Goal: Communication & Community: Answer question/provide support

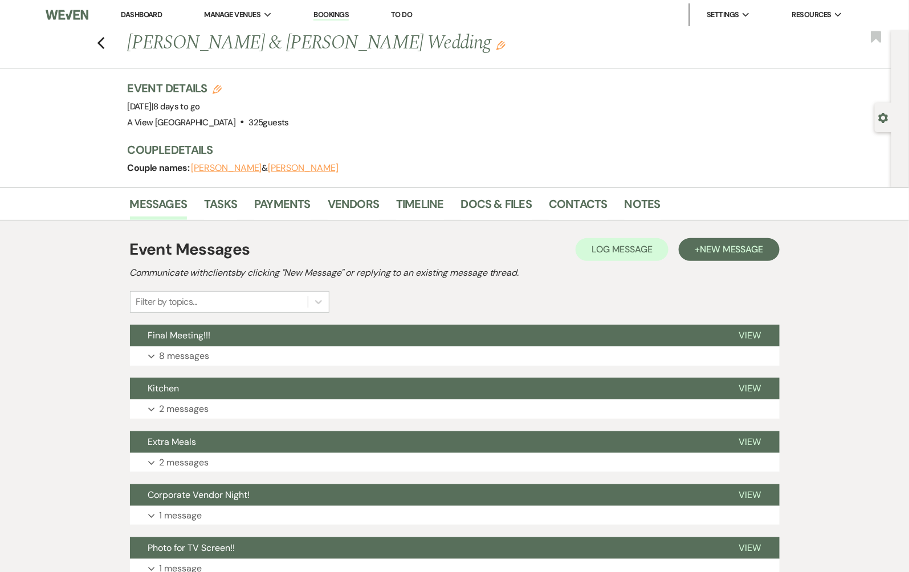
click at [148, 11] on link "Dashboard" at bounding box center [141, 15] width 41 height 10
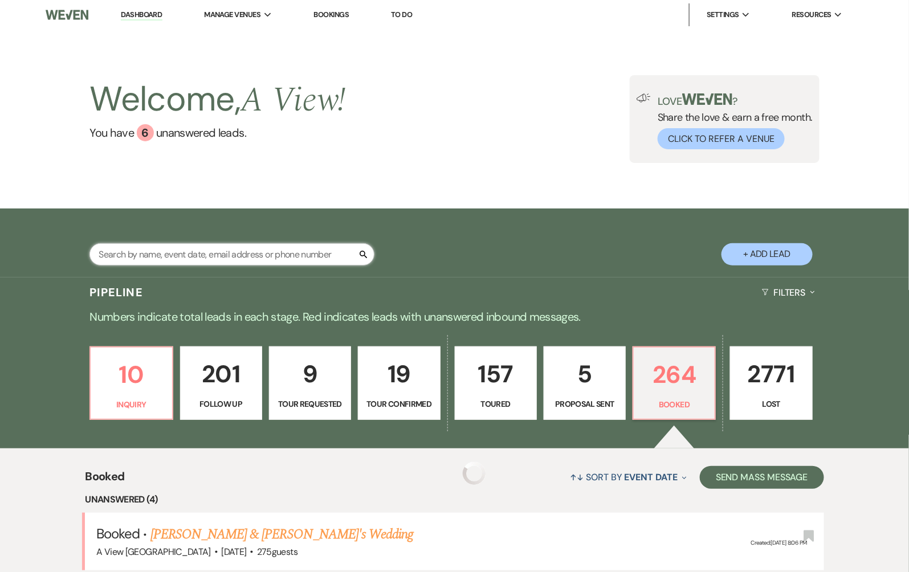
click at [168, 258] on input "text" at bounding box center [231, 254] width 285 height 22
click at [251, 251] on input "text" at bounding box center [231, 254] width 285 height 22
type input "M"
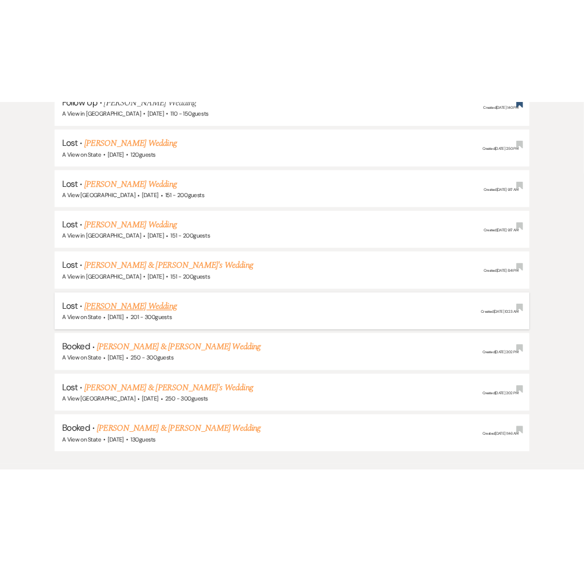
scroll to position [349, 0]
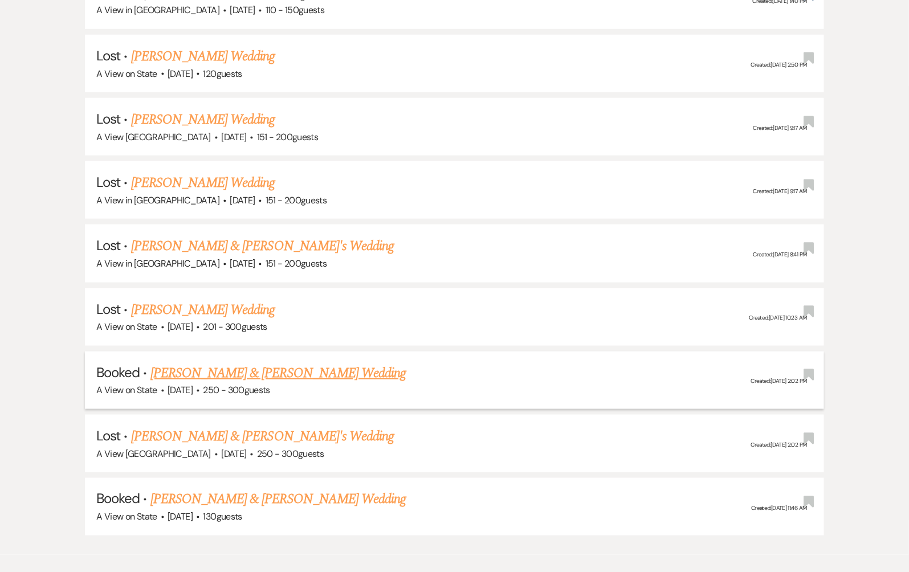
type input "[PERSON_NAME]"
click at [276, 369] on link "[PERSON_NAME] & [PERSON_NAME] Wedding" at bounding box center [277, 373] width 255 height 21
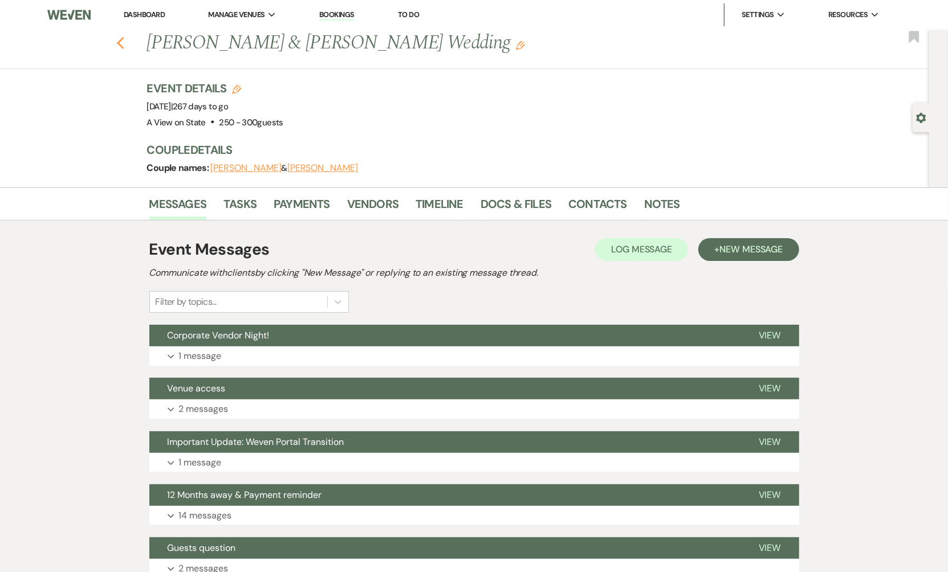
click at [121, 46] on use "button" at bounding box center [119, 43] width 7 height 13
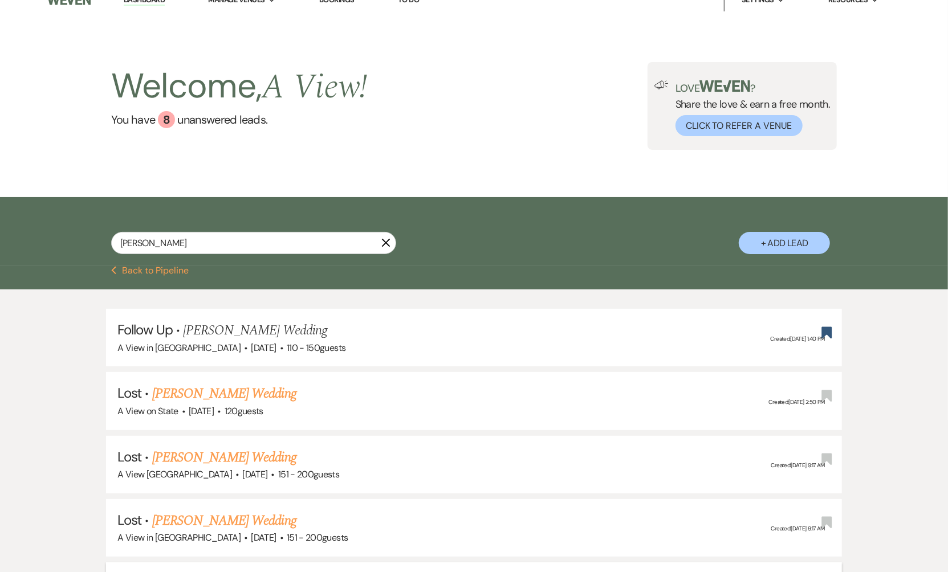
scroll to position [6, 0]
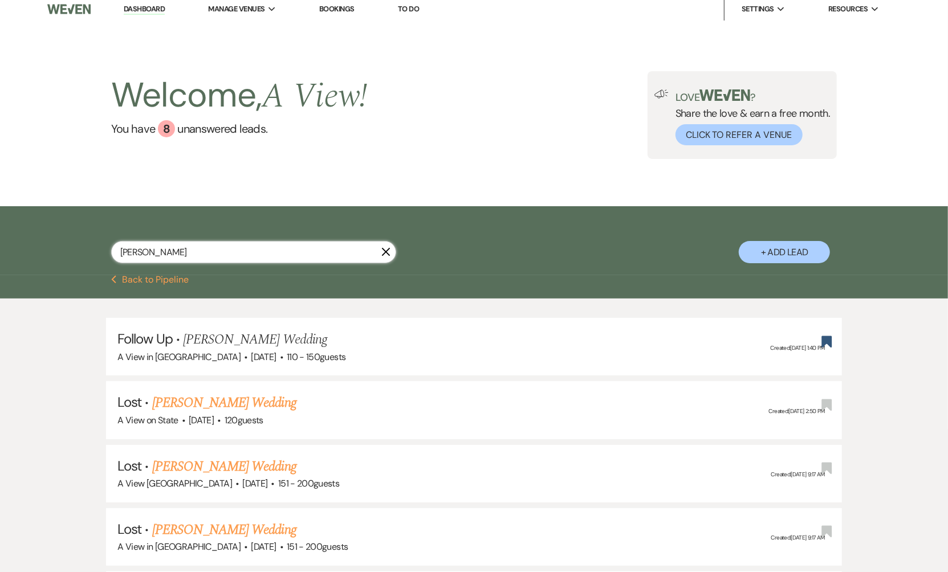
click at [208, 250] on input "[PERSON_NAME]" at bounding box center [253, 252] width 285 height 22
click at [135, 14] on link "Dashboard" at bounding box center [144, 9] width 41 height 11
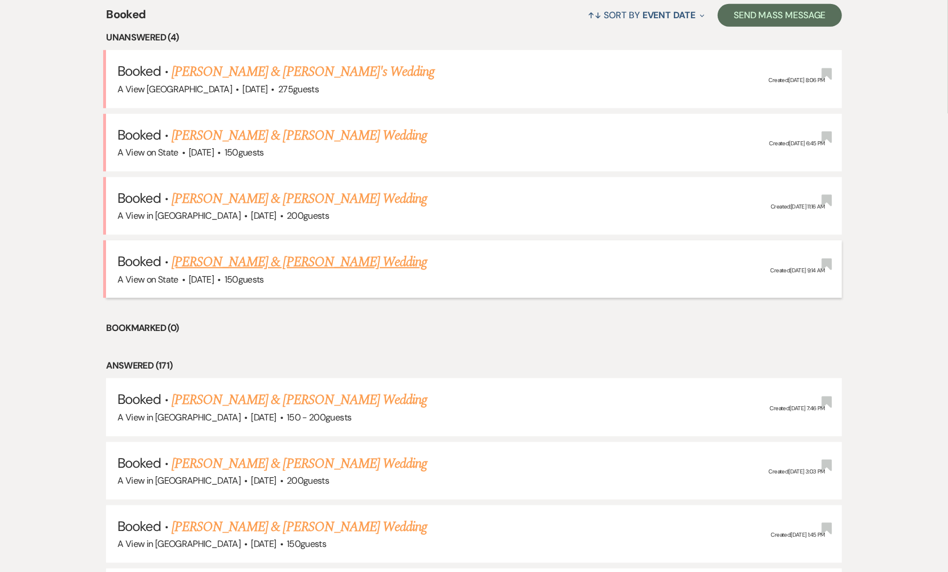
scroll to position [470, 0]
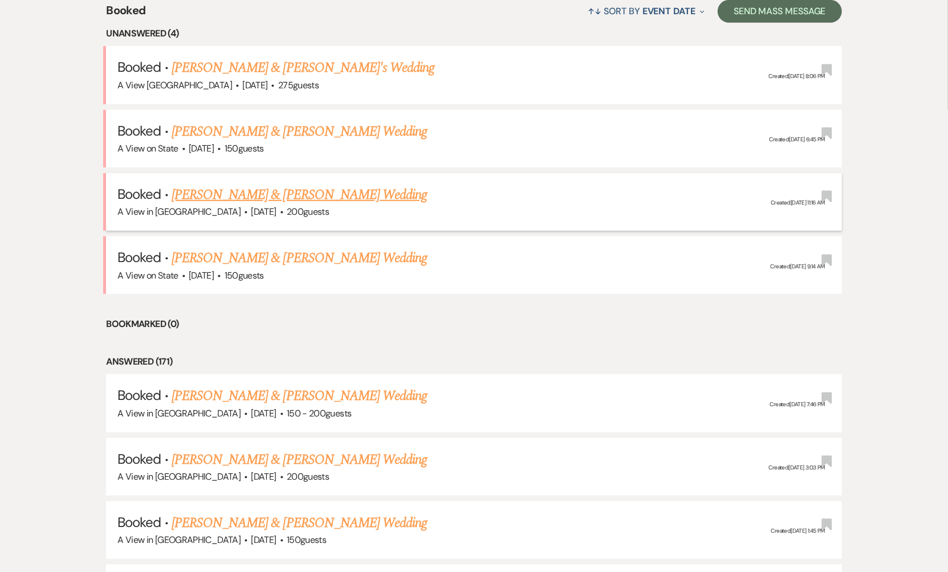
click at [266, 197] on link "[PERSON_NAME] & [PERSON_NAME] Wedding" at bounding box center [299, 195] width 255 height 21
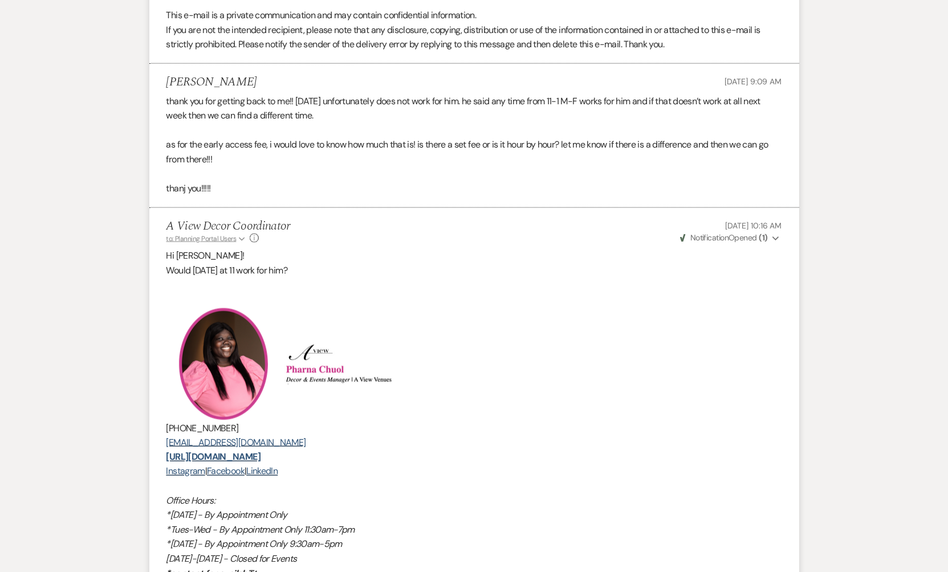
scroll to position [1121, 0]
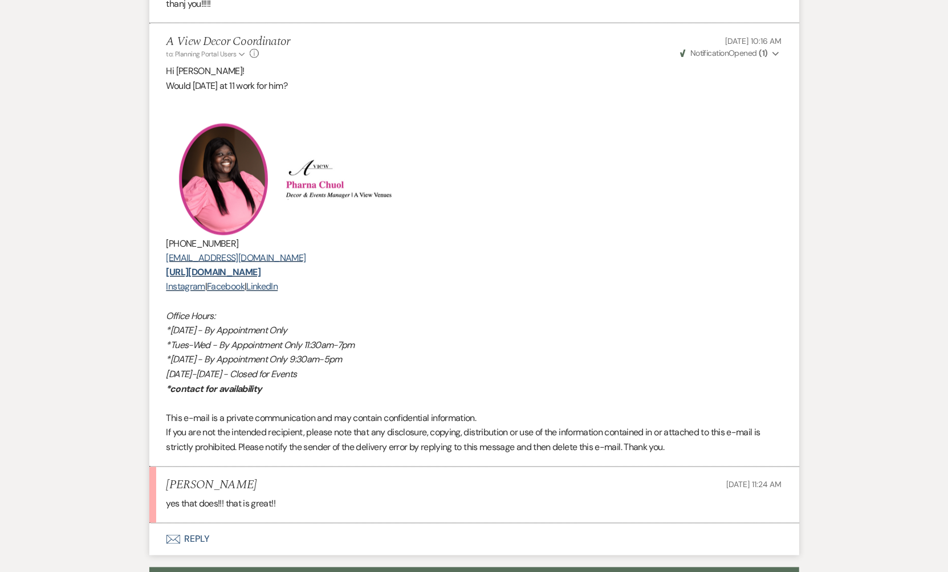
click at [187, 531] on button "Envelope Reply" at bounding box center [474, 540] width 650 height 32
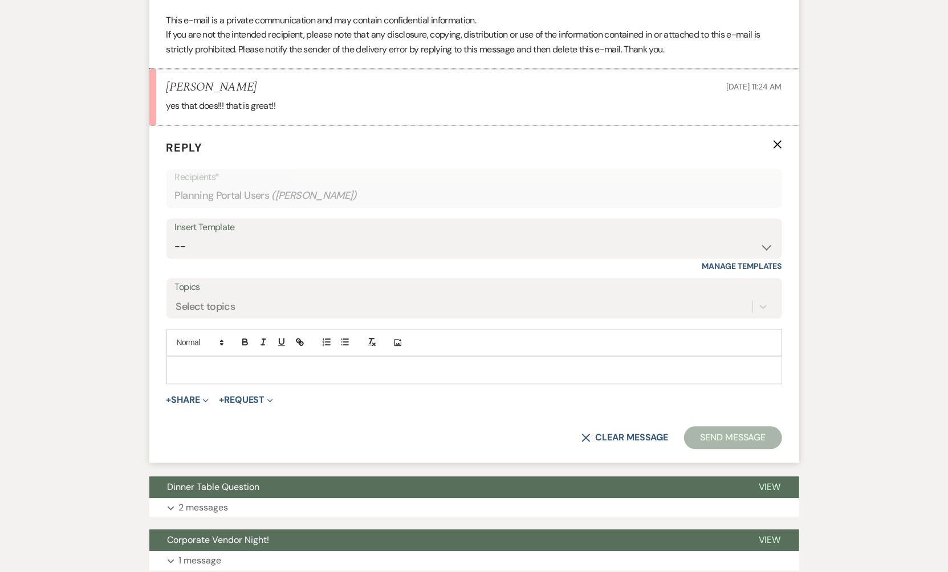
scroll to position [1560, 0]
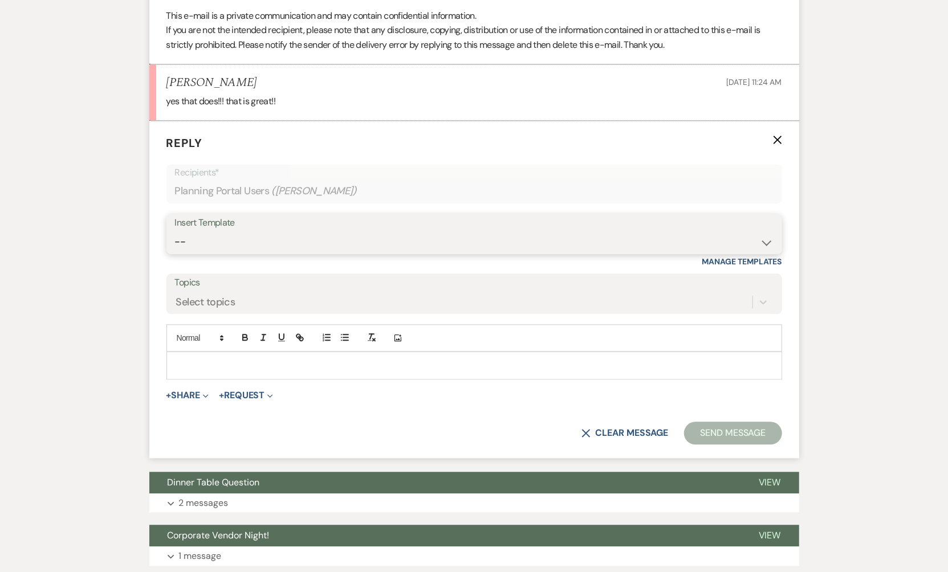
click at [274, 240] on select "-- Tour Confirmation Contract (Pre-Booked Leads) Out of office Inquiry Email Al…" at bounding box center [474, 242] width 598 height 22
select select "3703"
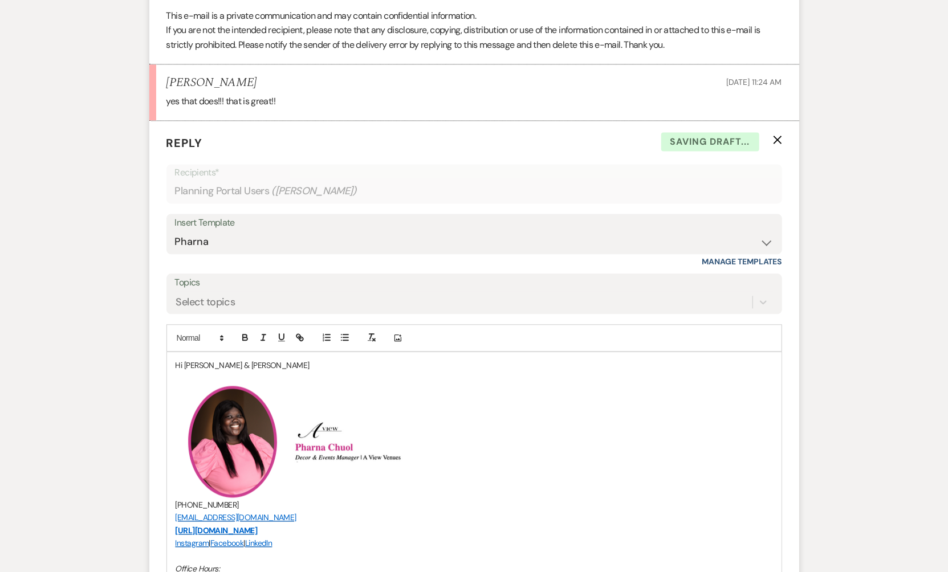
click at [268, 363] on p "Hi [PERSON_NAME] & [PERSON_NAME]" at bounding box center [473, 365] width 597 height 13
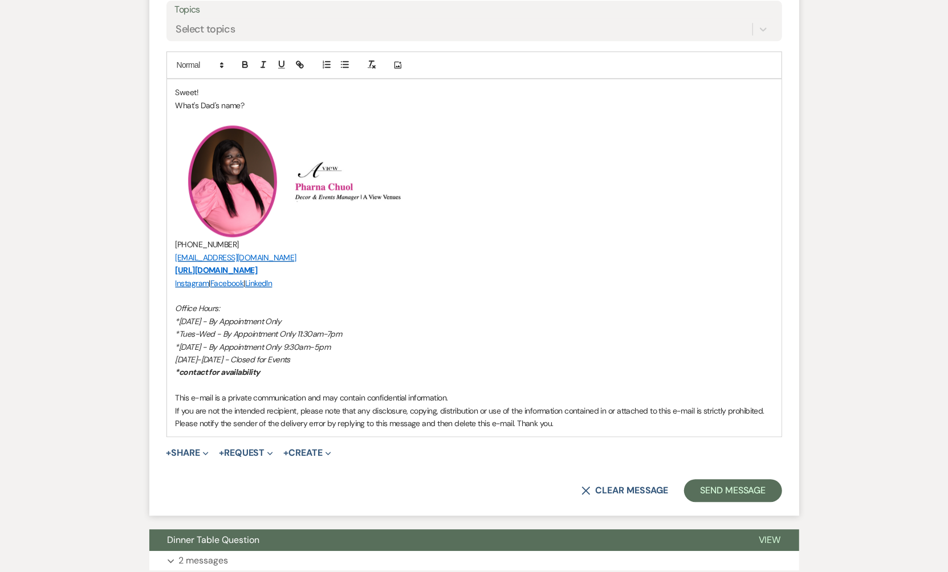
scroll to position [1854, 0]
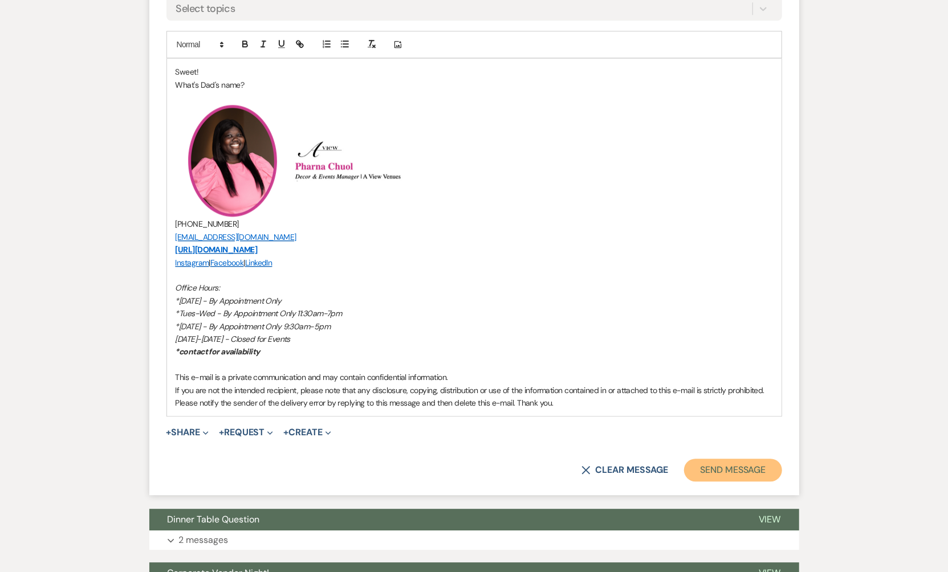
click at [743, 460] on button "Send Message" at bounding box center [732, 470] width 97 height 23
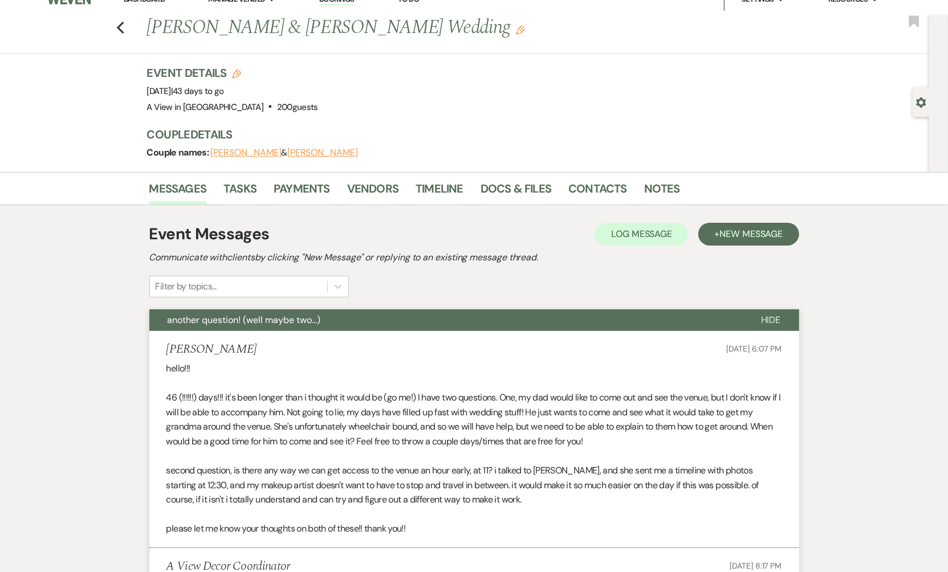
scroll to position [0, 0]
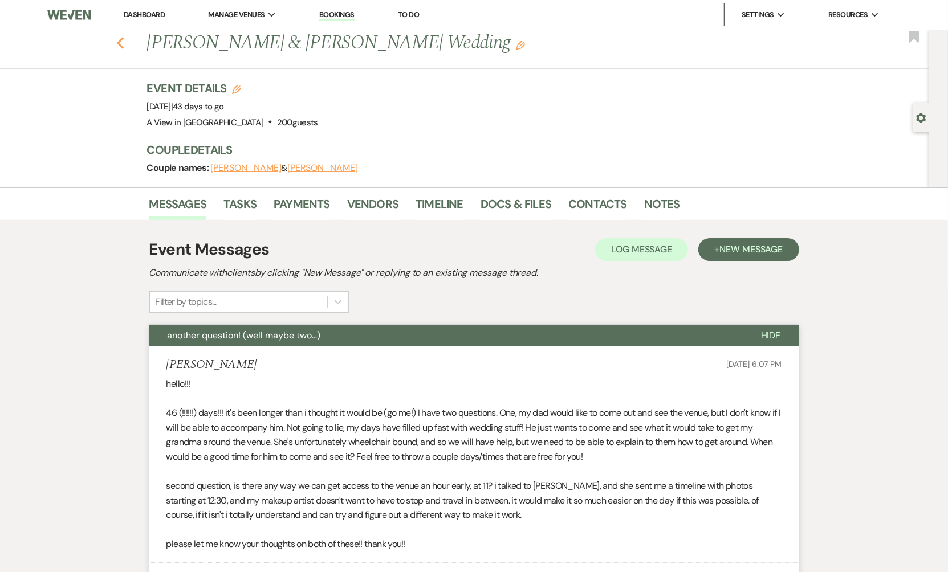
click at [121, 40] on use "button" at bounding box center [119, 43] width 7 height 13
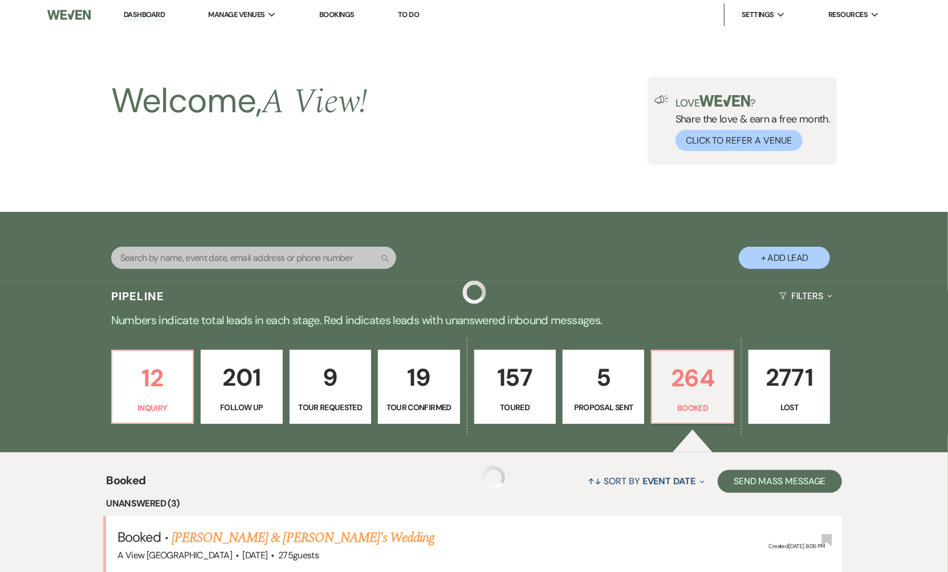
scroll to position [470, 0]
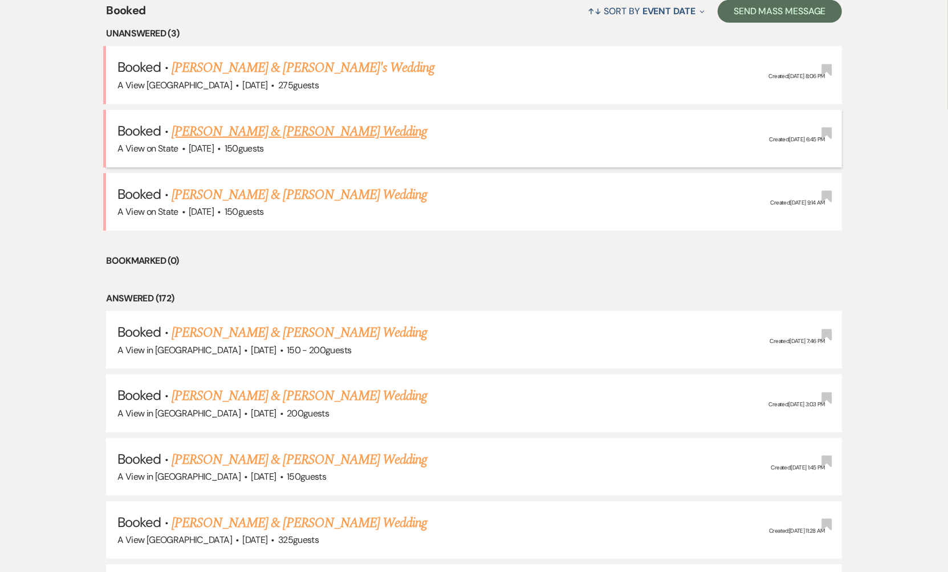
click at [287, 130] on link "[PERSON_NAME] & [PERSON_NAME] Wedding" at bounding box center [299, 131] width 255 height 21
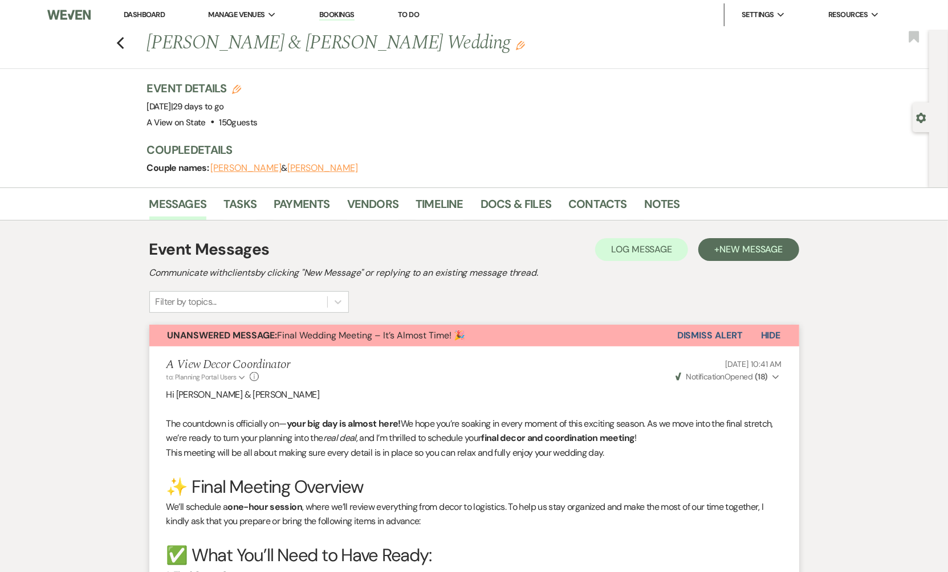
click at [694, 334] on button "Dismiss Alert" at bounding box center [710, 336] width 66 height 22
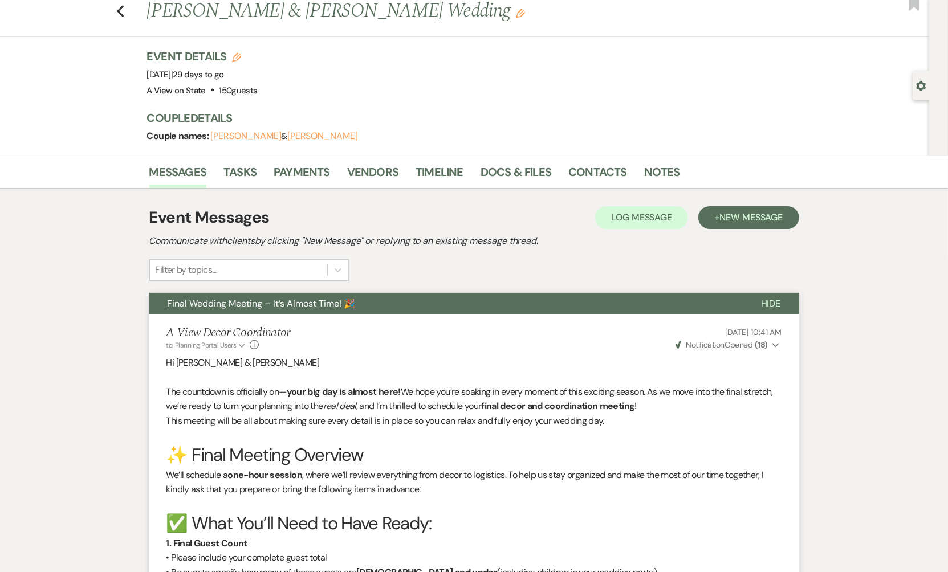
scroll to position [33, 0]
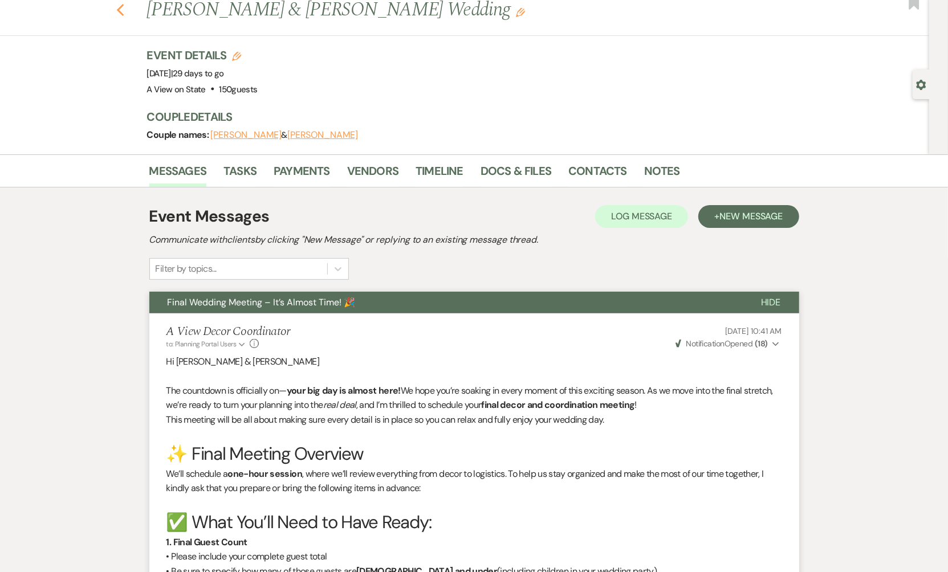
click at [117, 6] on icon "Previous" at bounding box center [120, 10] width 9 height 14
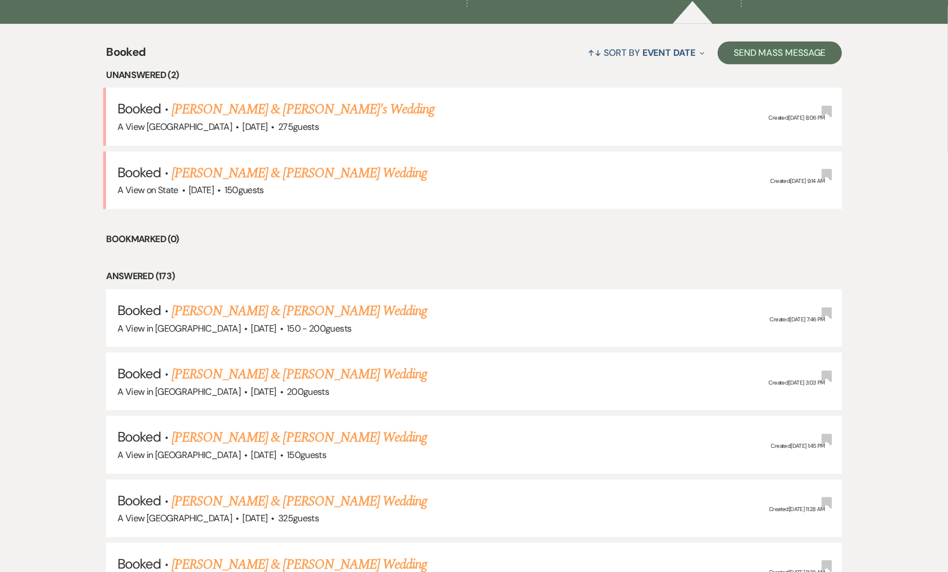
scroll to position [428, 0]
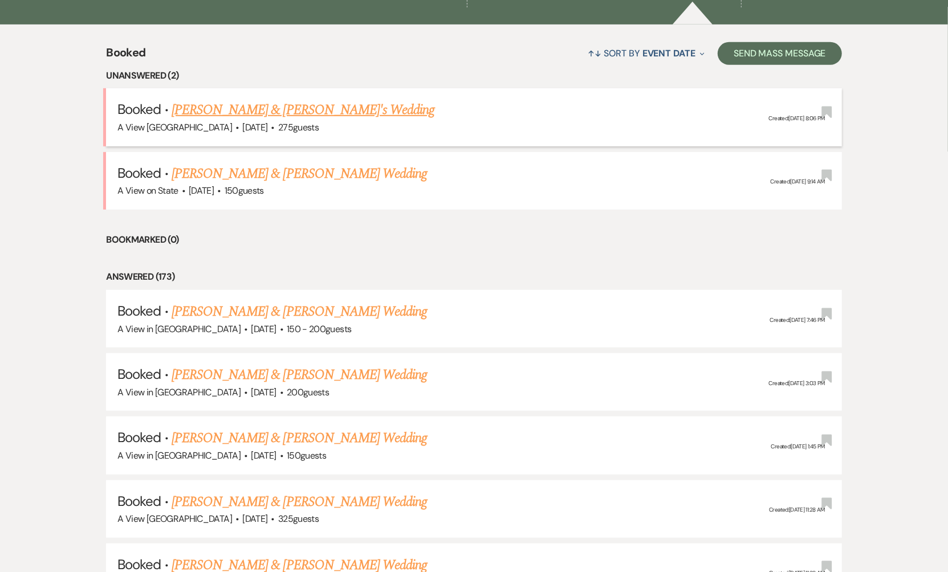
click at [272, 109] on link "[PERSON_NAME] & [PERSON_NAME]'s Wedding" at bounding box center [303, 110] width 263 height 21
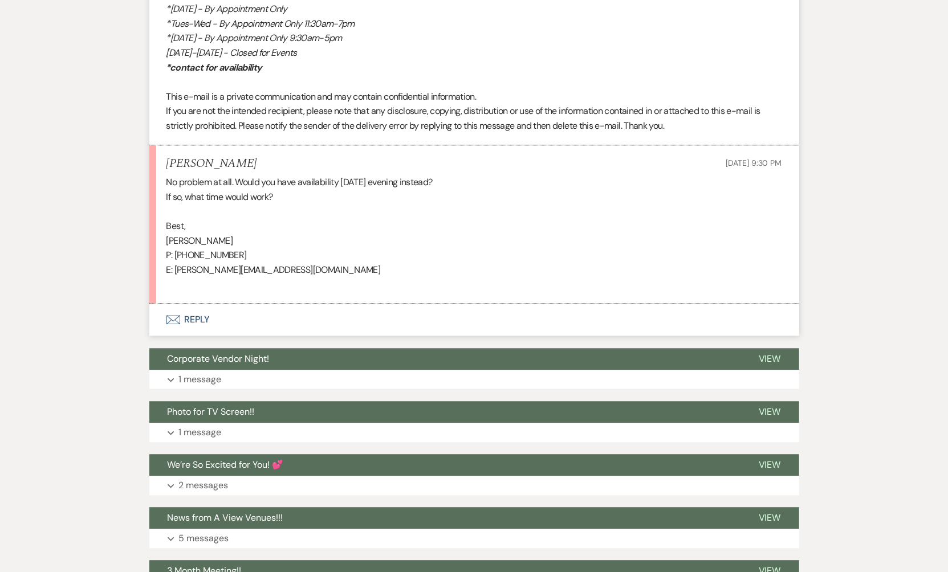
scroll to position [4542, 0]
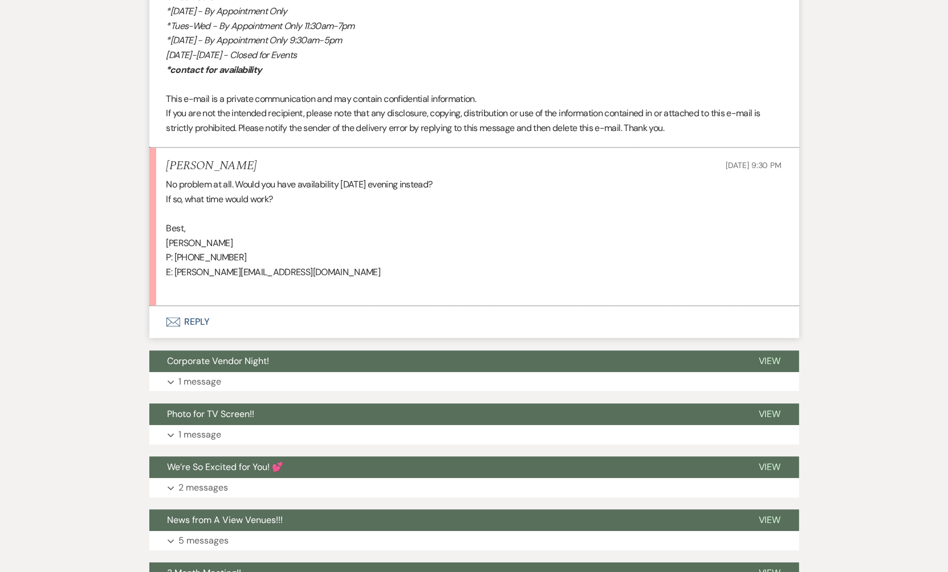
click at [193, 321] on button "Envelope Reply" at bounding box center [474, 322] width 650 height 32
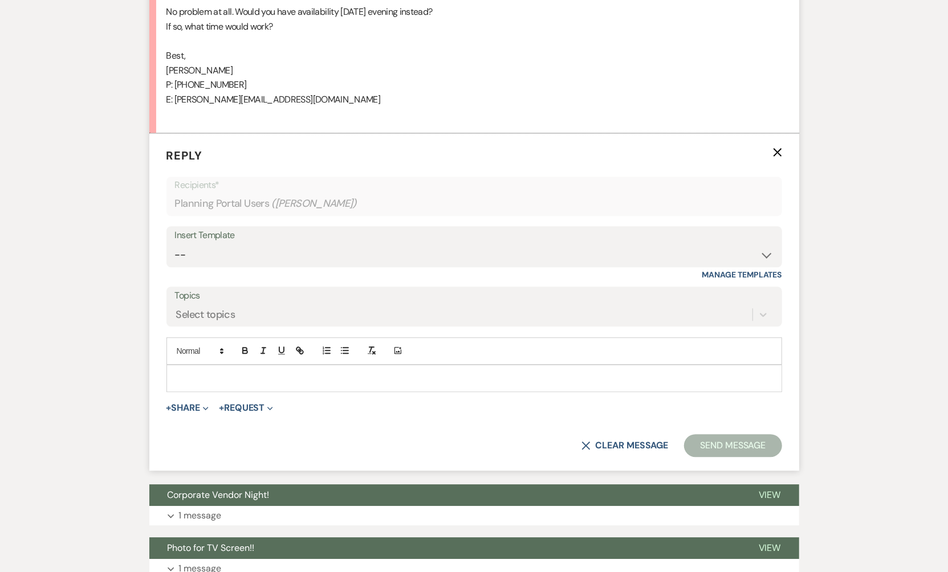
scroll to position [4725, 0]
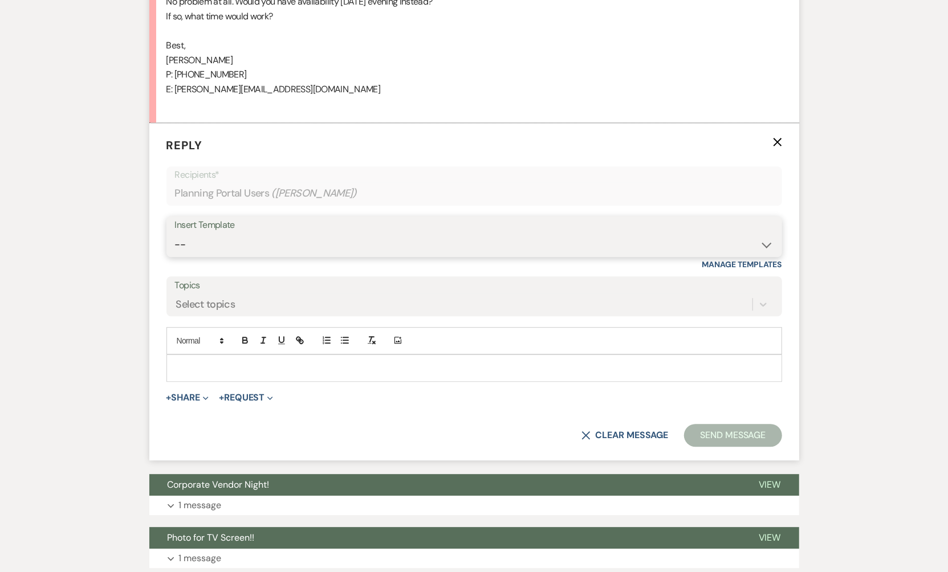
click at [271, 240] on select "-- Tour Confirmation Contract (Pre-Booked Leads) Out of office Inquiry Email Al…" at bounding box center [474, 245] width 598 height 22
select select "3373"
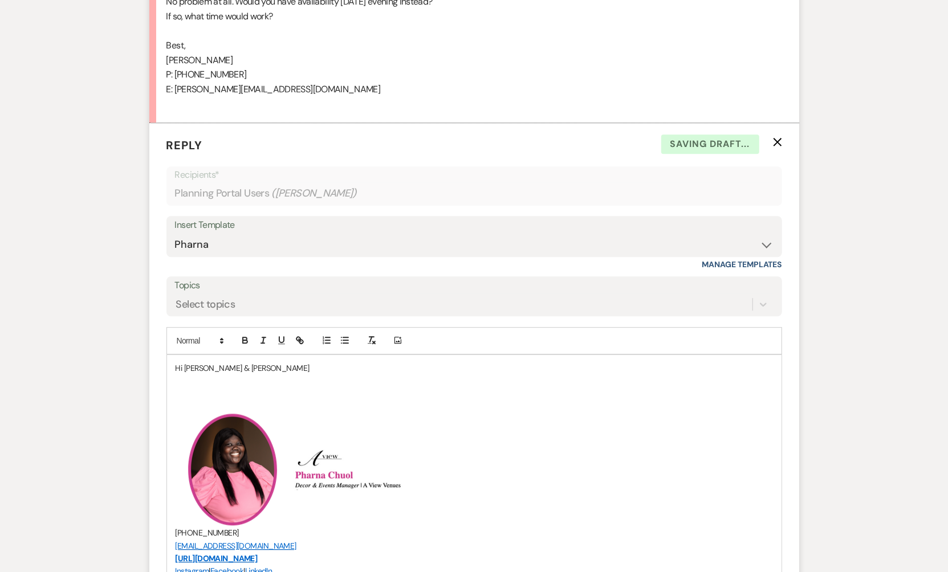
click at [250, 374] on p at bounding box center [473, 380] width 597 height 13
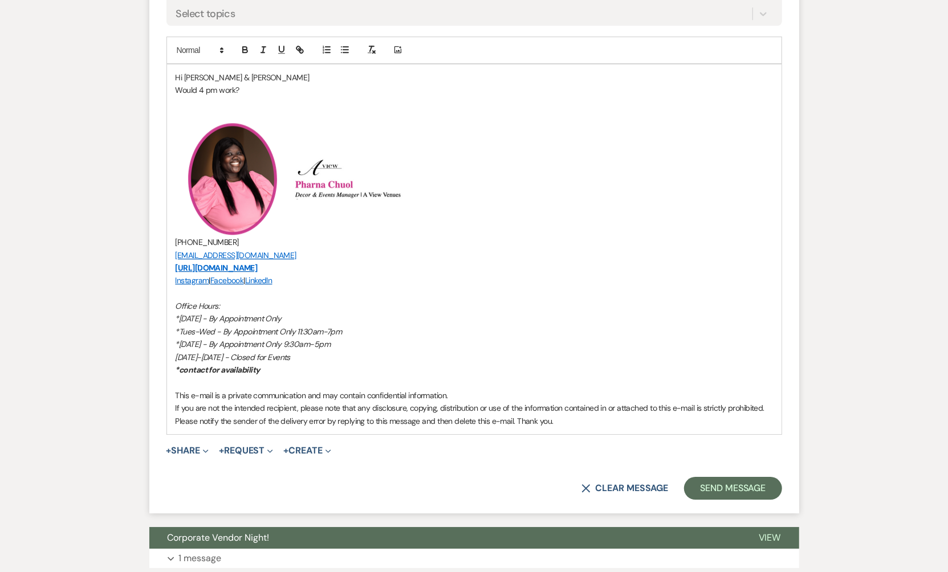
scroll to position [5019, 0]
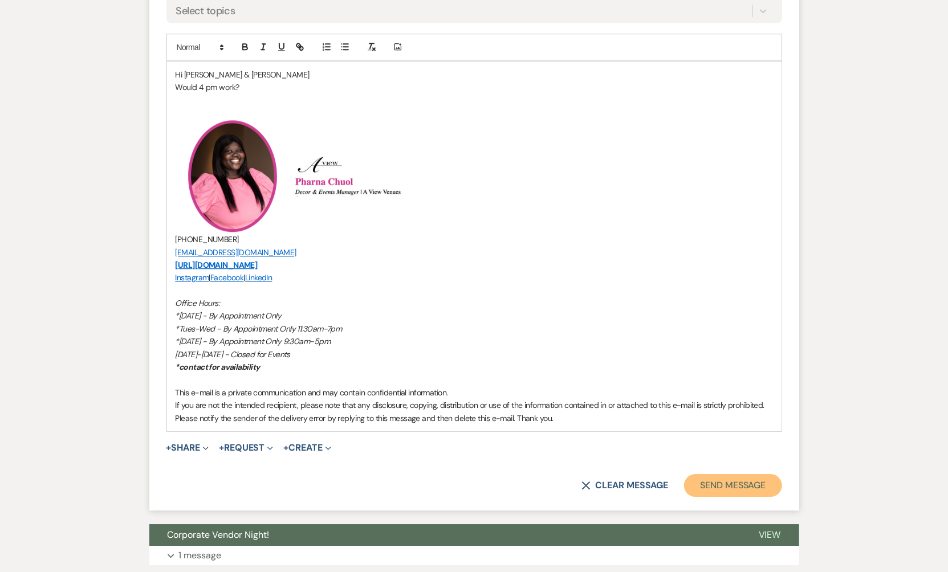
click at [744, 481] on button "Send Message" at bounding box center [732, 485] width 97 height 23
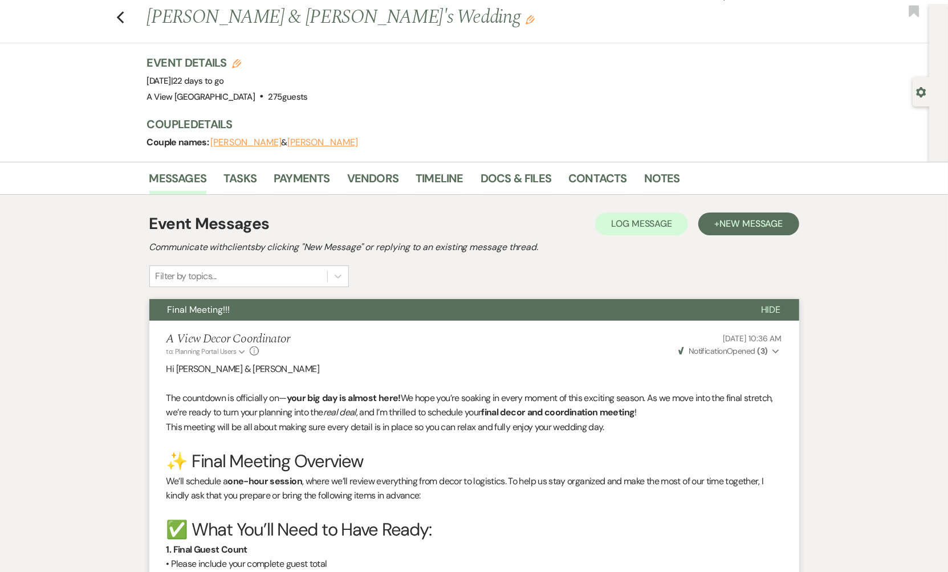
scroll to position [0, 0]
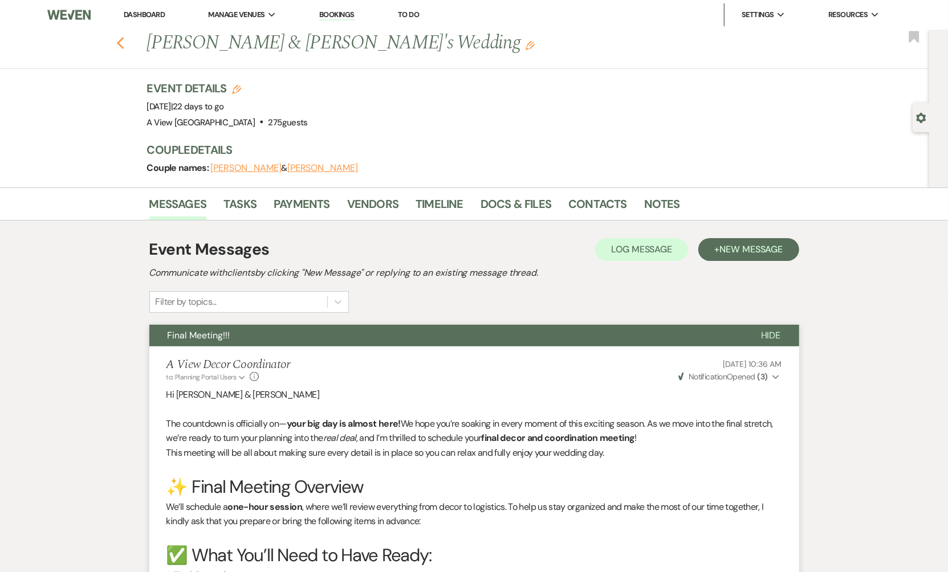
click at [117, 45] on icon "Previous" at bounding box center [120, 43] width 9 height 14
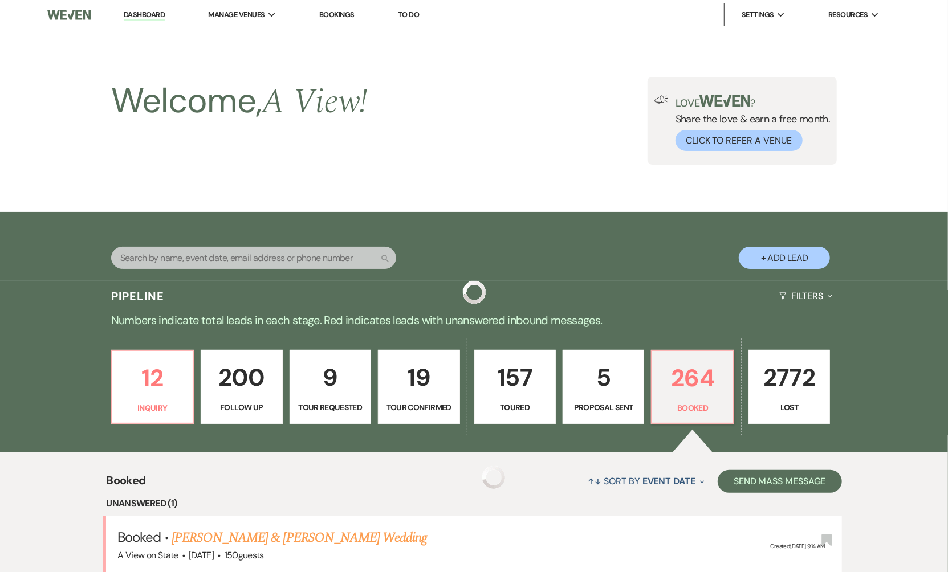
scroll to position [428, 0]
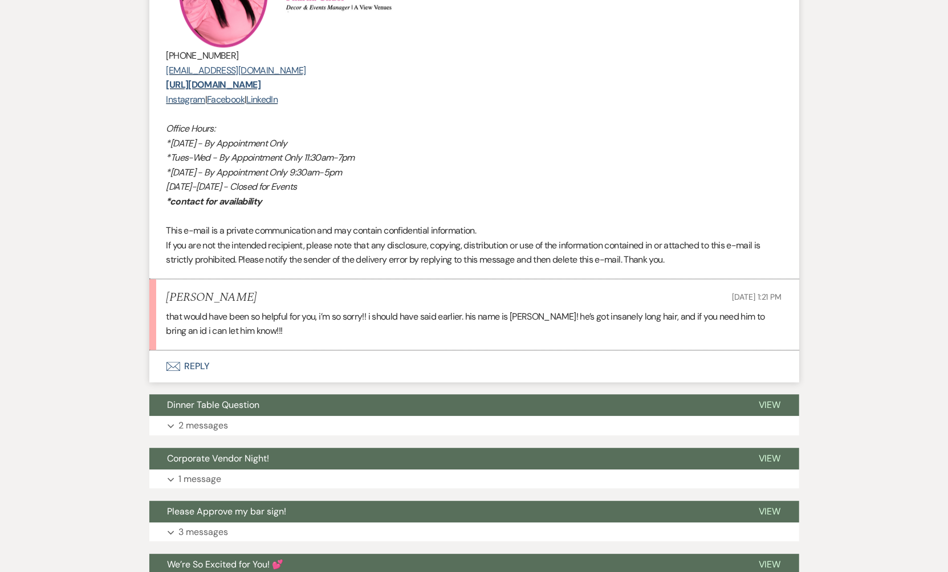
scroll to position [1836, 0]
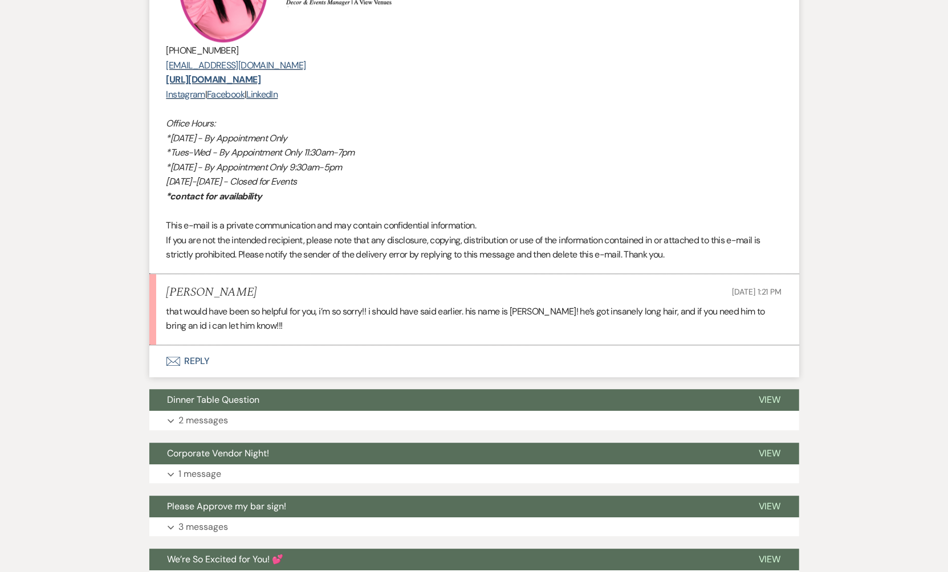
click at [214, 368] on button "Envelope Reply" at bounding box center [474, 361] width 650 height 32
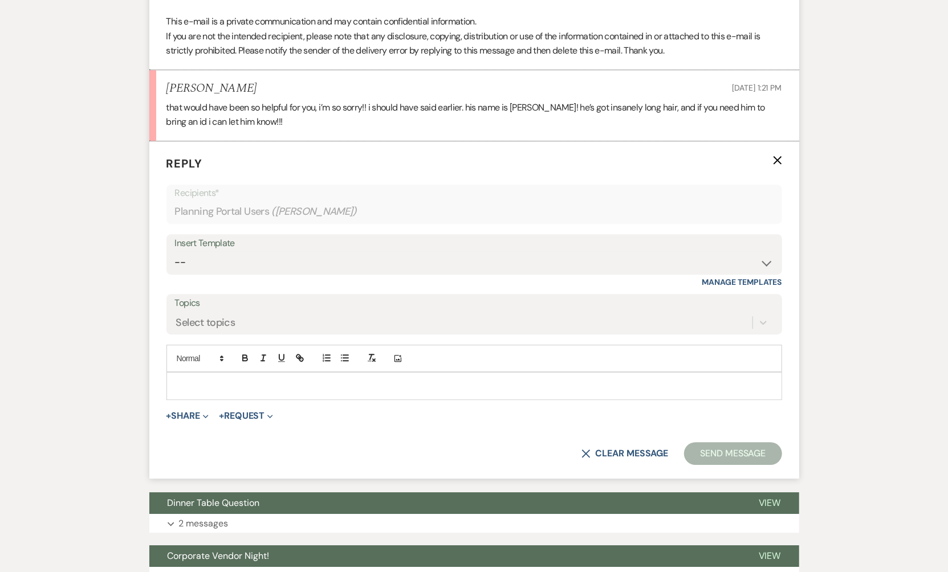
scroll to position [2060, 0]
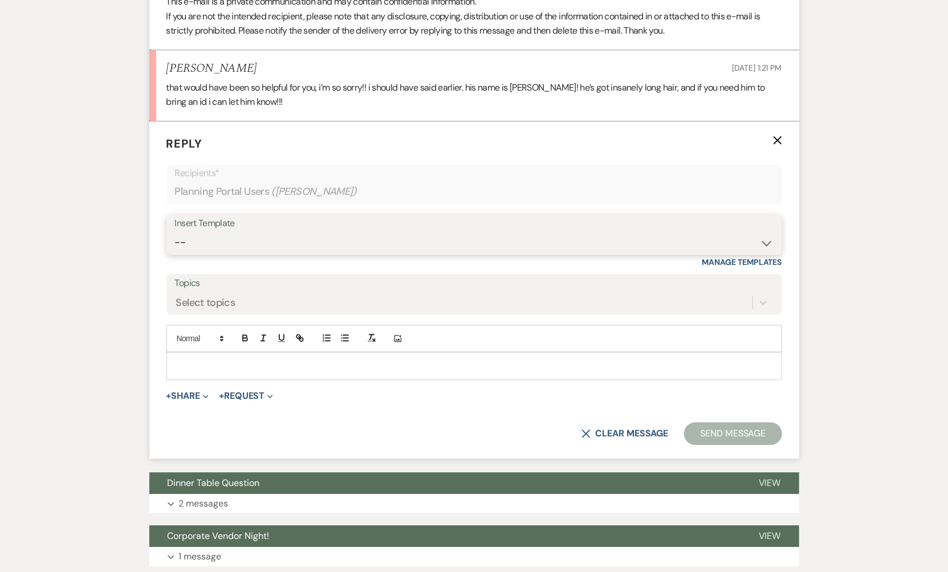
click at [303, 241] on select "-- Tour Confirmation Contract (Pre-Booked Leads) Out of office Inquiry Email Al…" at bounding box center [474, 242] width 598 height 22
select select "3703"
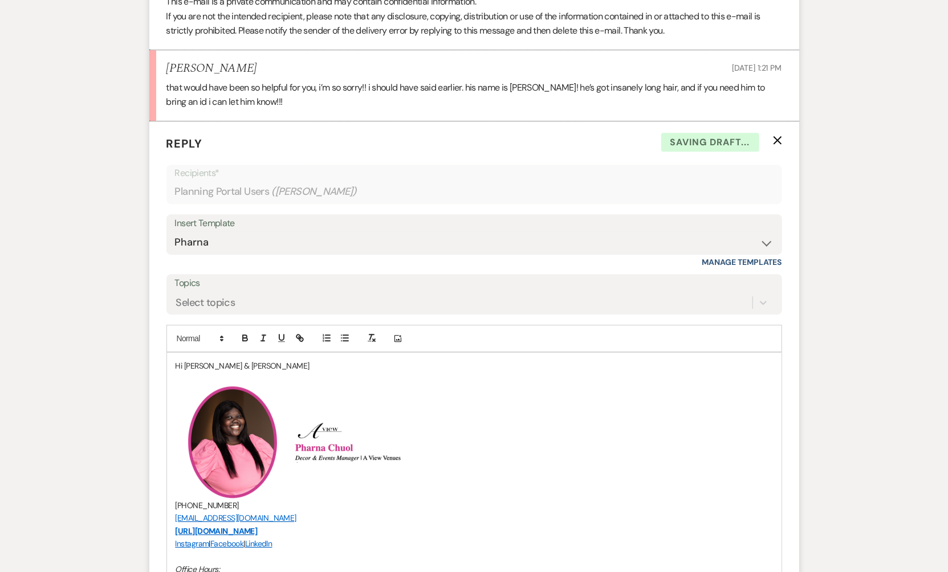
click at [299, 373] on p at bounding box center [473, 379] width 597 height 13
drag, startPoint x: 289, startPoint y: 370, endPoint x: 168, endPoint y: 357, distance: 122.1
click at [168, 357] on div "Hi [PERSON_NAME] & [PERSON_NAME] ﻿ ﻿ ﻿ ﻿ [PHONE_NUMBER] [EMAIL_ADDRESS][DOMAIN_…" at bounding box center [474, 525] width 614 height 345
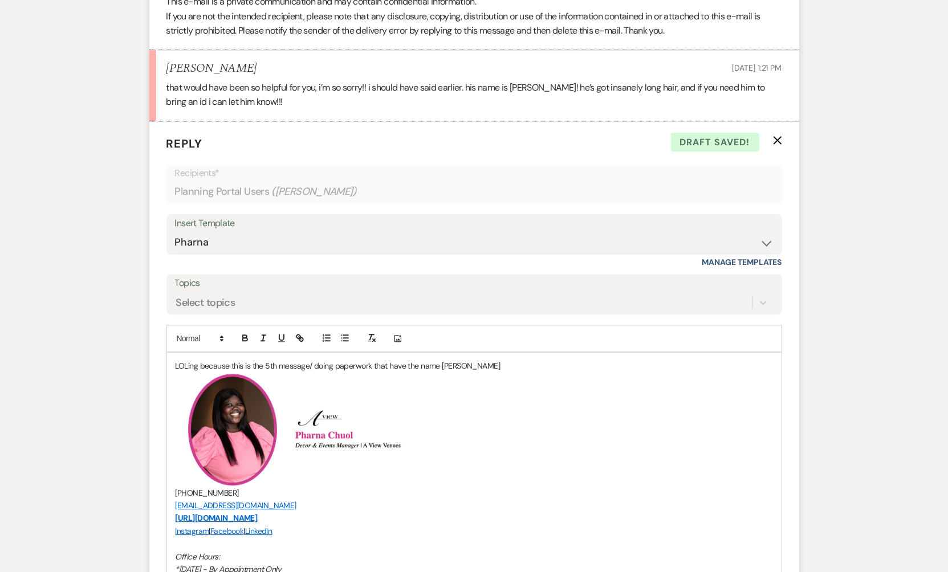
click at [371, 360] on p "LOLing because this is the 5th message/ doing paperwork that have the name [PER…" at bounding box center [473, 366] width 597 height 13
click at [498, 362] on p "LOLing because this is the 5th message/ doing paperwork for clients that have t…" at bounding box center [473, 366] width 597 height 13
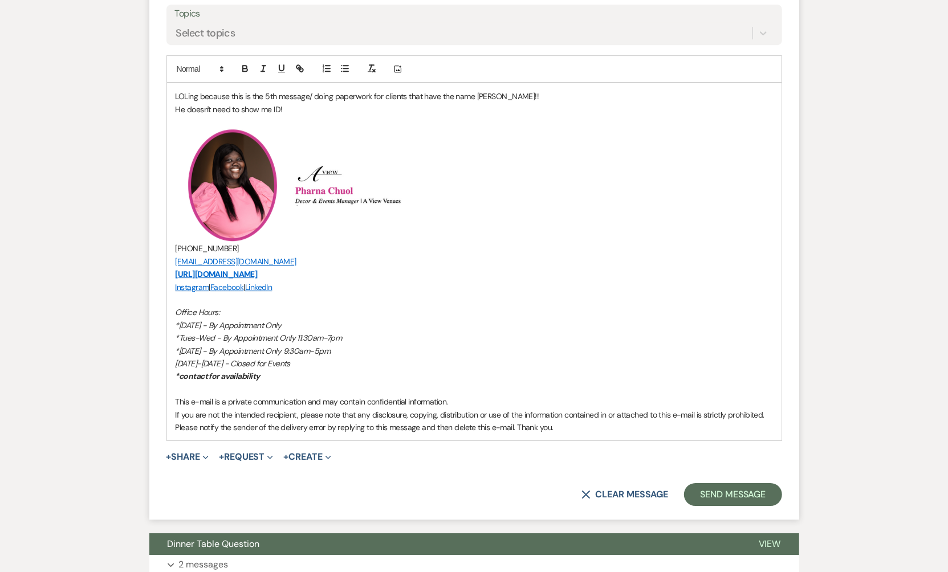
scroll to position [2372, 0]
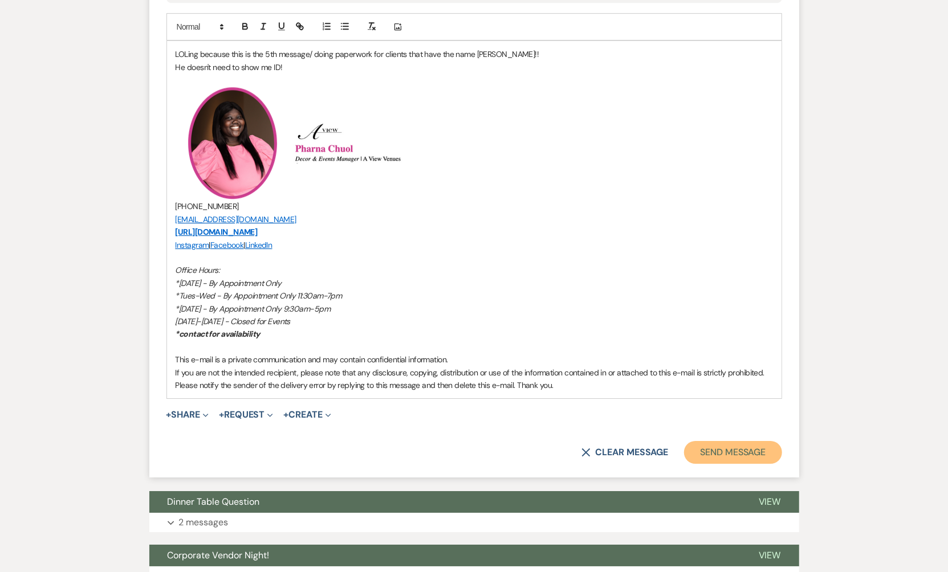
click at [719, 444] on button "Send Message" at bounding box center [732, 452] width 97 height 23
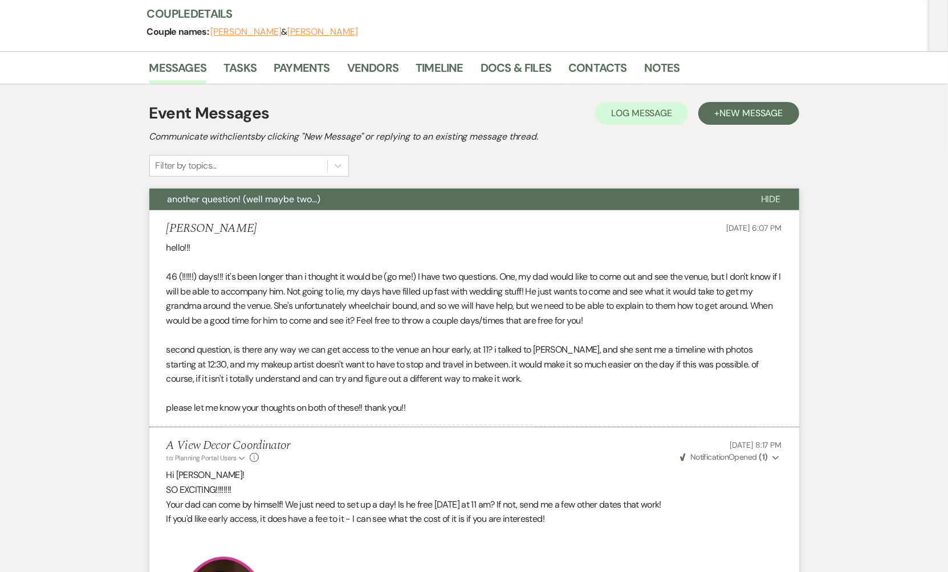
scroll to position [0, 0]
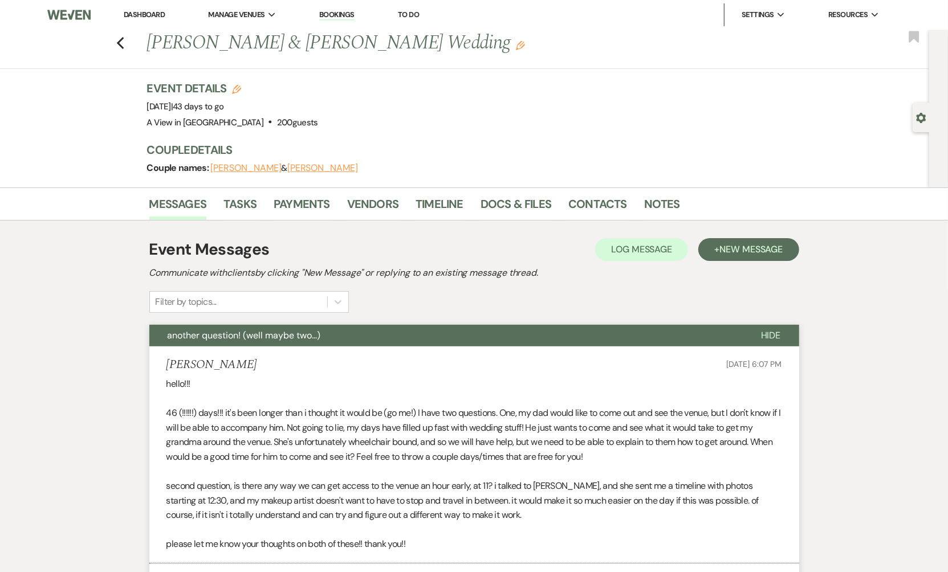
click at [134, 16] on link "Dashboard" at bounding box center [144, 15] width 41 height 10
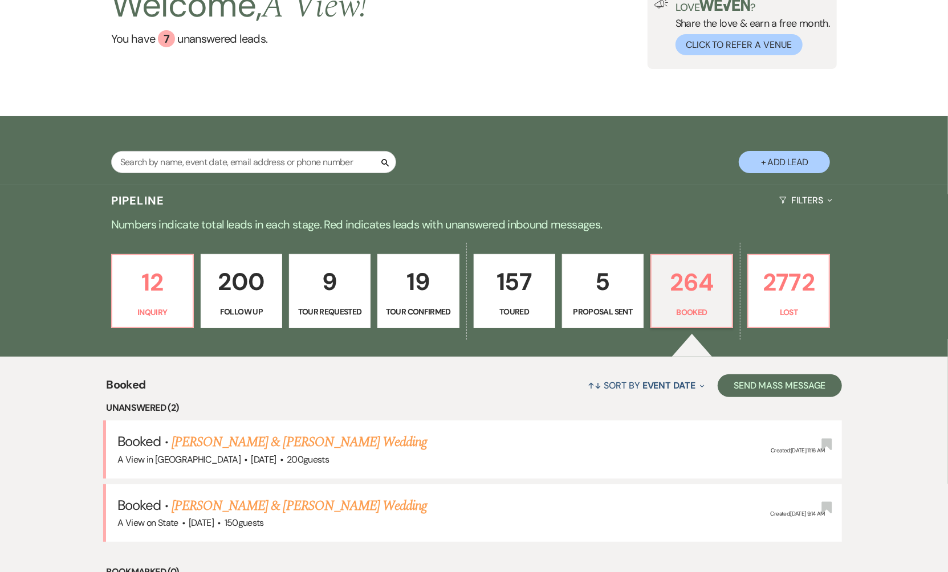
scroll to position [140, 0]
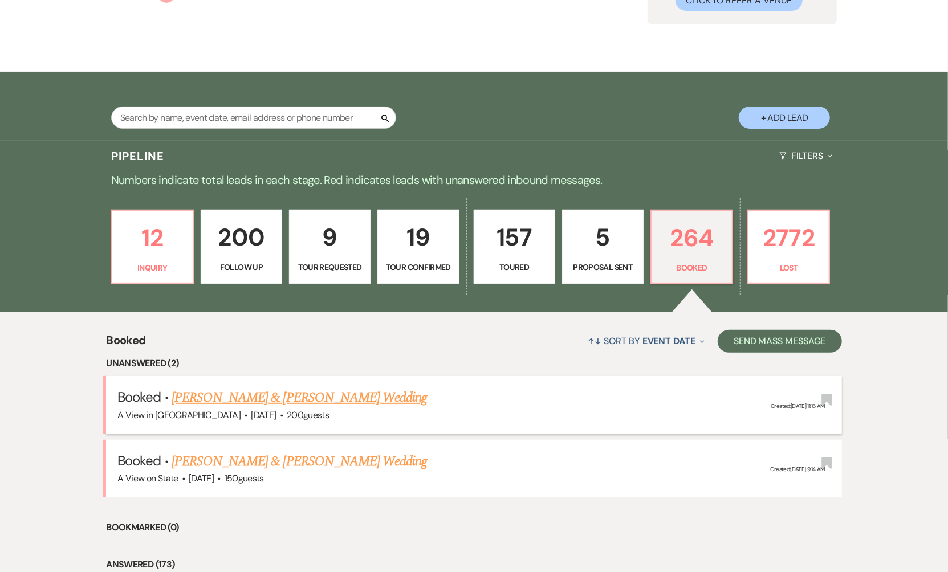
click at [283, 401] on link "[PERSON_NAME] & [PERSON_NAME] Wedding" at bounding box center [299, 397] width 255 height 21
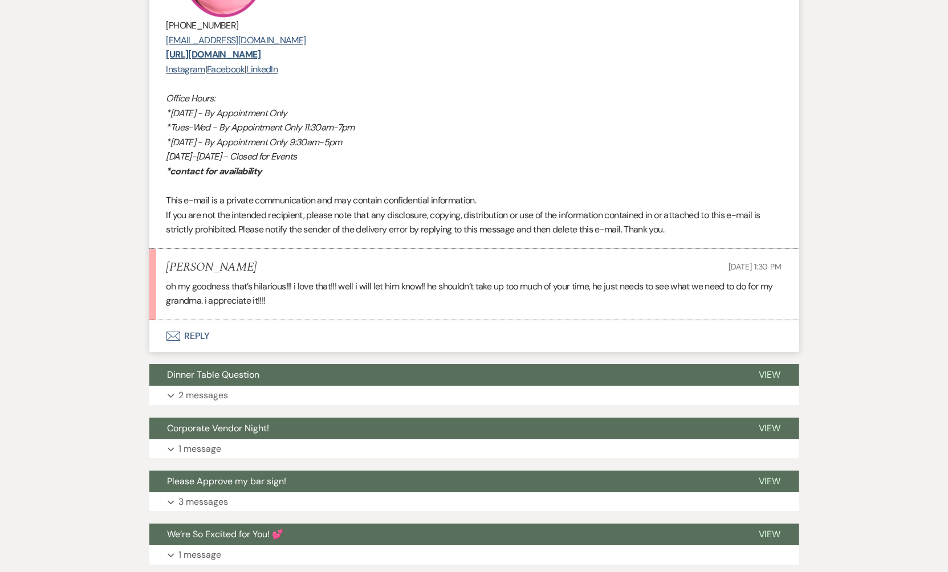
scroll to position [2375, 0]
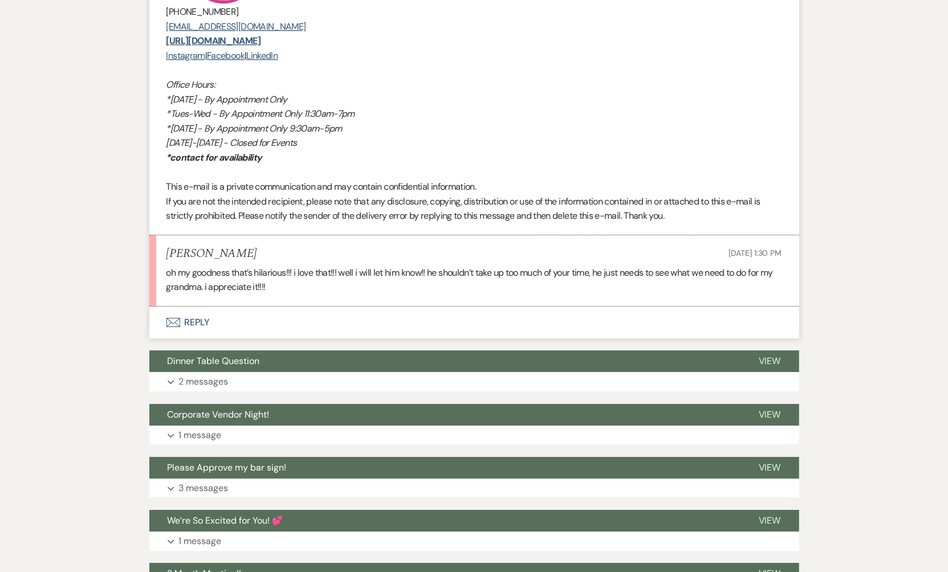
click at [217, 322] on button "Envelope Reply" at bounding box center [474, 323] width 650 height 32
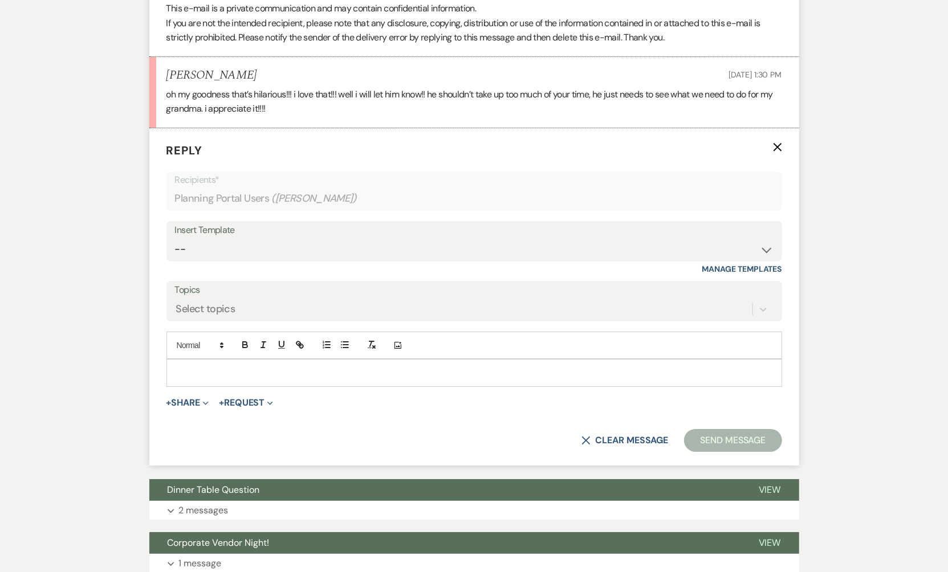
scroll to position [2560, 0]
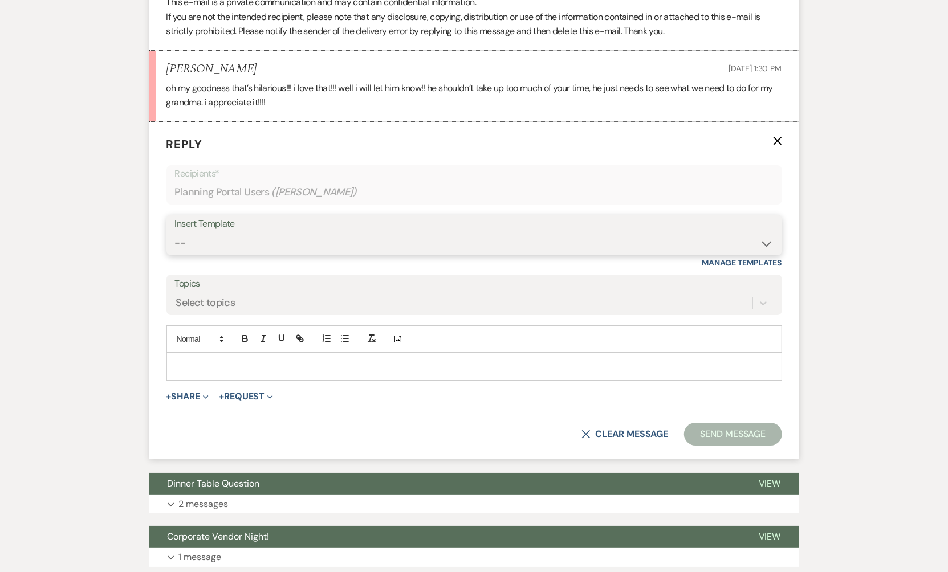
click at [287, 240] on select "-- Tour Confirmation Contract (Pre-Booked Leads) Out of office Inquiry Email Al…" at bounding box center [474, 243] width 598 height 22
select select "3703"
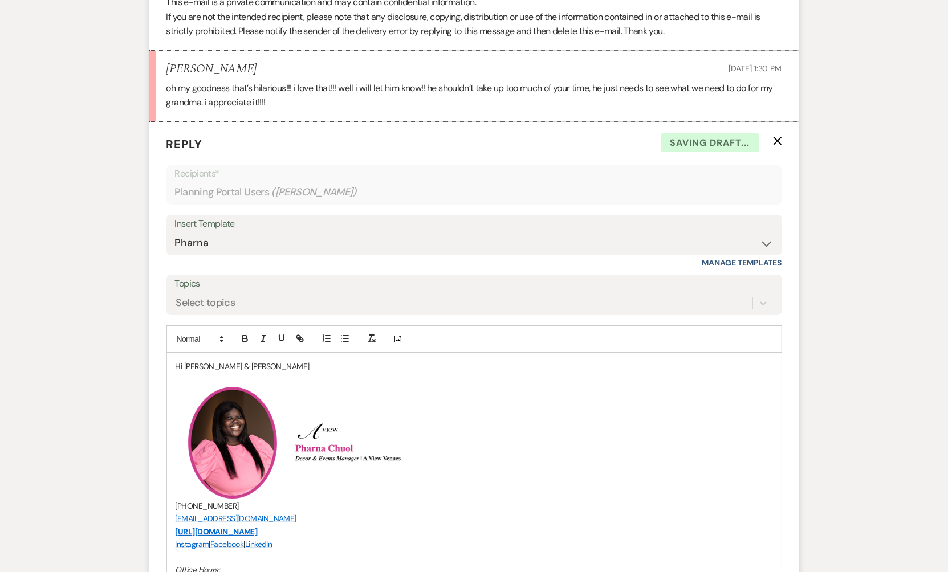
click at [272, 366] on p "Hi [PERSON_NAME] & [PERSON_NAME]" at bounding box center [473, 366] width 597 height 13
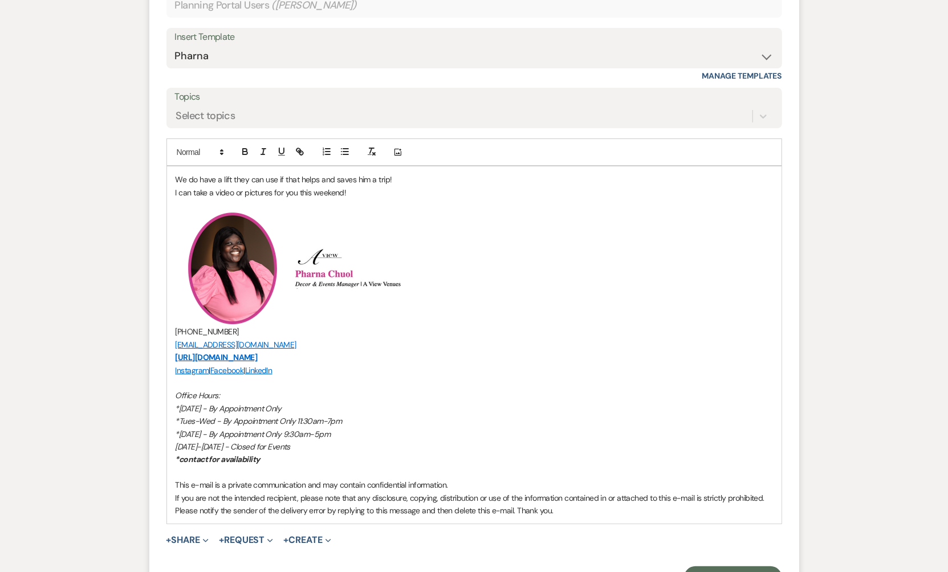
scroll to position [2779, 0]
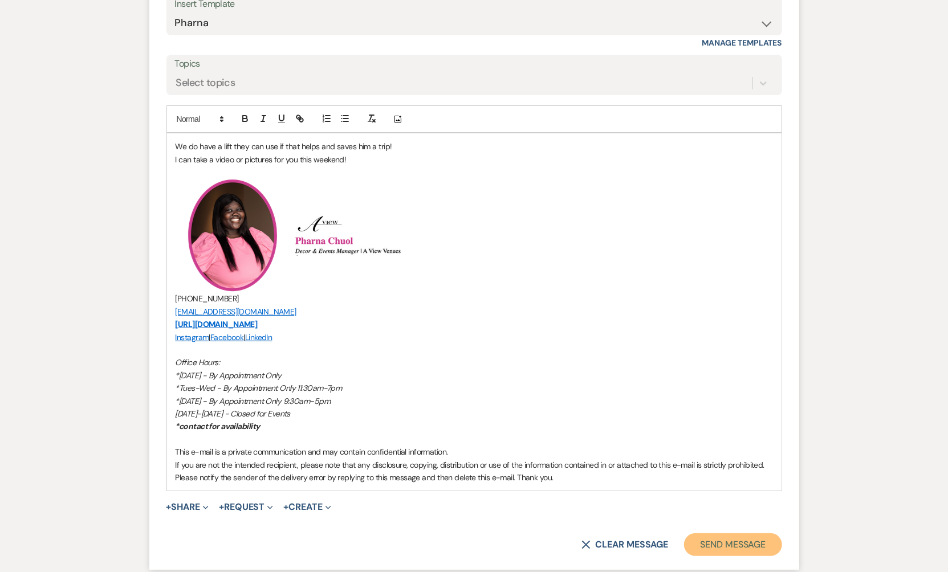
click at [757, 546] on button "Send Message" at bounding box center [732, 544] width 97 height 23
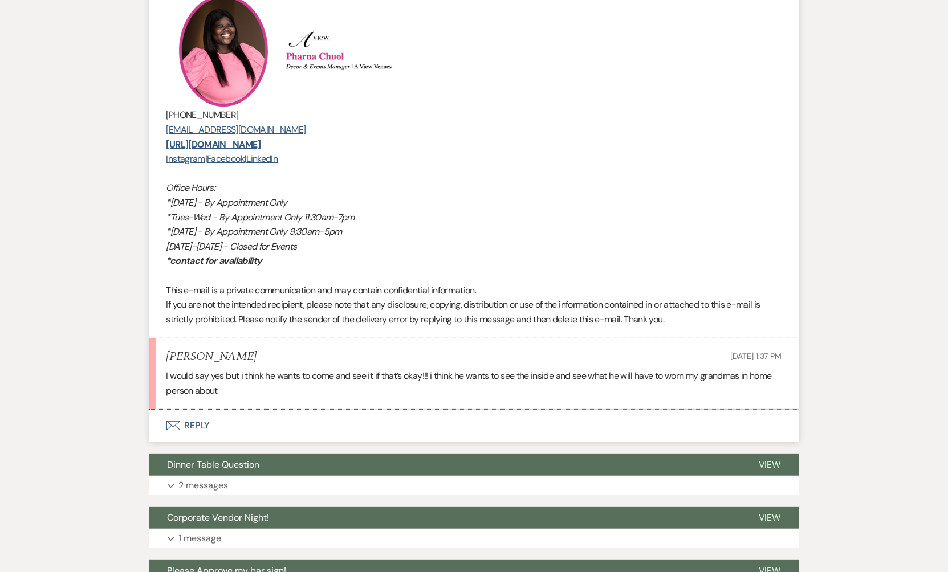
scroll to position [2781, 0]
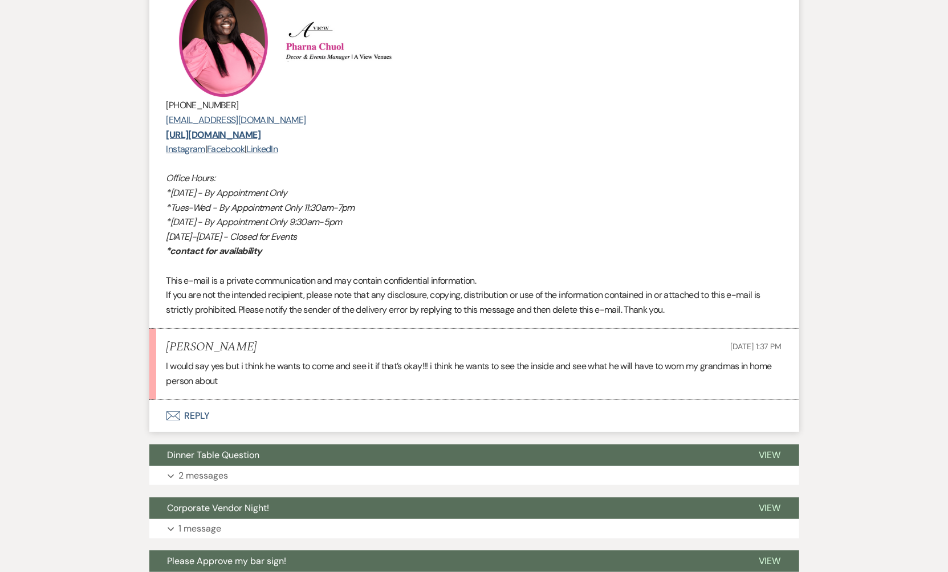
click at [287, 414] on button "Envelope Reply" at bounding box center [474, 416] width 650 height 32
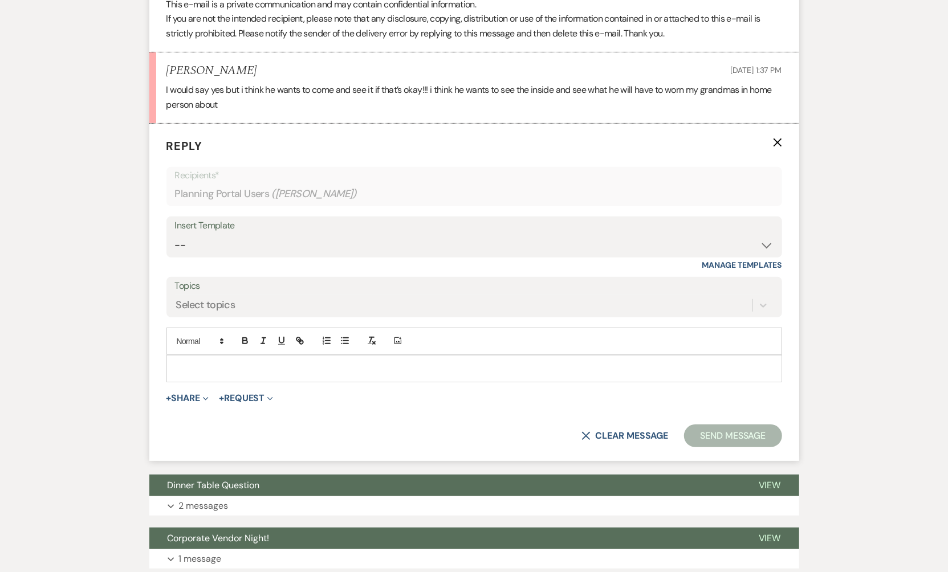
scroll to position [3059, 0]
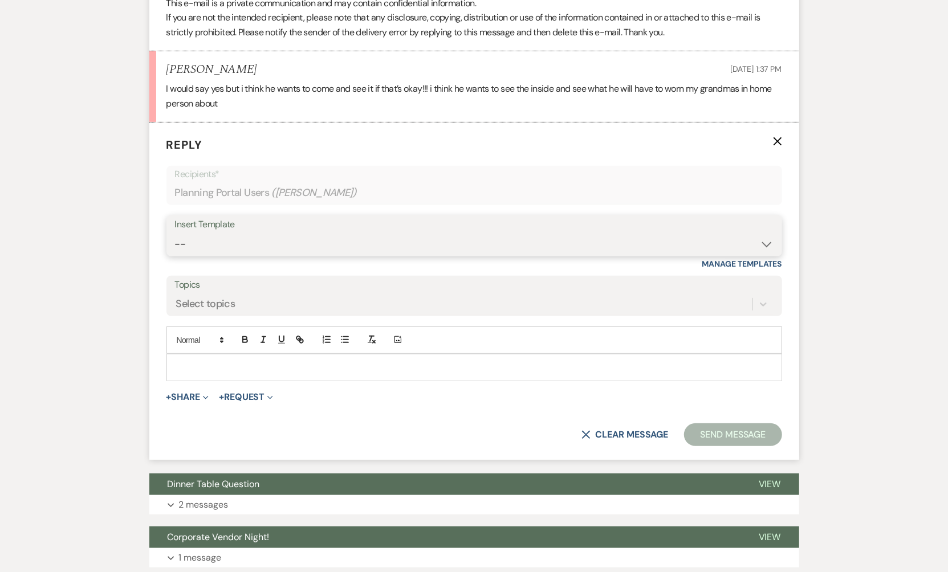
click at [309, 235] on select "-- Tour Confirmation Contract (Pre-Booked Leads) Out of office Inquiry Email Al…" at bounding box center [474, 244] width 598 height 22
select select "3703"
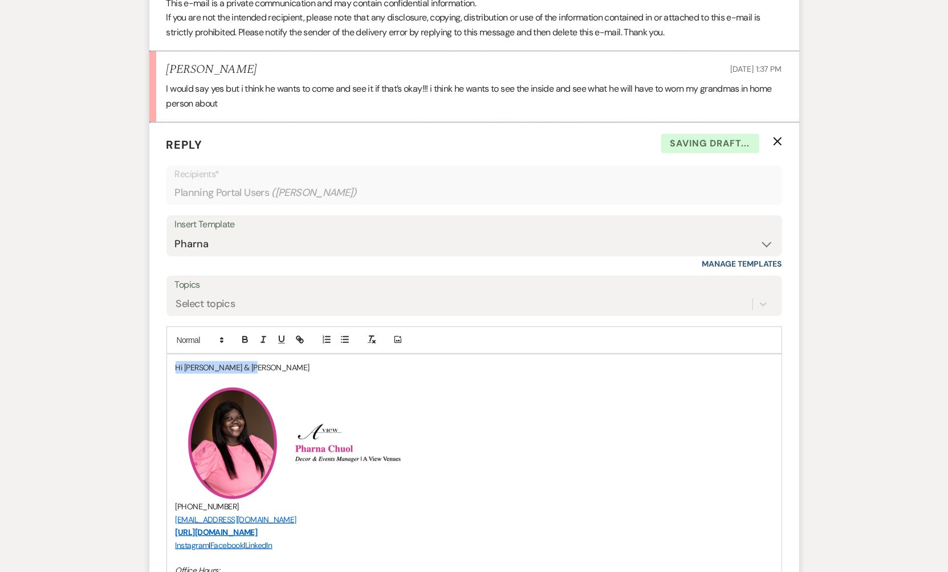
drag, startPoint x: 258, startPoint y: 361, endPoint x: 148, endPoint y: 357, distance: 110.0
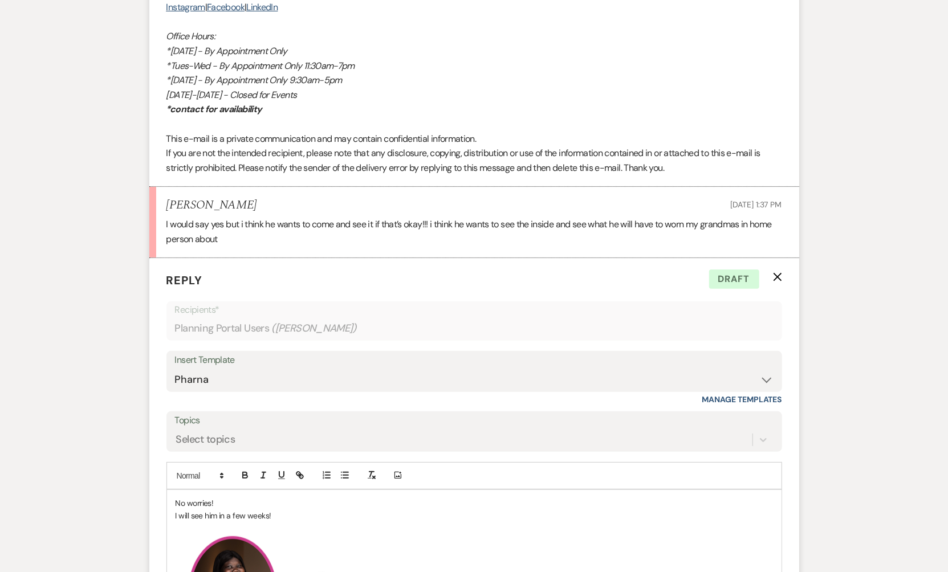
scroll to position [3053, 0]
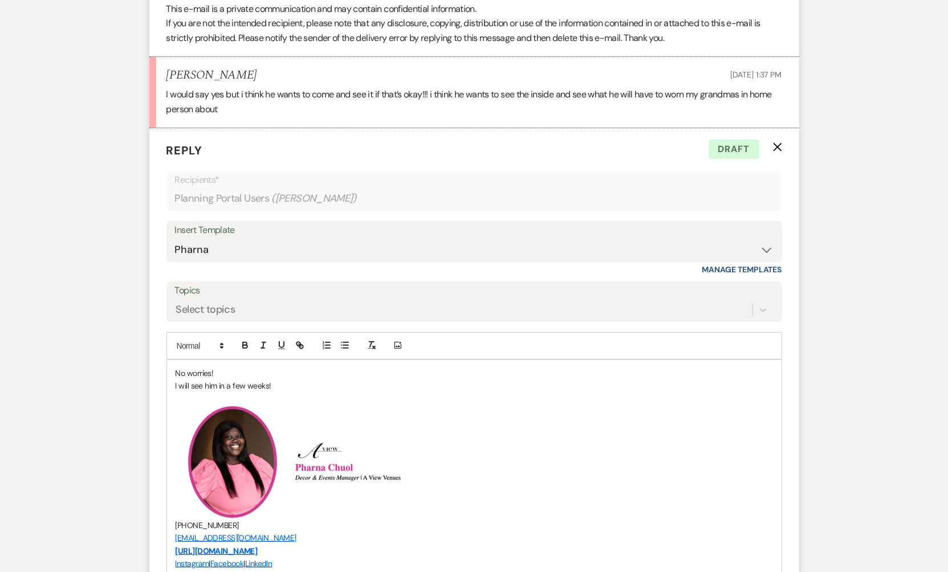
drag, startPoint x: 272, startPoint y: 379, endPoint x: 221, endPoint y: 381, distance: 51.3
click at [220, 381] on p "I will see him in a few weeks!" at bounding box center [473, 385] width 597 height 13
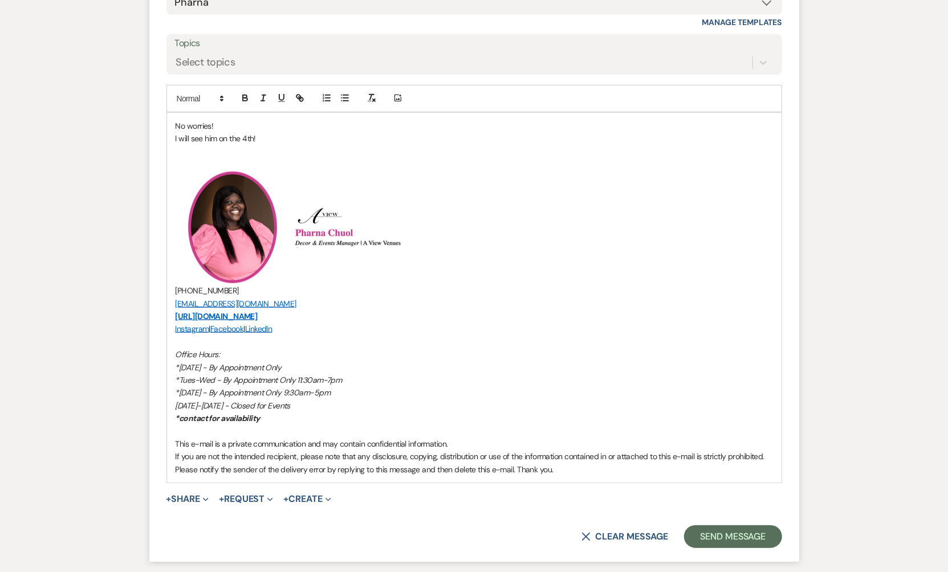
scroll to position [3375, 0]
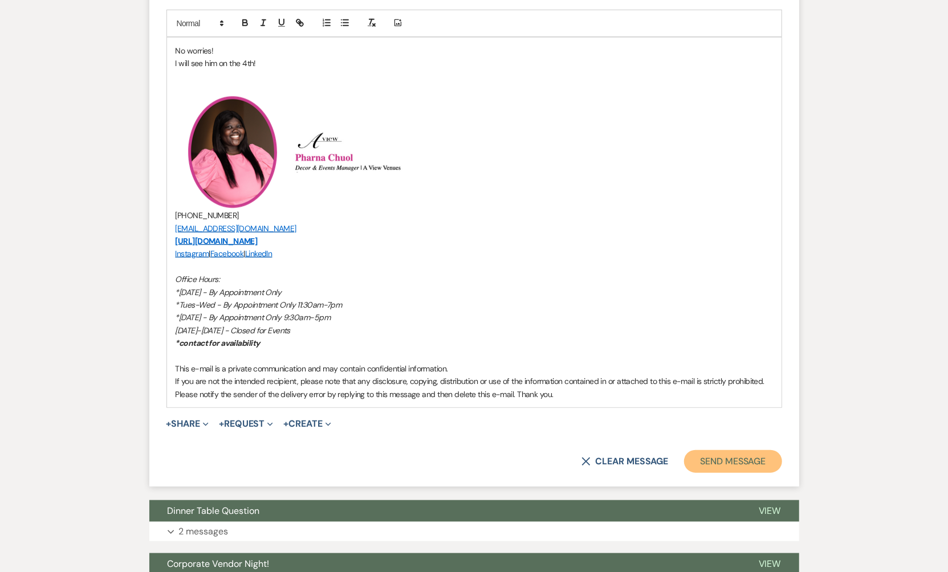
click at [754, 460] on button "Send Message" at bounding box center [732, 461] width 97 height 23
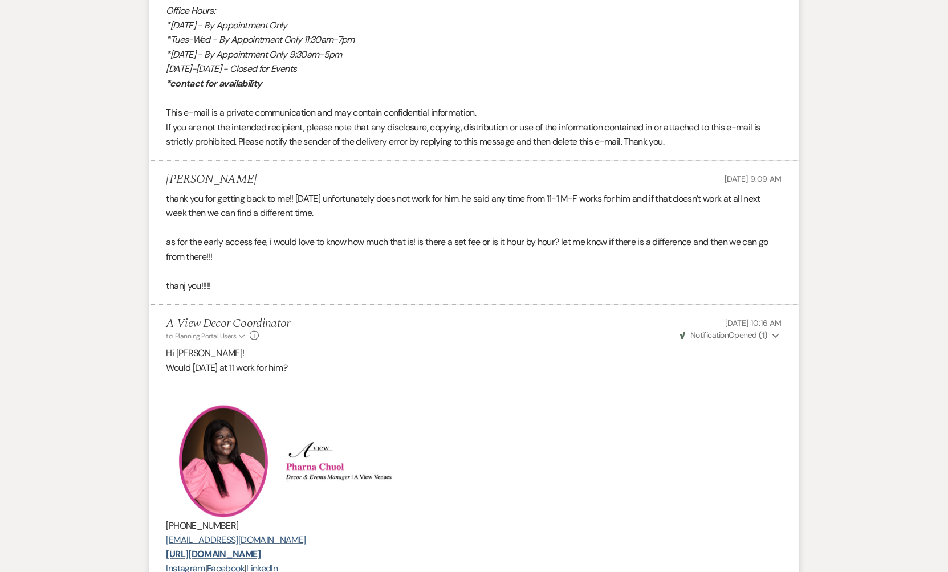
scroll to position [0, 0]
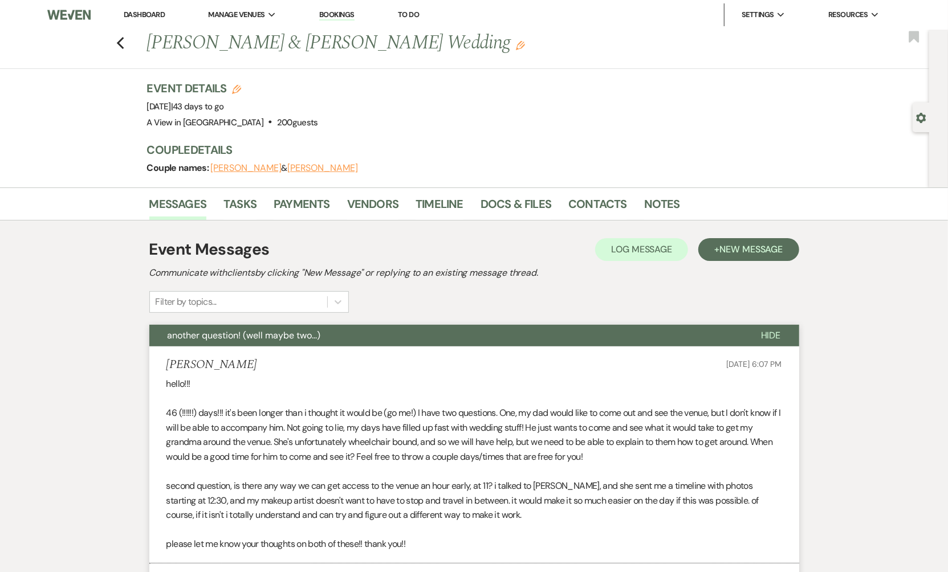
click at [130, 16] on link "Dashboard" at bounding box center [144, 15] width 41 height 10
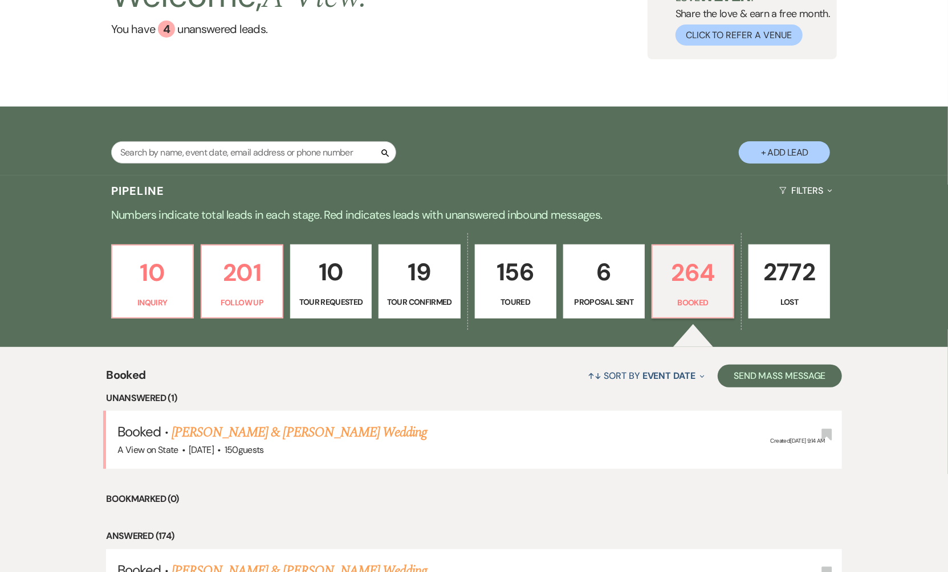
scroll to position [106, 0]
click at [279, 435] on link "[PERSON_NAME] & [PERSON_NAME] Wedding" at bounding box center [299, 432] width 255 height 21
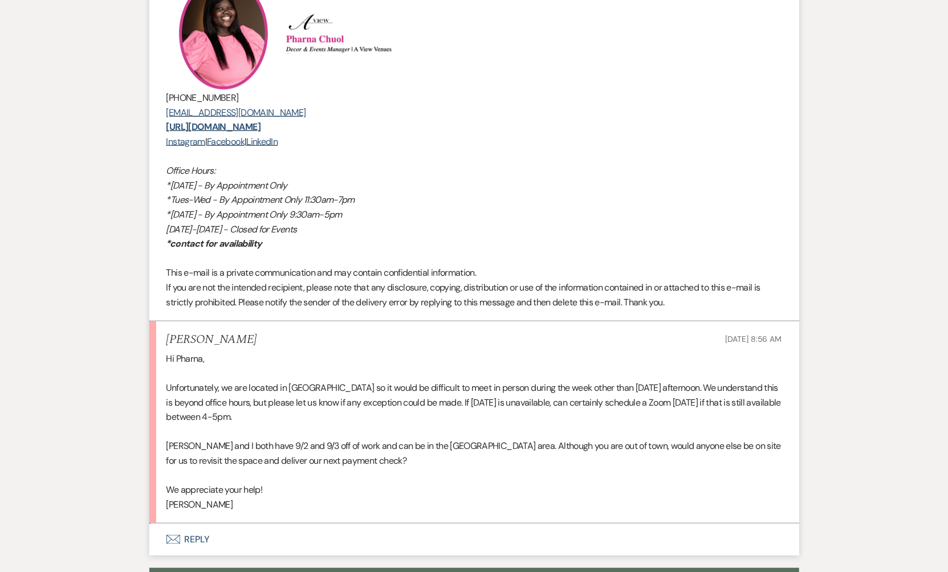
scroll to position [710, 0]
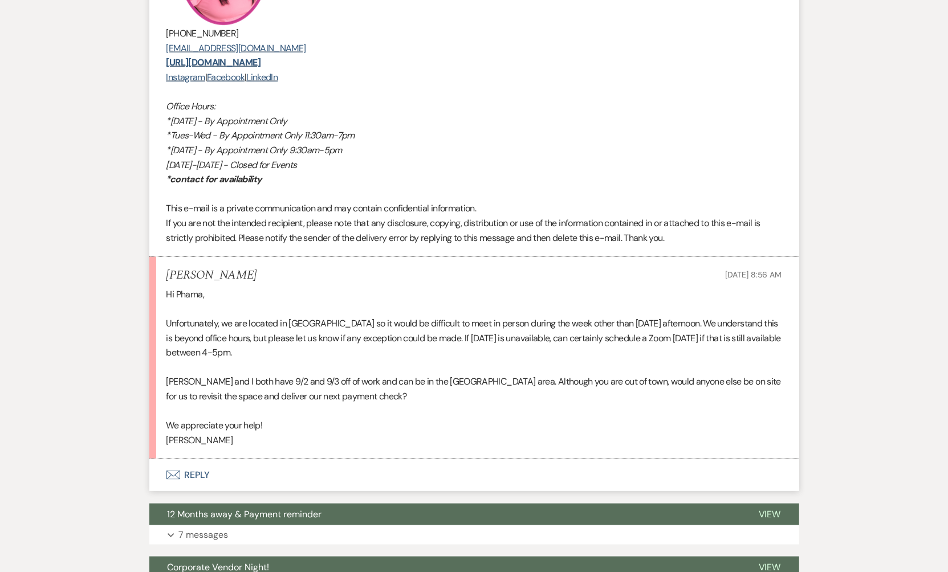
click at [221, 470] on button "Envelope Reply" at bounding box center [474, 475] width 650 height 32
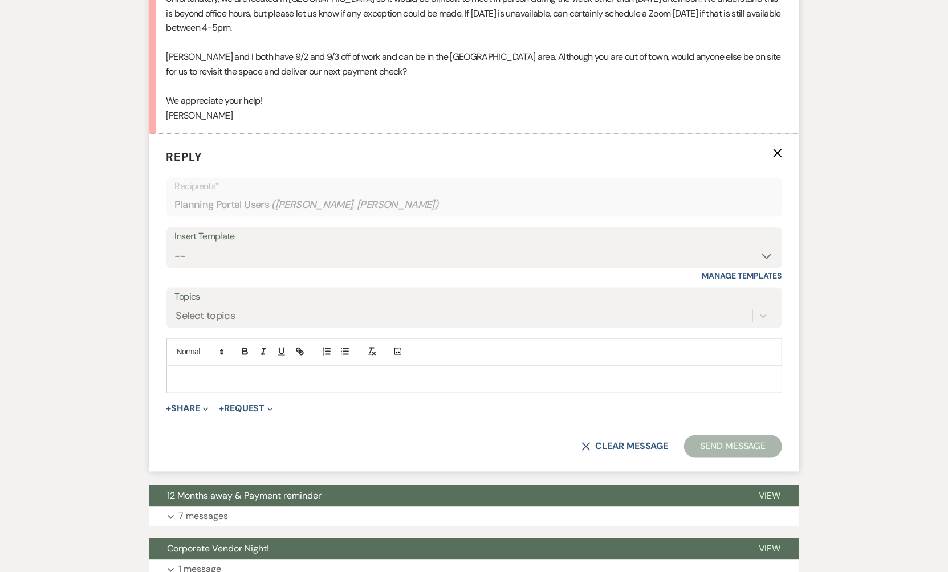
scroll to position [1110, 0]
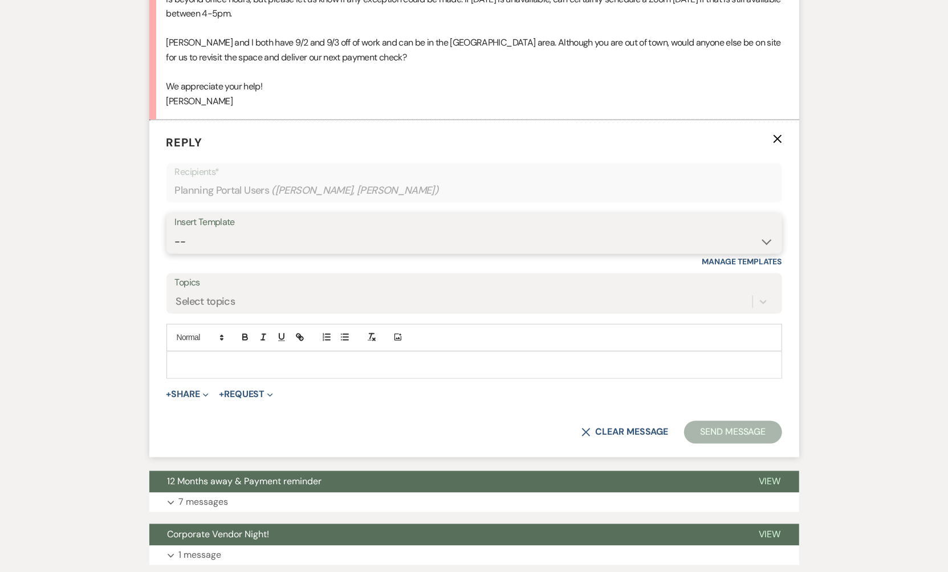
click at [255, 238] on select "-- Tour Confirmation Contract (Pre-Booked Leads) Out of office Inquiry Email Al…" at bounding box center [474, 242] width 598 height 22
select select "3704"
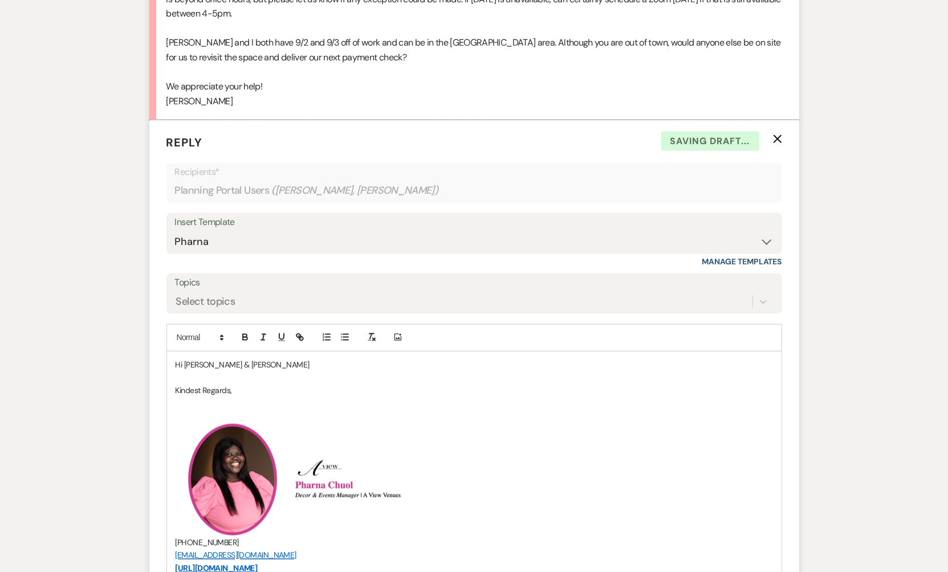
click at [247, 363] on p "Hi [PERSON_NAME] & [PERSON_NAME]" at bounding box center [473, 365] width 597 height 13
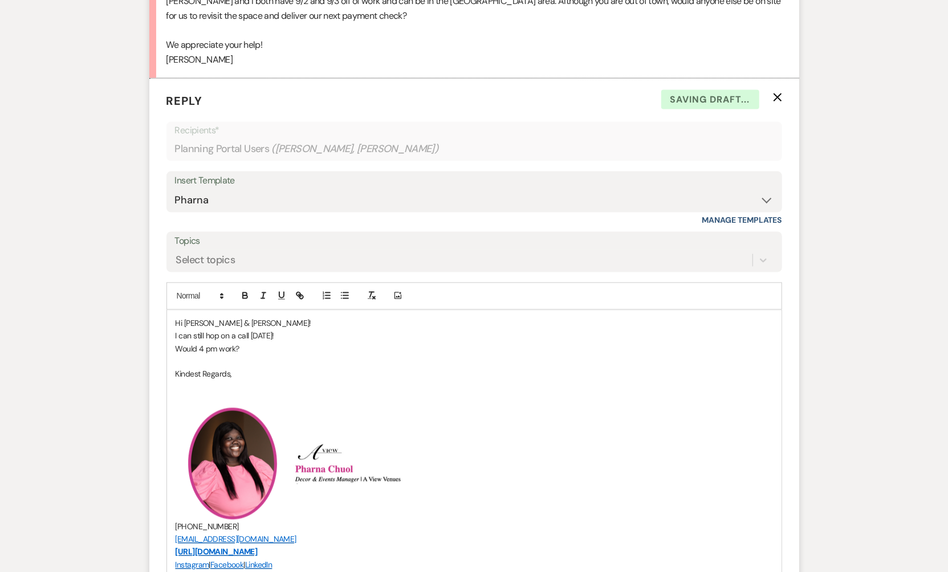
scroll to position [1152, 0]
click at [291, 357] on p at bounding box center [473, 361] width 597 height 13
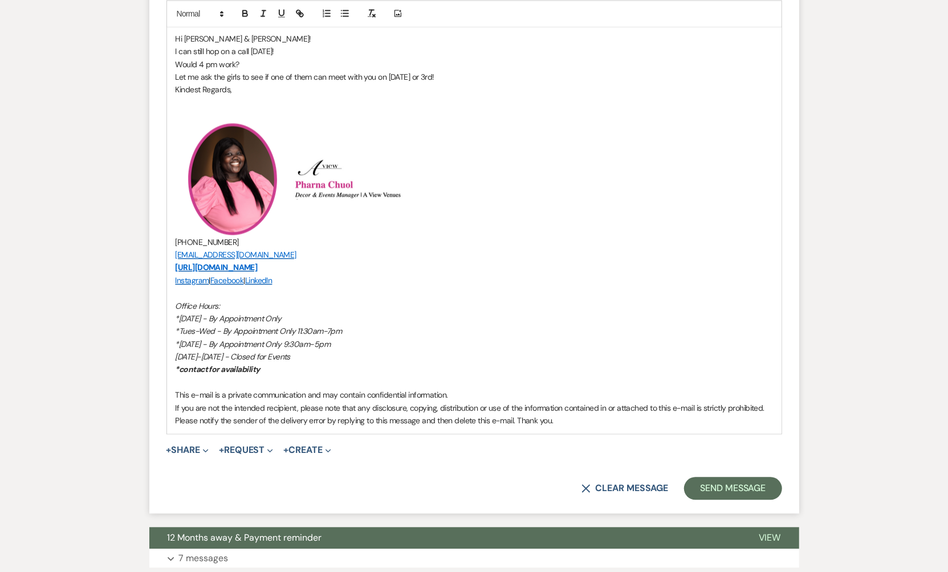
scroll to position [1493, 0]
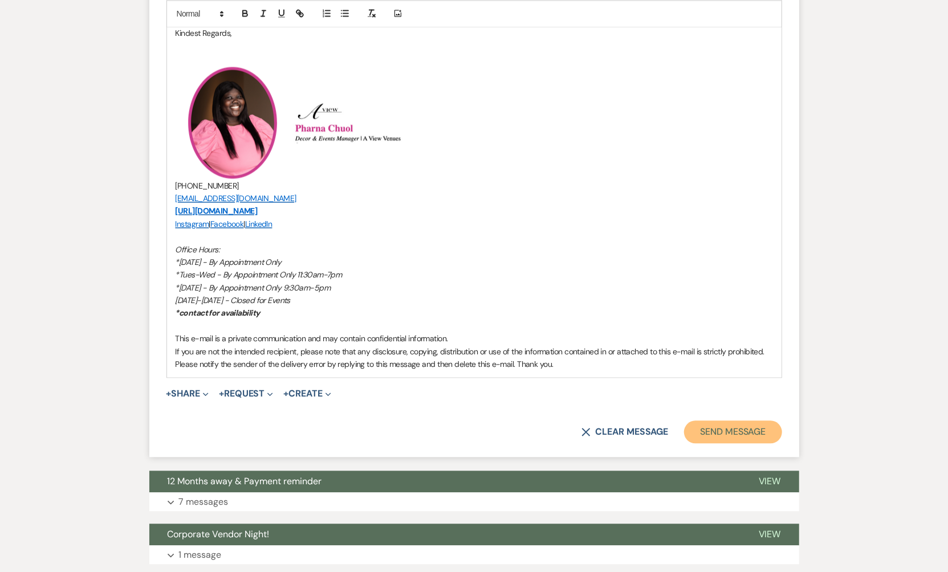
click at [715, 422] on button "Send Message" at bounding box center [732, 432] width 97 height 23
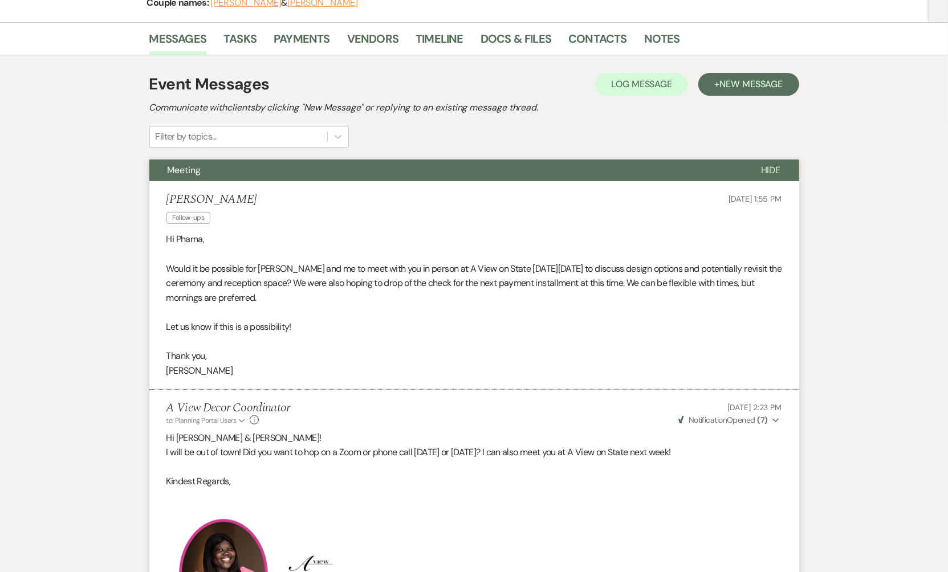
scroll to position [0, 0]
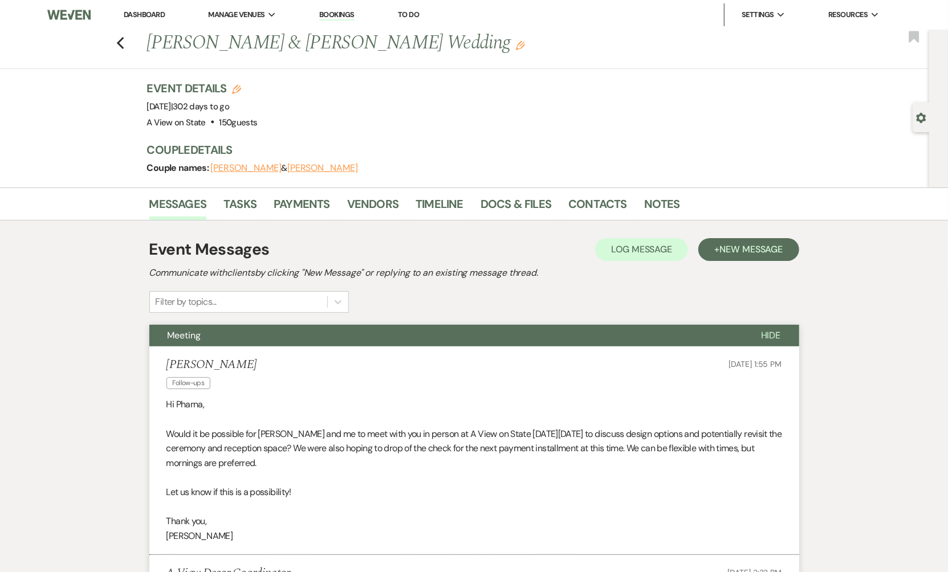
click at [151, 16] on link "Dashboard" at bounding box center [144, 15] width 41 height 10
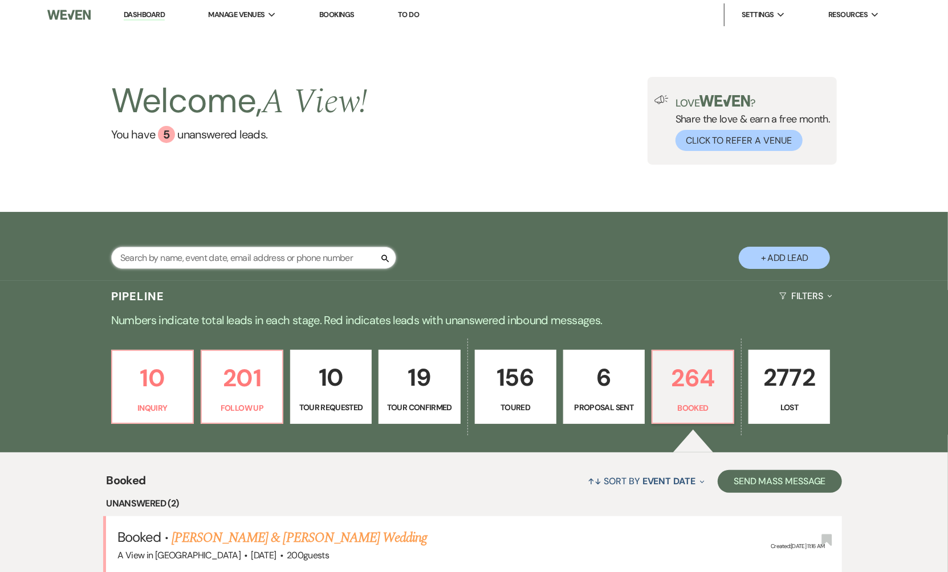
click at [186, 258] on input "text" at bounding box center [253, 258] width 285 height 22
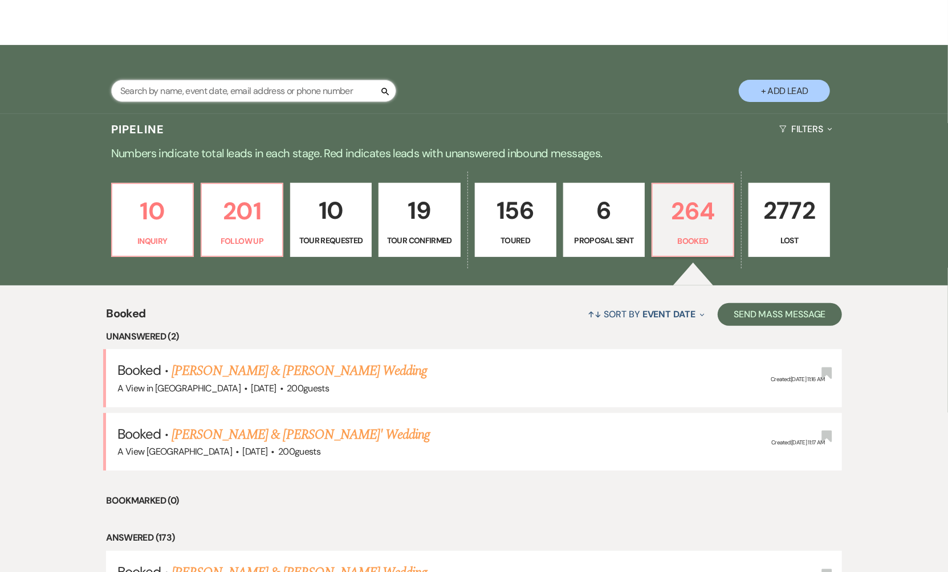
scroll to position [189, 0]
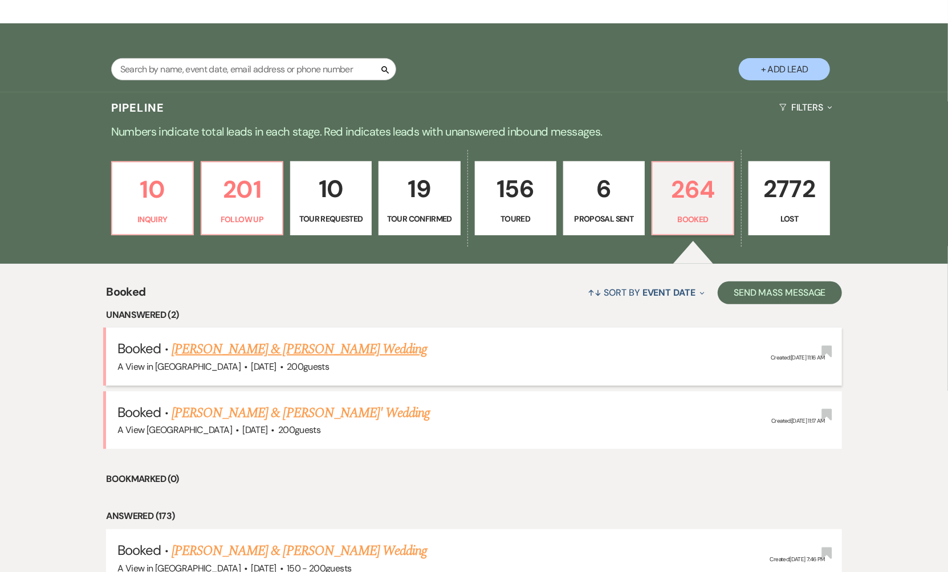
click at [291, 354] on link "[PERSON_NAME] & [PERSON_NAME] Wedding" at bounding box center [299, 349] width 255 height 21
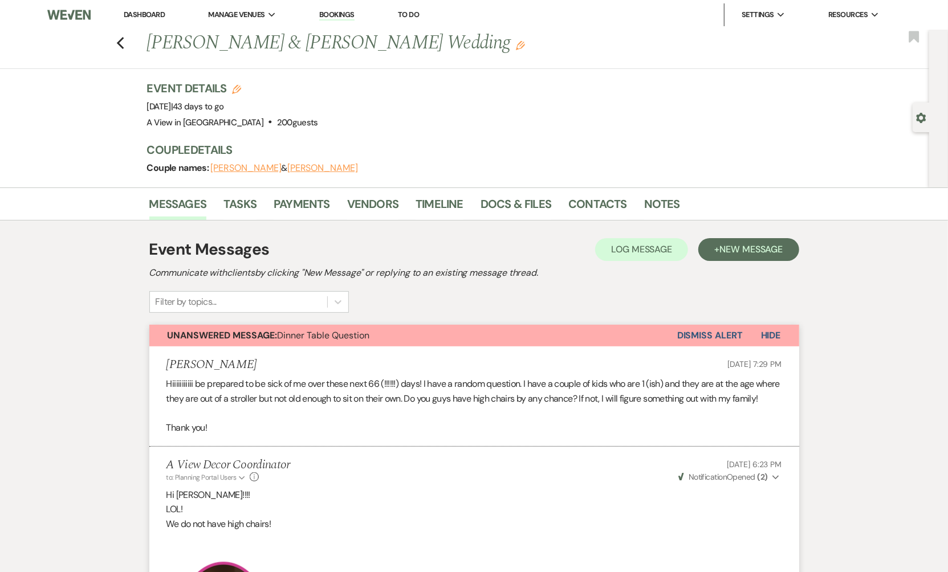
click at [151, 8] on li "Dashboard" at bounding box center [144, 14] width 52 height 23
click at [154, 17] on link "Dashboard" at bounding box center [144, 15] width 41 height 10
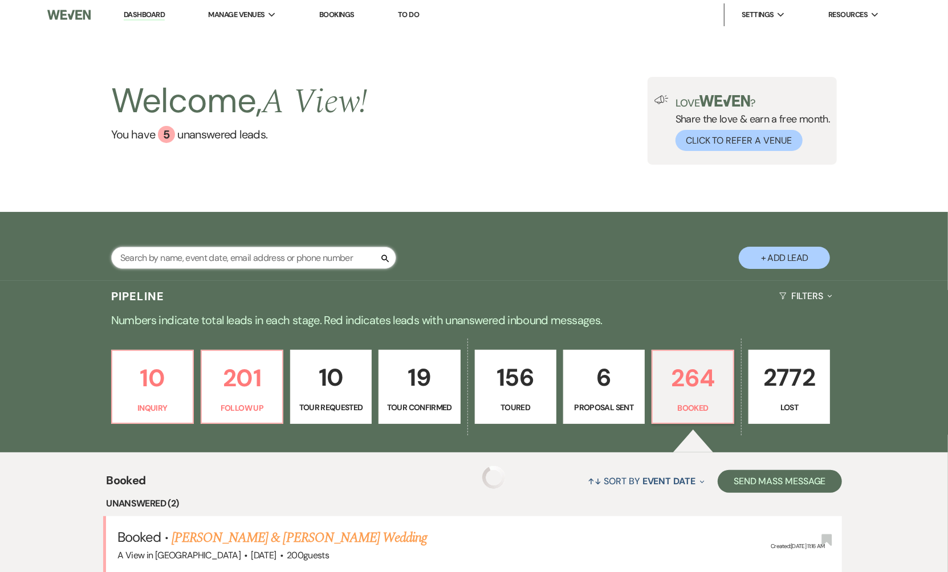
click at [206, 261] on input "text" at bounding box center [253, 258] width 285 height 22
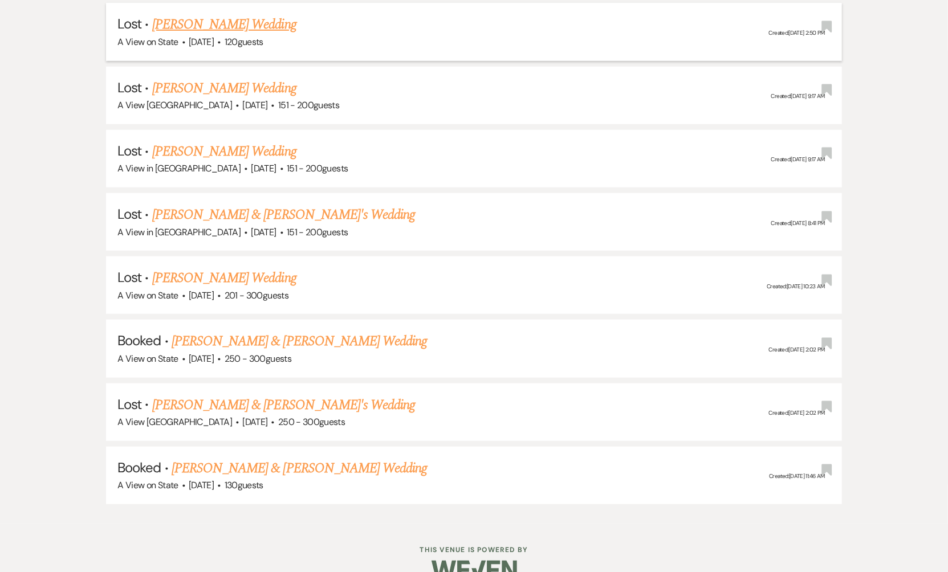
scroll to position [404, 0]
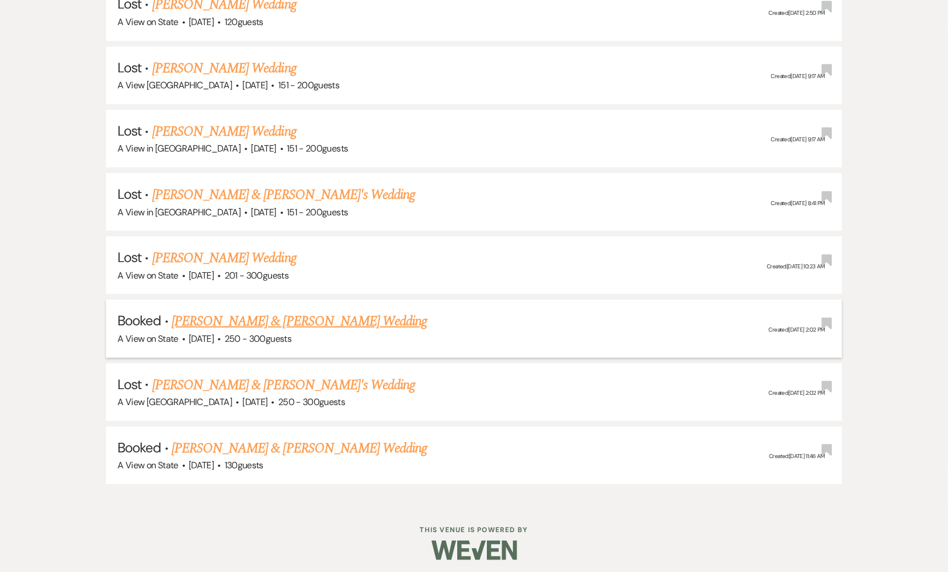
type input "[PERSON_NAME]"
click at [287, 317] on link "[PERSON_NAME] & [PERSON_NAME] Wedding" at bounding box center [299, 321] width 255 height 21
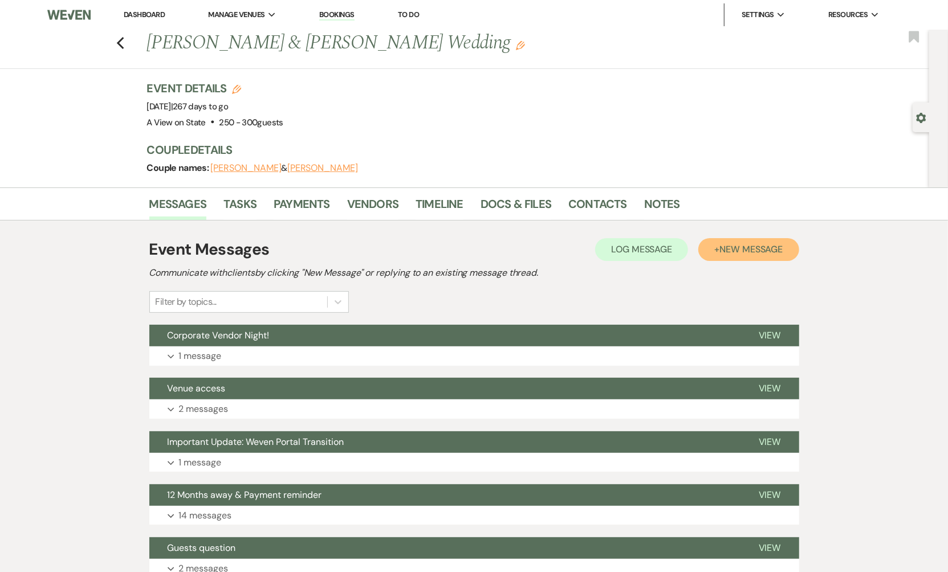
click at [736, 252] on span "New Message" at bounding box center [750, 249] width 63 height 12
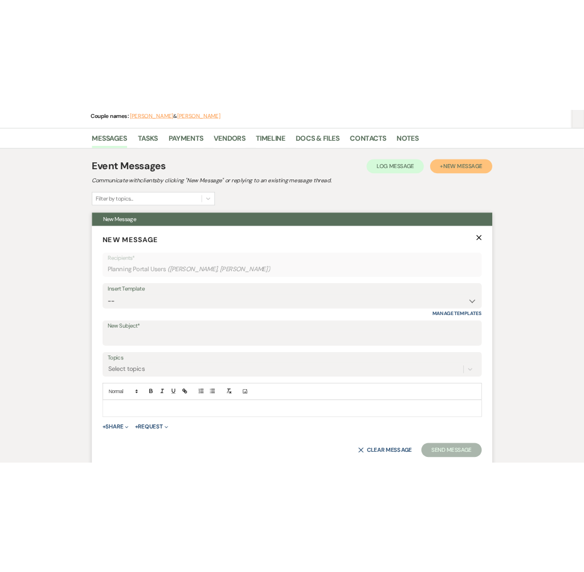
scroll to position [194, 0]
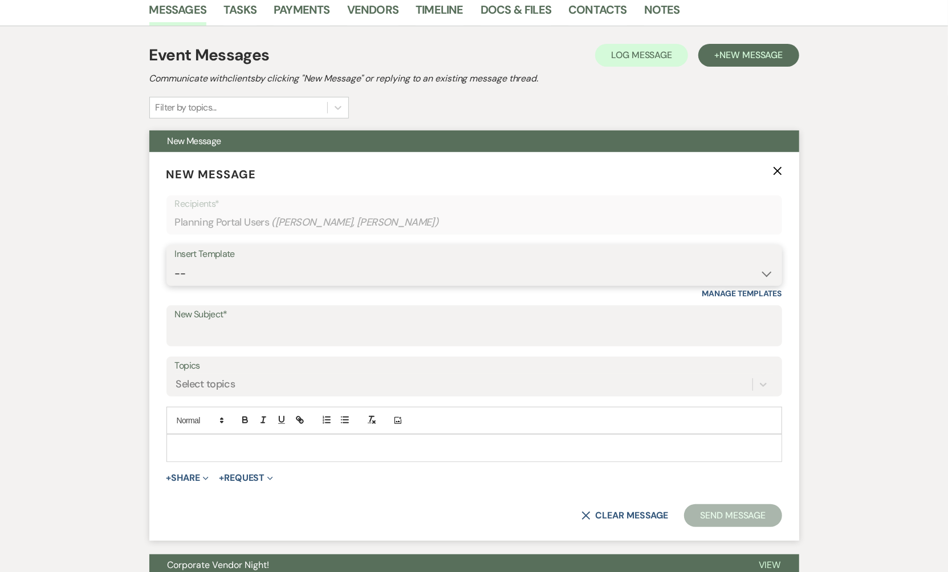
click at [321, 269] on select "-- Tour Confirmation Contract (Pre-Booked Leads) Out of office Inquiry Email Al…" at bounding box center [474, 274] width 598 height 22
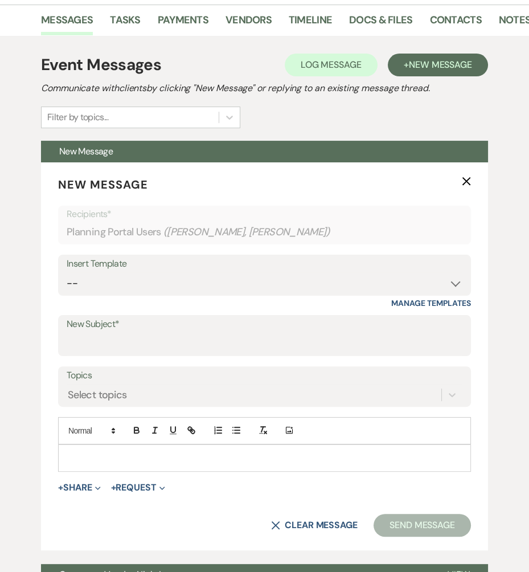
scroll to position [241, 0]
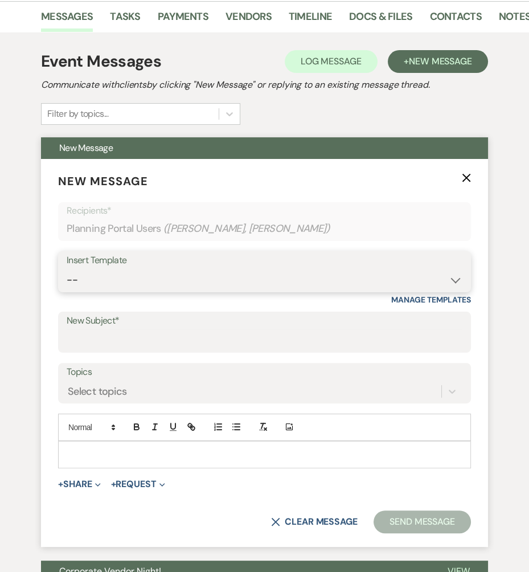
click at [219, 275] on select "-- Tour Confirmation Contract (Pre-Booked Leads) Out of office Inquiry Email Al…" at bounding box center [265, 280] width 396 height 22
select select "3931"
type input "8 Months away!! Let's Meet! 🎉"
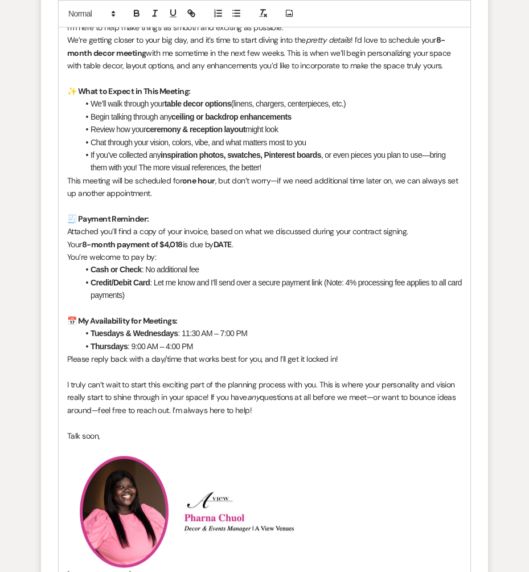
scroll to position [715, 0]
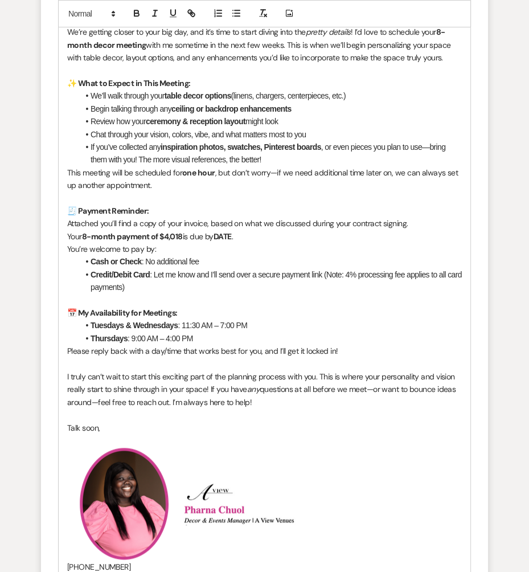
click at [182, 231] on strong "8-month payment of $4,018" at bounding box center [132, 236] width 101 height 10
click at [231, 233] on strong "DATE" at bounding box center [222, 236] width 18 height 10
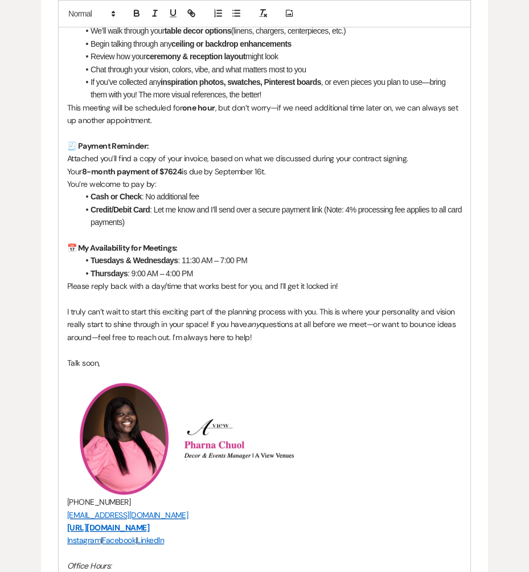
scroll to position [781, 0]
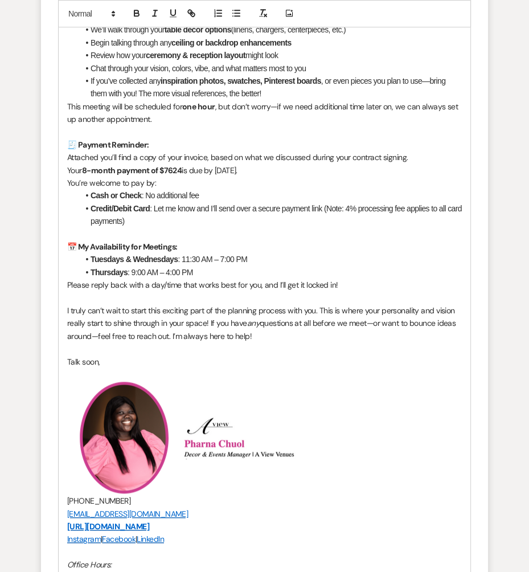
click at [219, 206] on li "Credit/Debit Card : Let me know and I’ll send over a secure payment link (Note:…" at bounding box center [270, 215] width 383 height 26
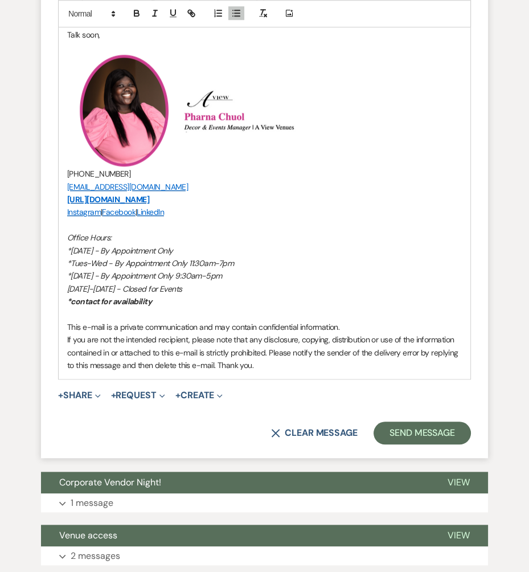
scroll to position [1144, 0]
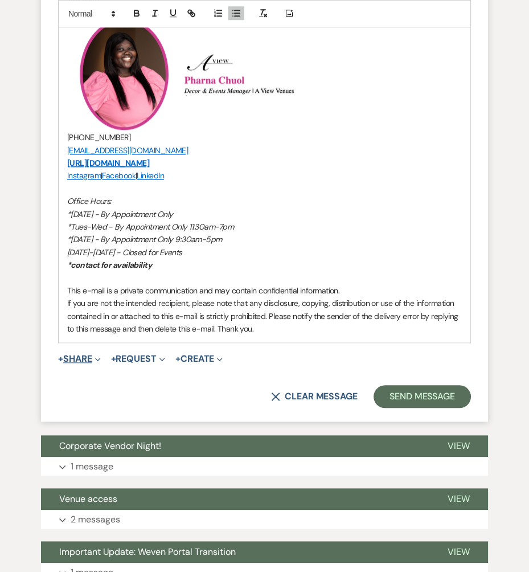
click at [101, 357] on icon "Expand" at bounding box center [98, 360] width 6 height 6
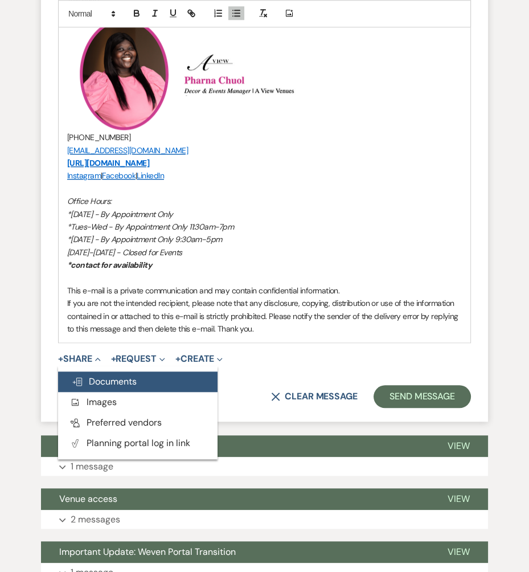
click at [107, 375] on span "Doc Upload Documents" at bounding box center [104, 381] width 65 height 12
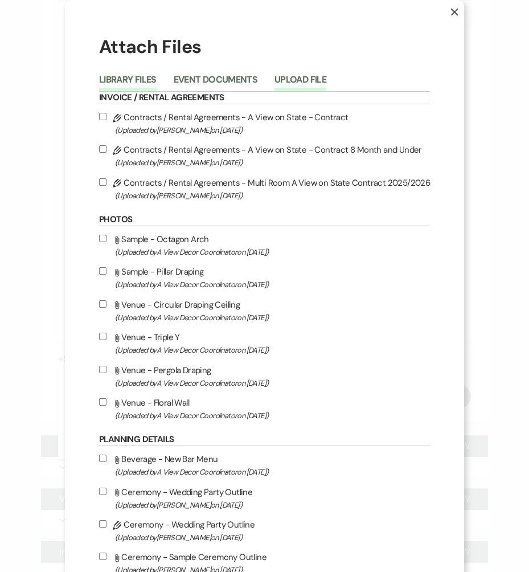
click at [297, 82] on button "Upload File" at bounding box center [301, 83] width 52 height 16
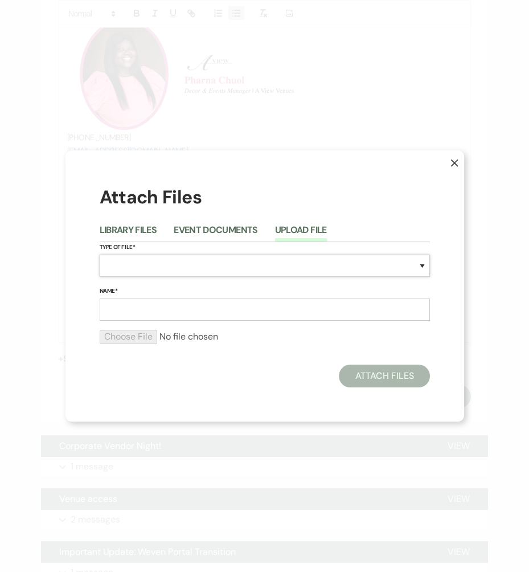
click at [175, 275] on select "Special Event Insurance Vendor Certificate of Insurance Contracts / Rental Agre…" at bounding box center [265, 266] width 330 height 22
select select "22"
click at [182, 313] on input "Name*" at bounding box center [265, 310] width 330 height 22
type input "8 M Invoice"
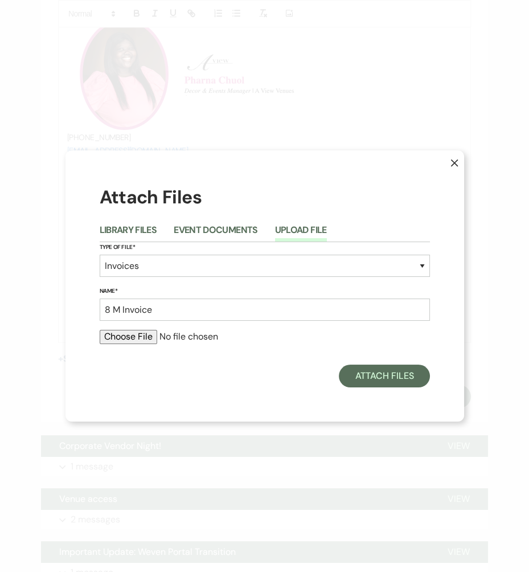
click at [139, 331] on input "file" at bounding box center [265, 337] width 330 height 14
type input "C:\fakepath\[PERSON_NAME] 8 M .pdf"
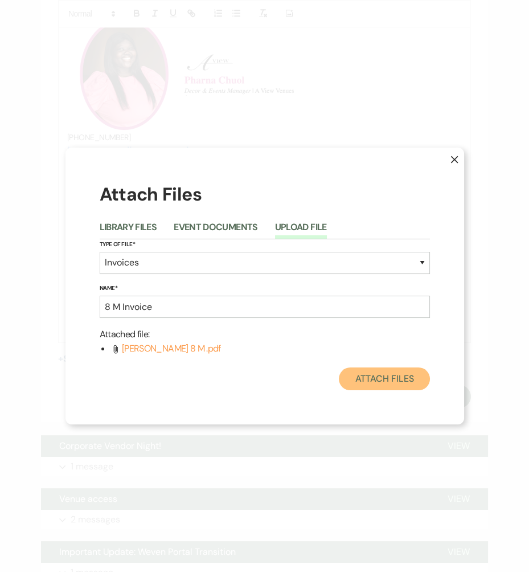
click at [377, 381] on button "Attach Files" at bounding box center [384, 379] width 91 height 23
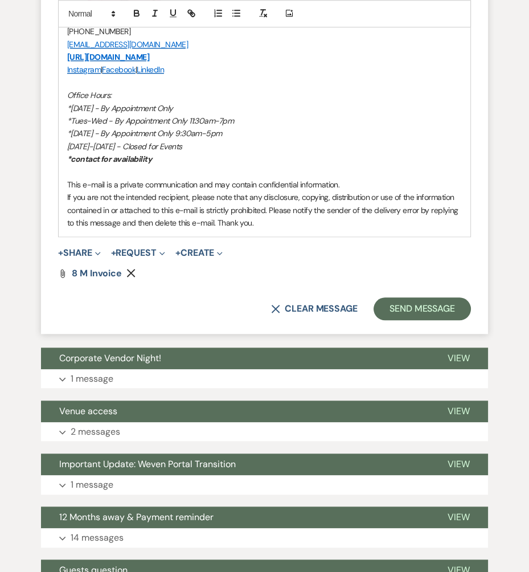
scroll to position [1251, 0]
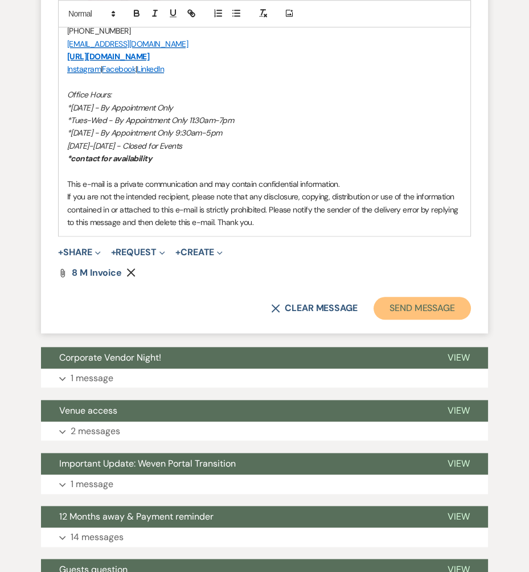
click at [410, 301] on button "Send Message" at bounding box center [422, 308] width 97 height 23
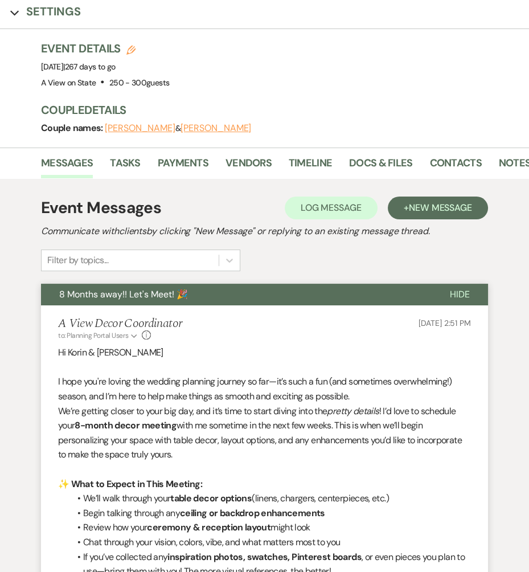
scroll to position [0, 0]
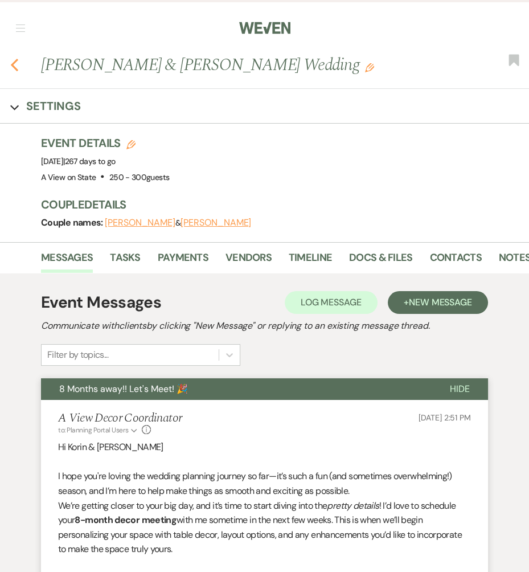
click at [18, 62] on icon "Previous" at bounding box center [14, 65] width 9 height 14
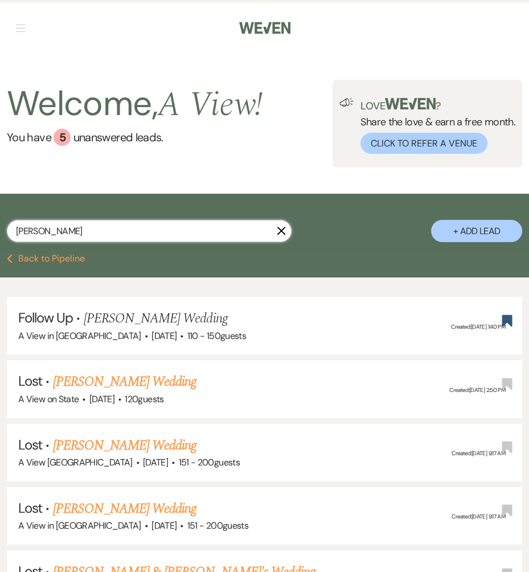
click at [102, 224] on input "[PERSON_NAME]" at bounding box center [149, 231] width 285 height 22
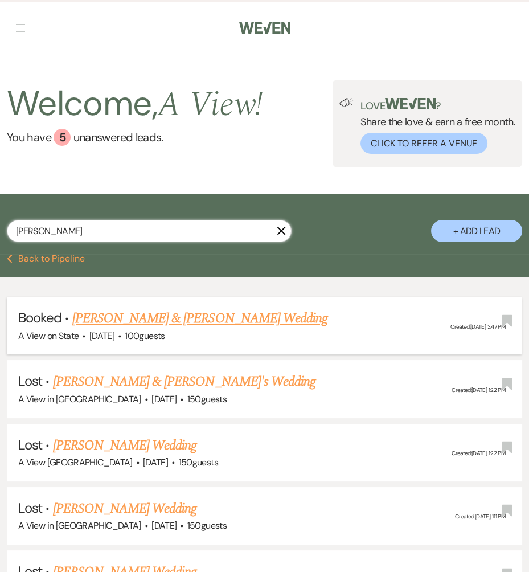
type input "[PERSON_NAME]"
click at [115, 317] on link "[PERSON_NAME] & [PERSON_NAME] Wedding" at bounding box center [199, 318] width 255 height 21
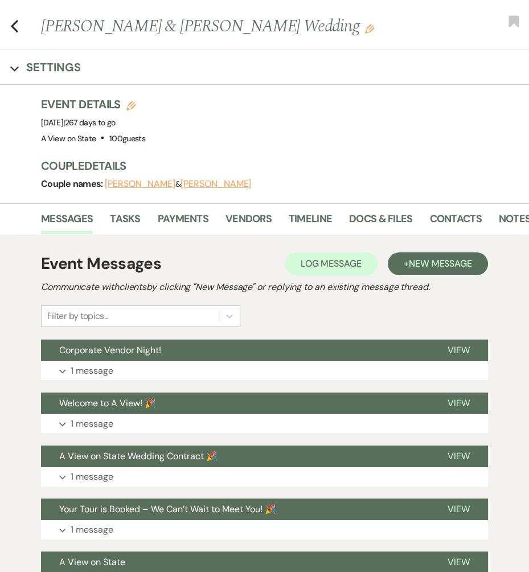
scroll to position [41, 0]
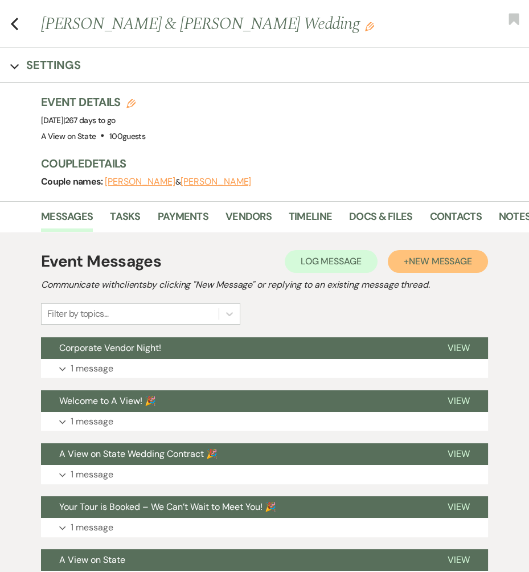
click at [442, 255] on span "New Message" at bounding box center [440, 261] width 63 height 12
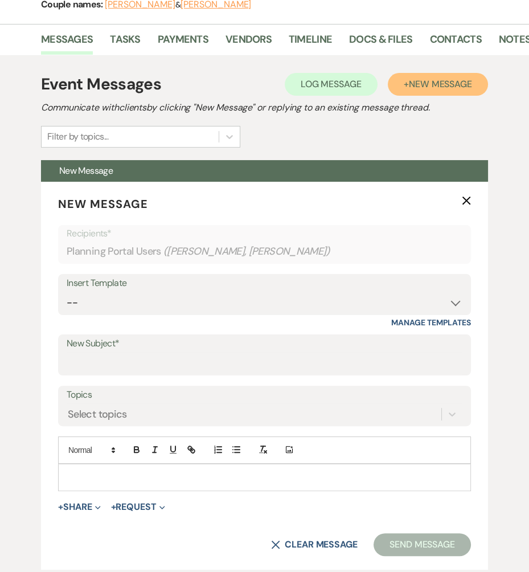
scroll to position [220, 0]
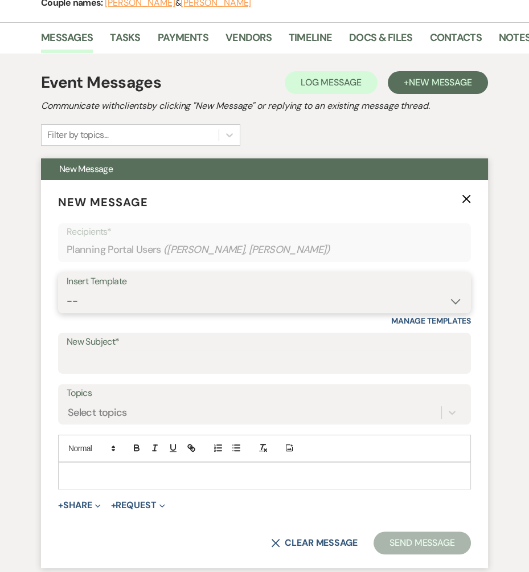
click at [238, 295] on select "-- Tour Confirmation Contract (Pre-Booked Leads) Out of office Inquiry Email Al…" at bounding box center [265, 301] width 396 height 22
select select "3931"
type input "8 Months away!! Let's Meet! 🎉"
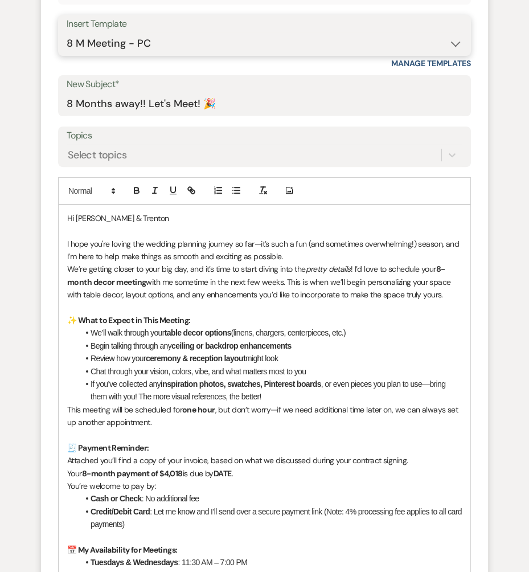
scroll to position [656, 0]
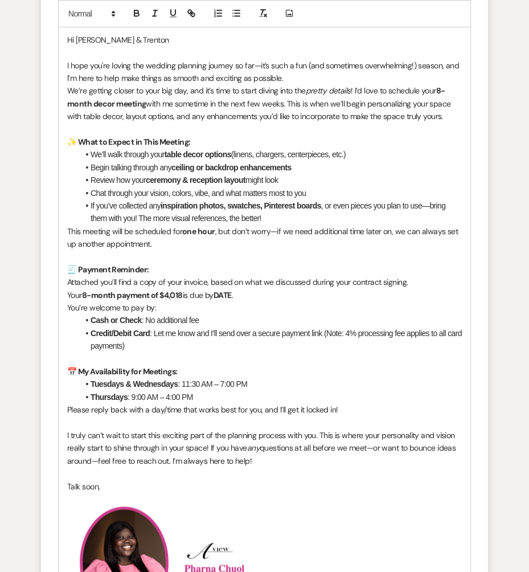
click at [171, 290] on strong "8-month payment of $4,018" at bounding box center [132, 295] width 101 height 10
click at [231, 292] on strong "DATE" at bounding box center [222, 295] width 18 height 10
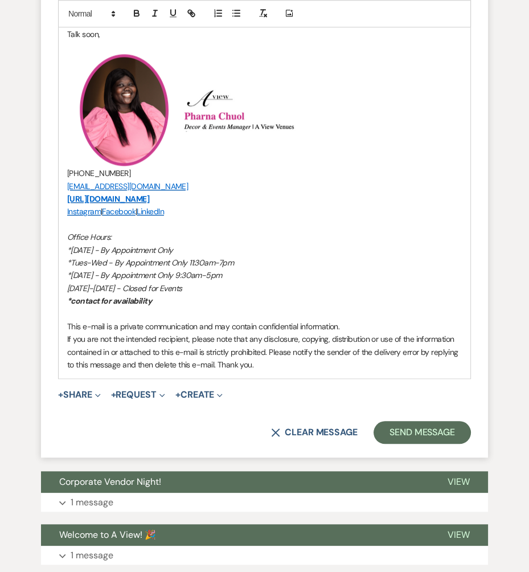
scroll to position [1113, 0]
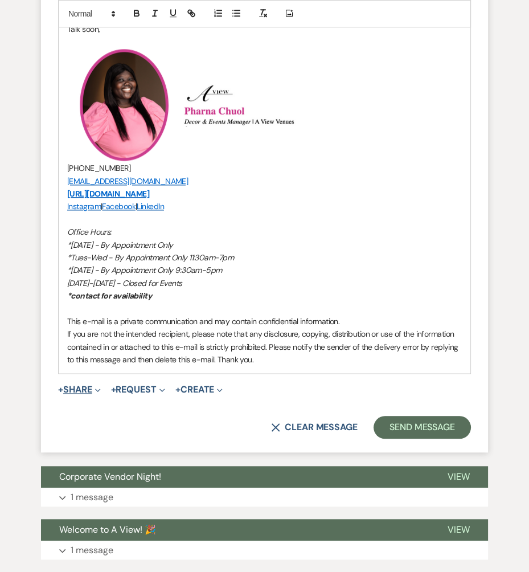
click at [89, 389] on button "+ Share Expand" at bounding box center [79, 389] width 43 height 9
click at [98, 389] on use "button" at bounding box center [97, 390] width 5 height 3
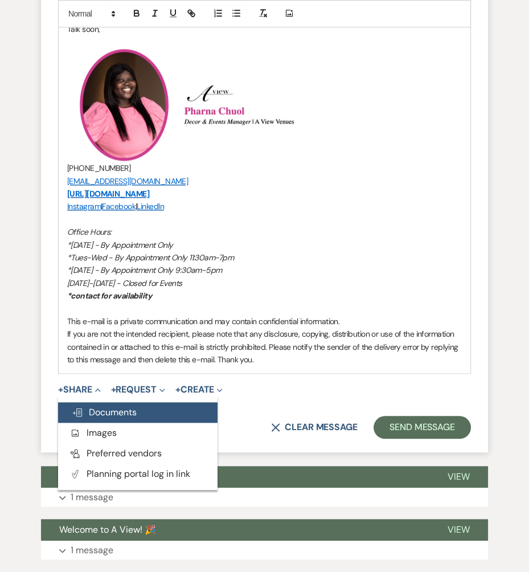
click at [108, 410] on span "Doc Upload Documents" at bounding box center [104, 412] width 65 height 12
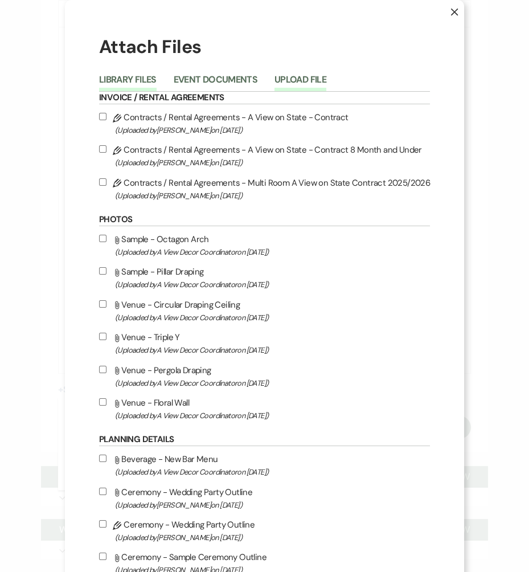
click at [295, 85] on button "Upload File" at bounding box center [301, 83] width 52 height 16
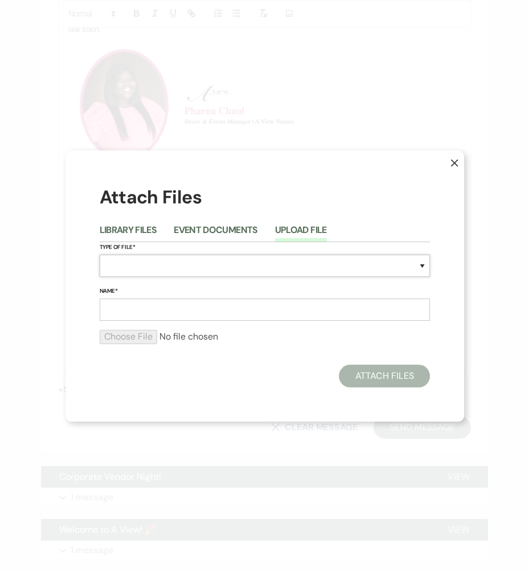
click at [174, 274] on select "Special Event Insurance Vendor Certificate of Insurance Contracts / Rental Agre…" at bounding box center [265, 266] width 330 height 22
select select "22"
click at [166, 320] on input "Name*" at bounding box center [265, 310] width 330 height 22
type input "8 M Invoice"
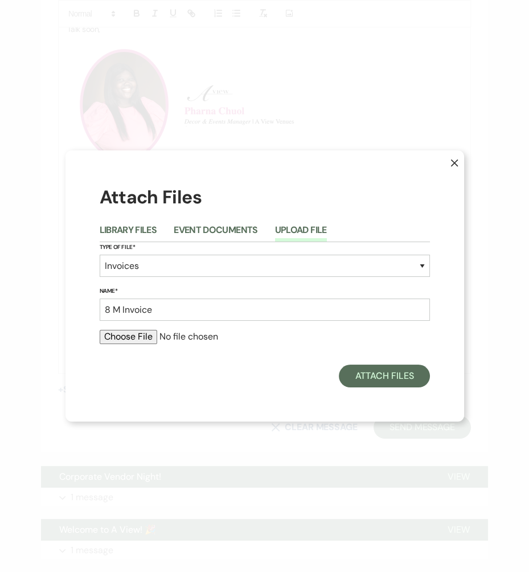
click at [138, 340] on input "file" at bounding box center [265, 337] width 330 height 14
type input "C:\fakepath\[PERSON_NAME] 8 M .pdf"
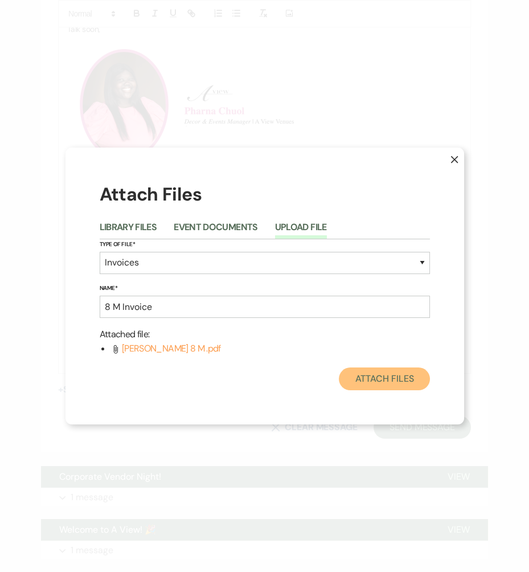
click at [383, 377] on button "Attach Files" at bounding box center [384, 379] width 91 height 23
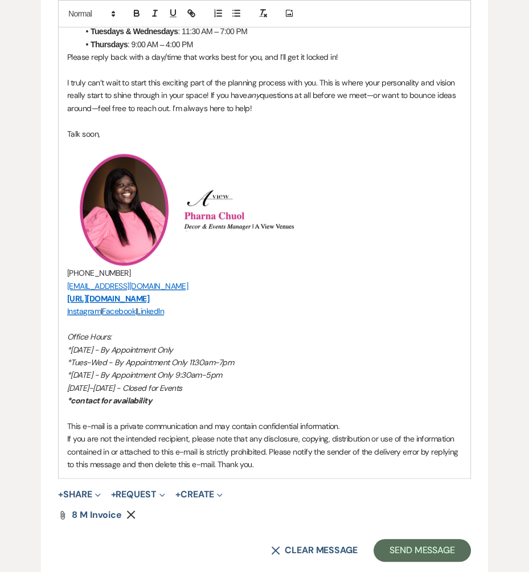
scroll to position [1108, 0]
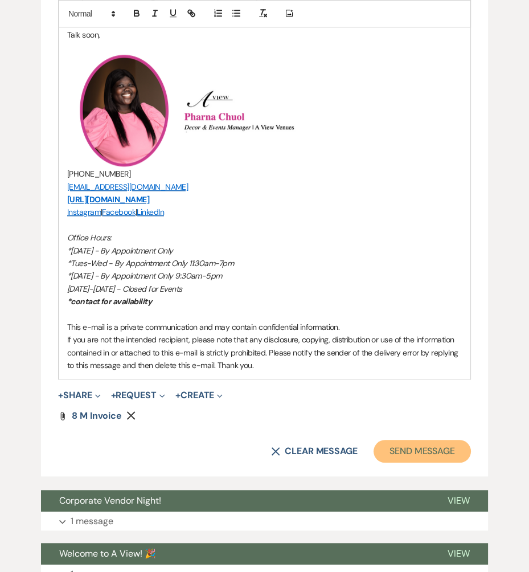
click at [401, 452] on button "Send Message" at bounding box center [422, 451] width 97 height 23
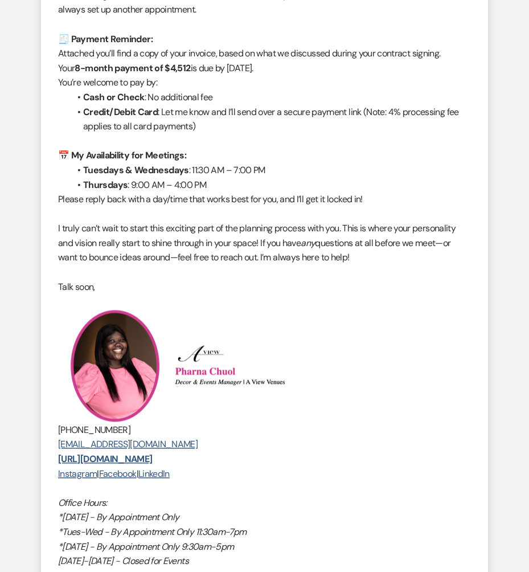
scroll to position [0, 0]
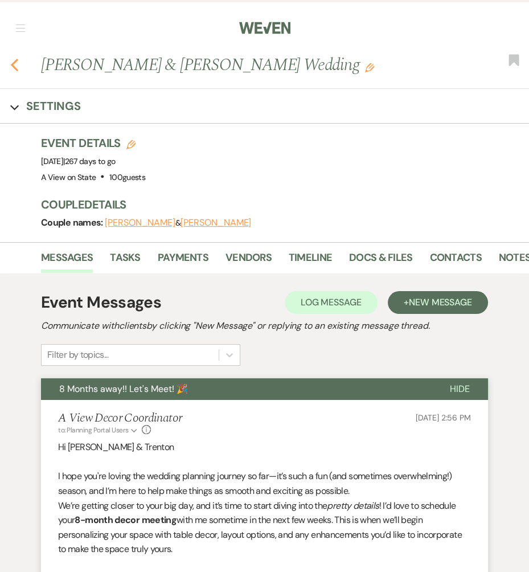
click at [17, 64] on icon "Previous" at bounding box center [14, 65] width 9 height 14
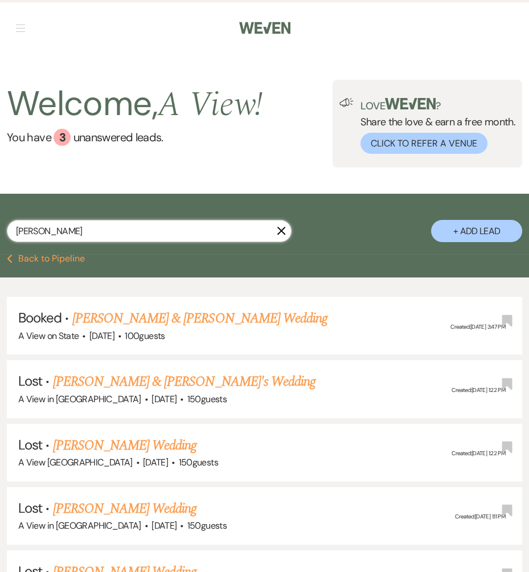
click at [71, 228] on input "[PERSON_NAME]" at bounding box center [149, 231] width 285 height 22
type input "J"
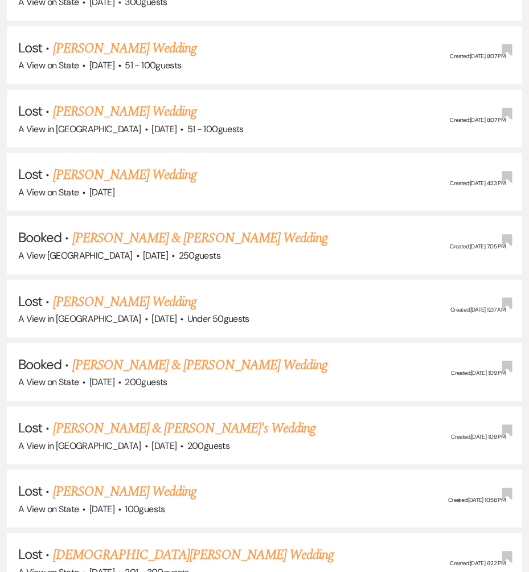
scroll to position [7194, 0]
type input "[PERSON_NAME] St"
click at [181, 354] on link "[PERSON_NAME] & [PERSON_NAME] Wedding" at bounding box center [199, 364] width 255 height 21
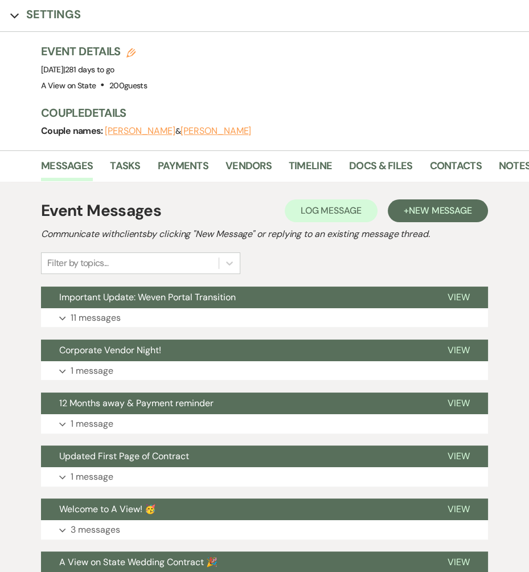
scroll to position [92, 0]
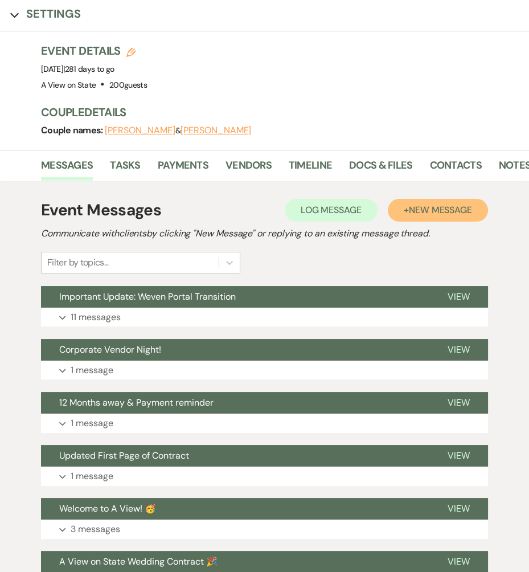
click at [421, 199] on button "+ New Message" at bounding box center [438, 210] width 100 height 23
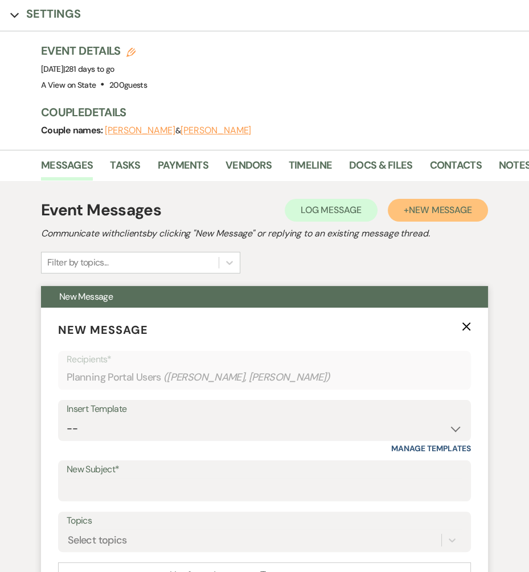
scroll to position [260, 0]
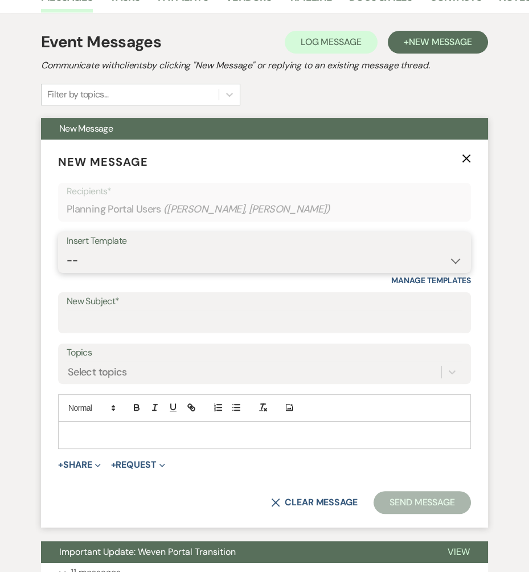
click at [235, 261] on select "-- Tour Confirmation Contract (Pre-Booked Leads) Out of office Inquiry Email Al…" at bounding box center [265, 261] width 396 height 22
select select "3931"
type input "8 Months away!! Let's Meet! 🎉"
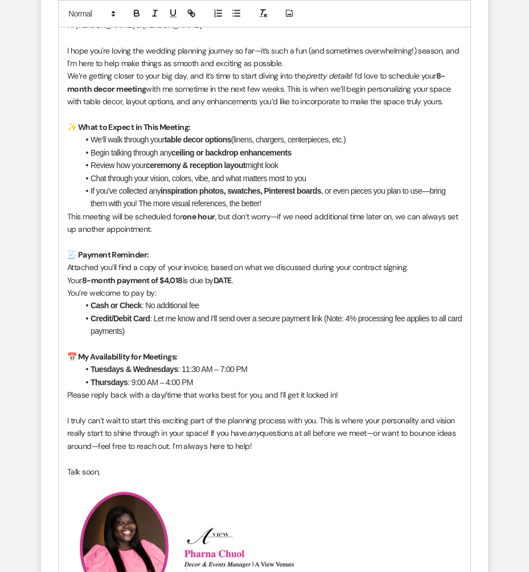
scroll to position [674, 0]
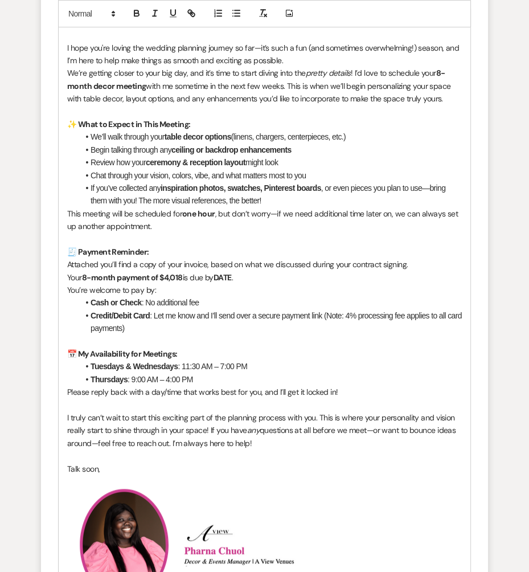
click at [183, 275] on strong "8-month payment of $4,018" at bounding box center [132, 277] width 101 height 10
click at [356, 316] on li "Credit/Debit Card : Let me know and I’ll send over a secure payment link (Note:…" at bounding box center [270, 322] width 383 height 26
click at [239, 272] on p "Your 8-month payment of $3,855 is due by DATE ." at bounding box center [264, 277] width 395 height 13
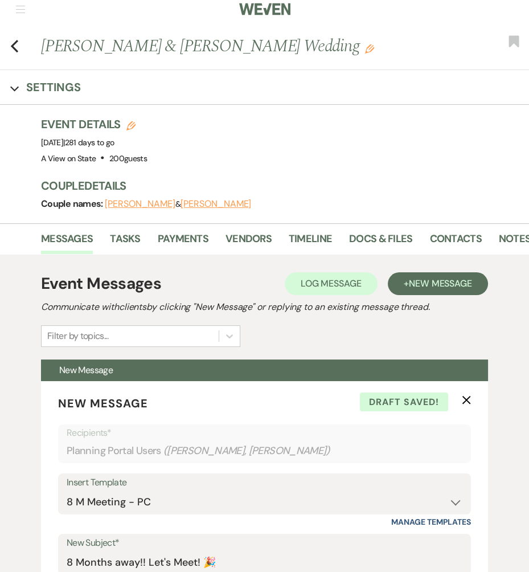
scroll to position [19, 0]
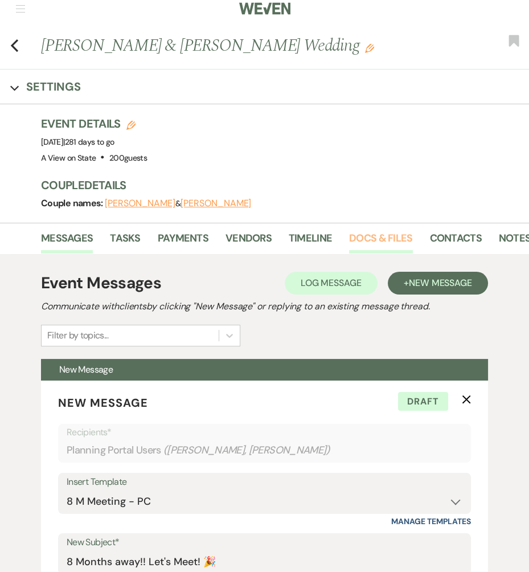
click at [375, 240] on link "Docs & Files" at bounding box center [380, 241] width 63 height 23
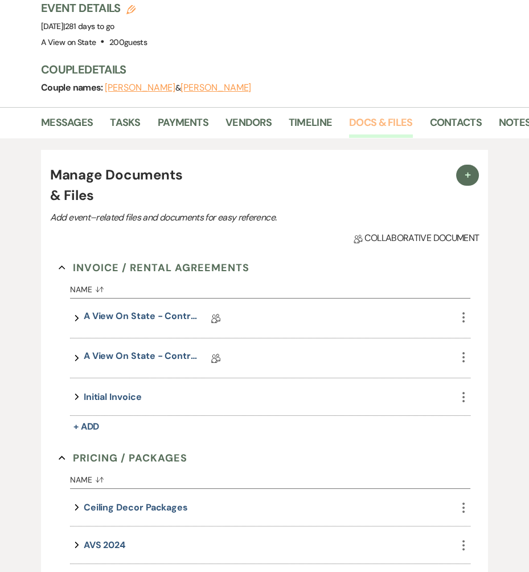
scroll to position [137, 0]
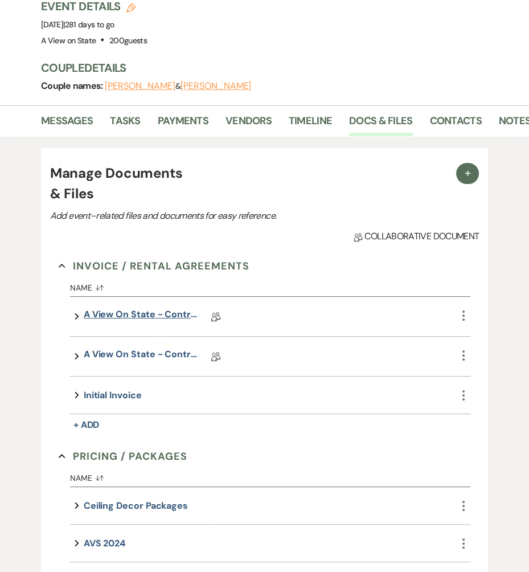
click at [119, 312] on link "A View on State - Contract" at bounding box center [141, 317] width 114 height 18
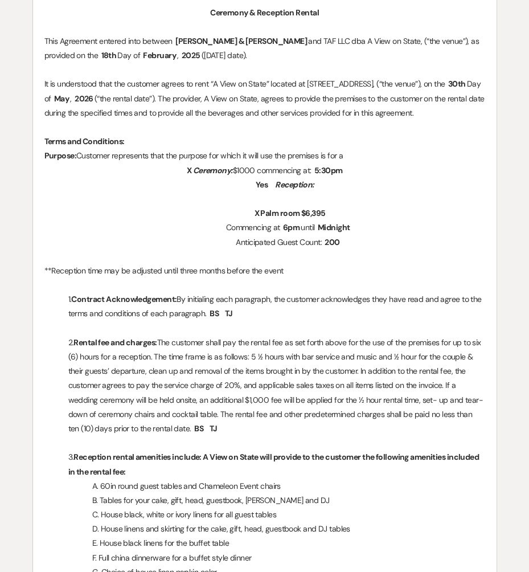
scroll to position [18, 0]
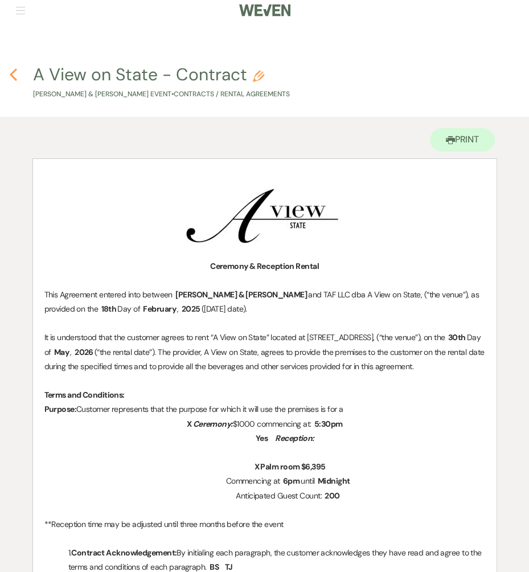
click at [10, 75] on icon "Previous" at bounding box center [13, 75] width 9 height 14
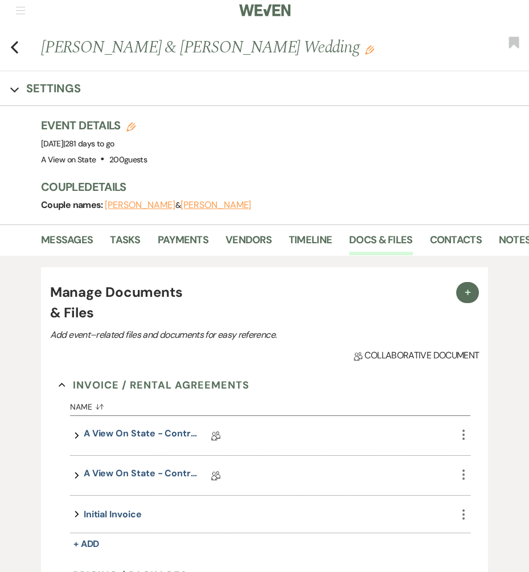
scroll to position [137, 0]
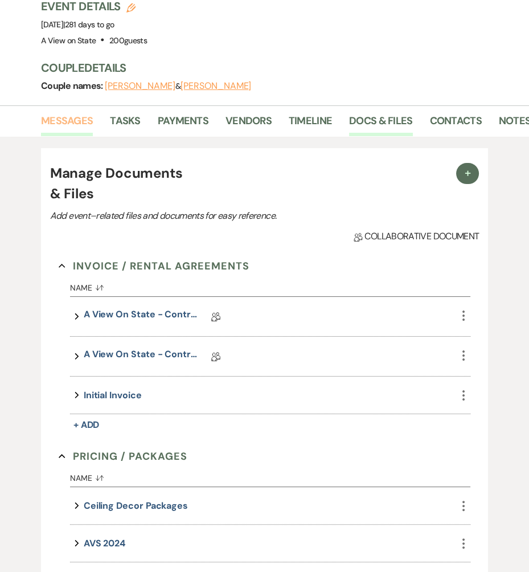
click at [79, 119] on link "Messages" at bounding box center [67, 124] width 52 height 23
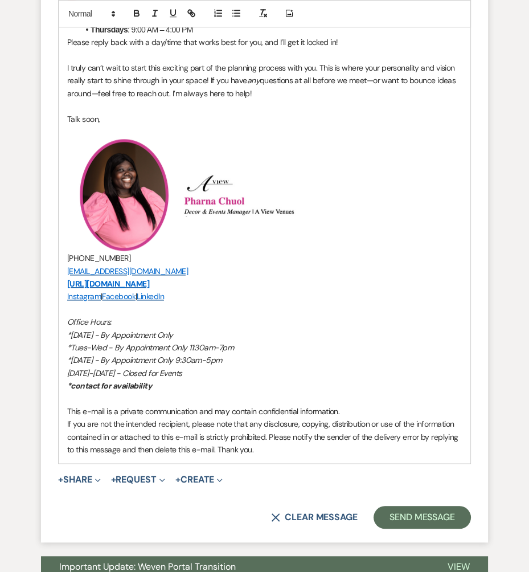
scroll to position [1024, 0]
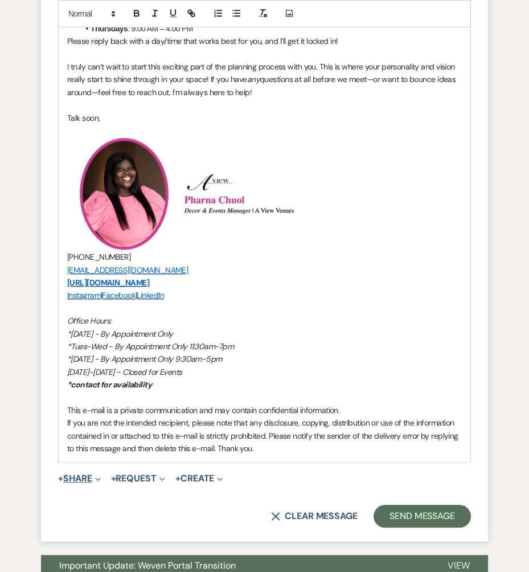
click at [99, 476] on icon "Expand" at bounding box center [98, 479] width 6 height 6
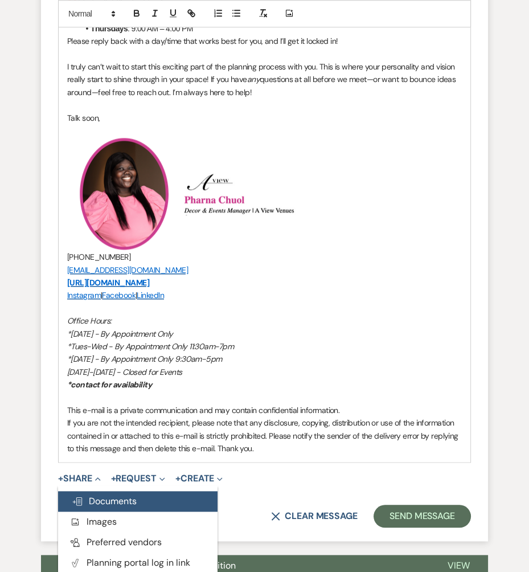
click at [109, 501] on span "Doc Upload Documents" at bounding box center [104, 501] width 65 height 12
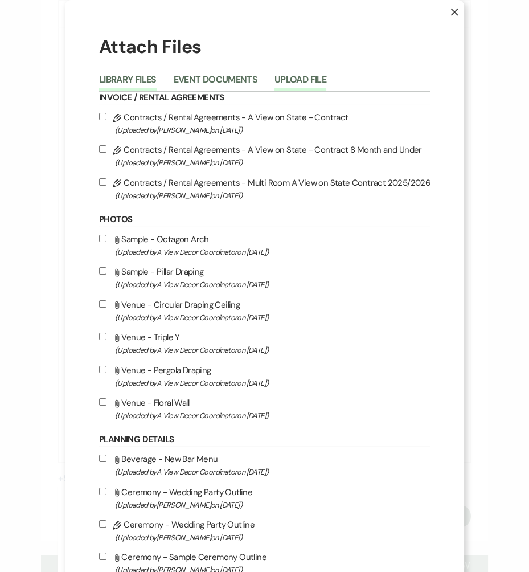
click at [283, 84] on button "Upload File" at bounding box center [301, 83] width 52 height 16
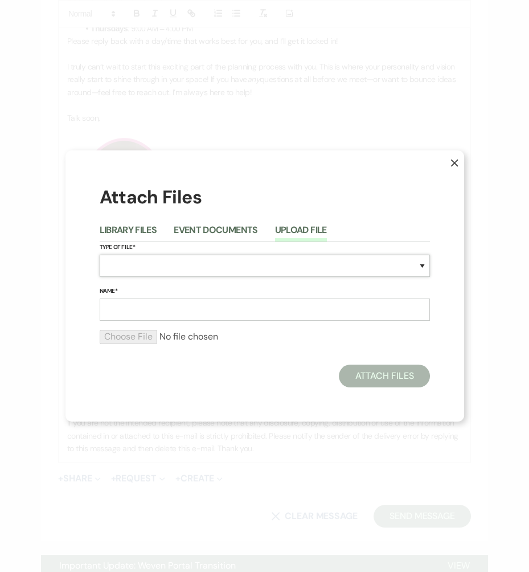
click at [165, 263] on select "Special Event Insurance Vendor Certificate of Insurance Contracts / Rental Agre…" at bounding box center [265, 266] width 330 height 22
select select "22"
click at [194, 305] on input "Name*" at bounding box center [265, 310] width 330 height 22
type input "8 M Invoice"
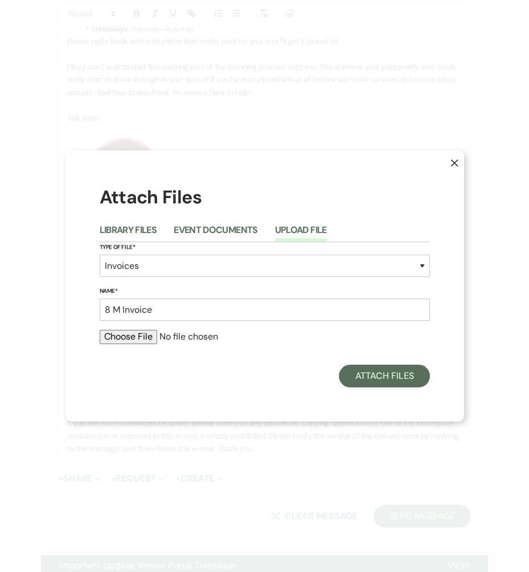
click at [139, 340] on input "file" at bounding box center [265, 337] width 330 height 14
type input "C:\fakepath\[PERSON_NAME] 8 M.pdf"
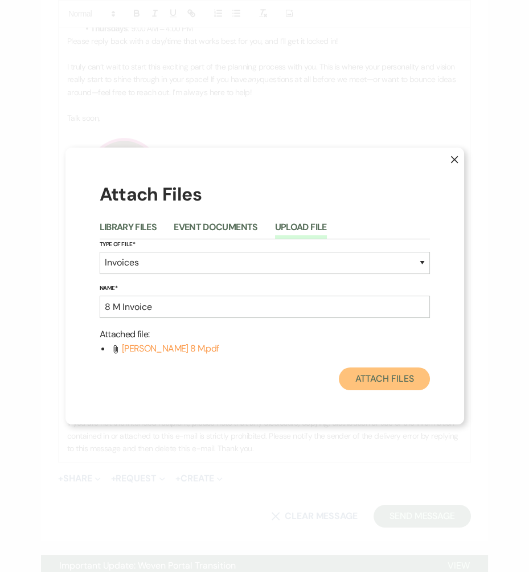
click at [370, 389] on button "Attach Files" at bounding box center [384, 379] width 91 height 23
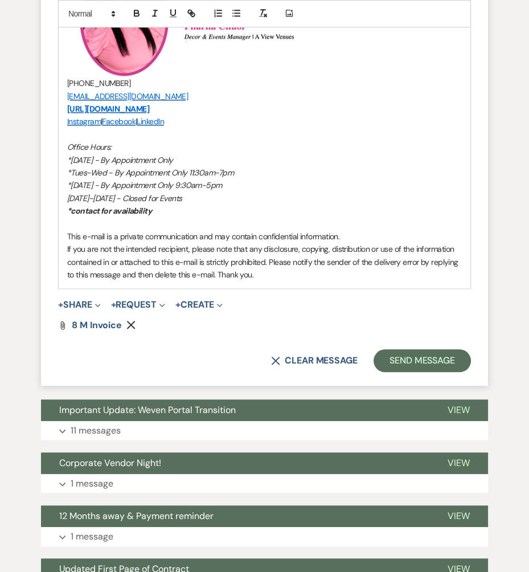
scroll to position [1193, 0]
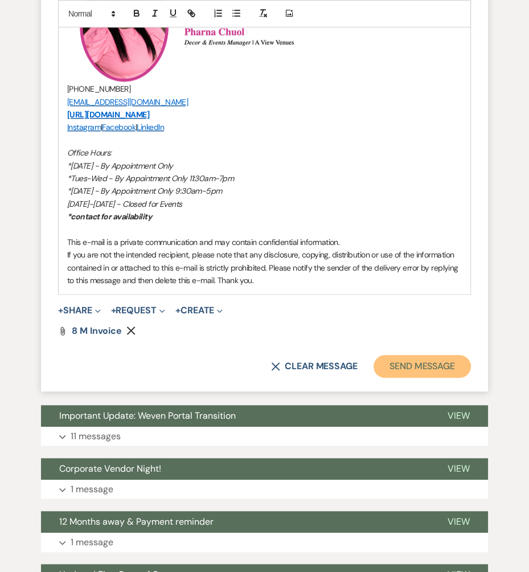
click at [401, 365] on button "Send Message" at bounding box center [422, 366] width 97 height 23
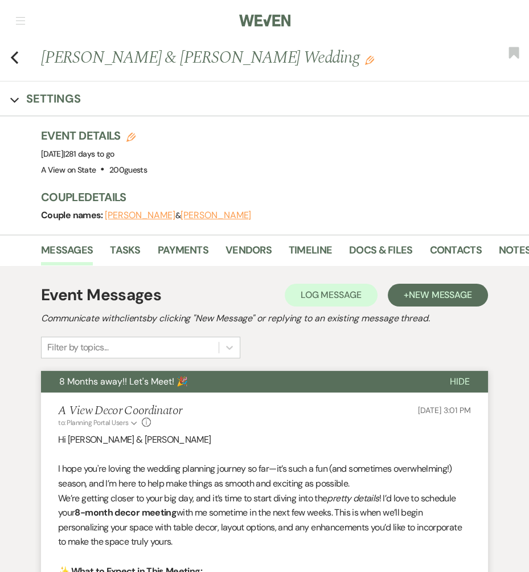
scroll to position [0, 0]
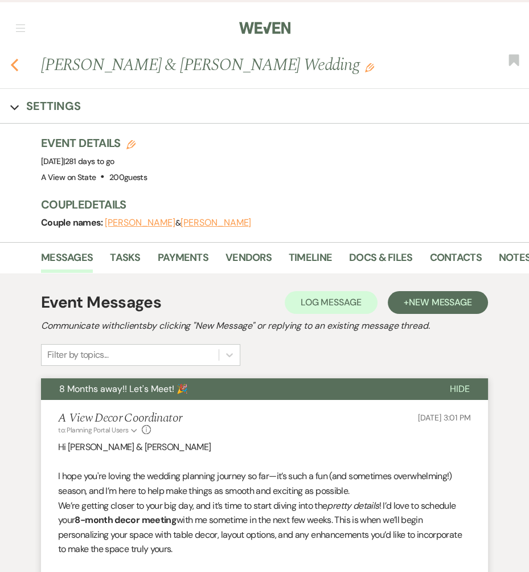
click at [18, 60] on icon "Previous" at bounding box center [14, 65] width 9 height 14
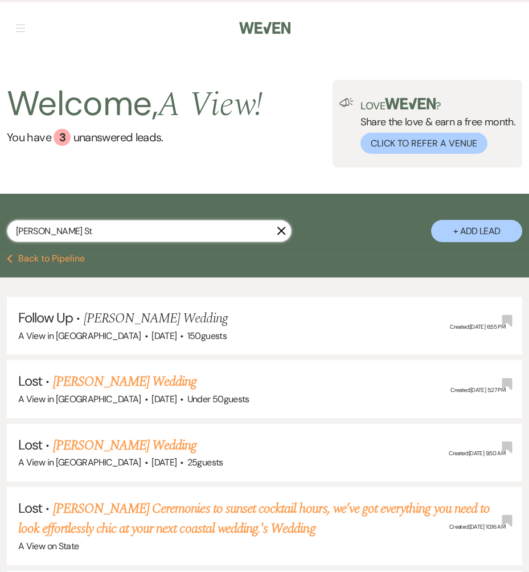
click at [72, 236] on input "[PERSON_NAME] St" at bounding box center [149, 231] width 285 height 22
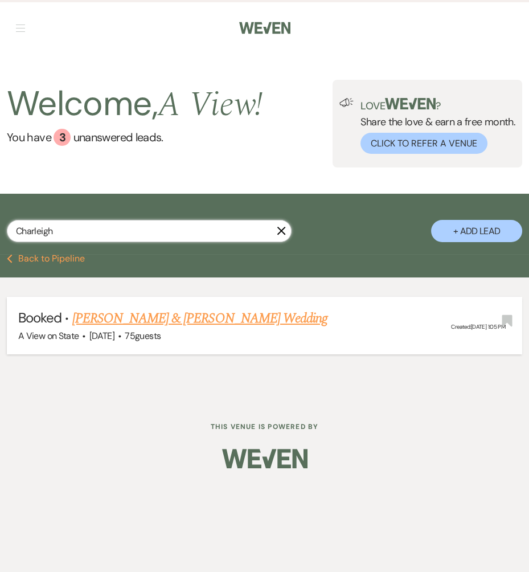
type input "Charleigh"
click at [100, 317] on link "[PERSON_NAME] & [PERSON_NAME] Wedding" at bounding box center [199, 318] width 255 height 21
